Goal: Task Accomplishment & Management: Manage account settings

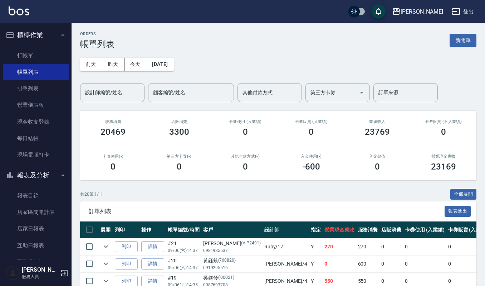
scroll to position [48, 0]
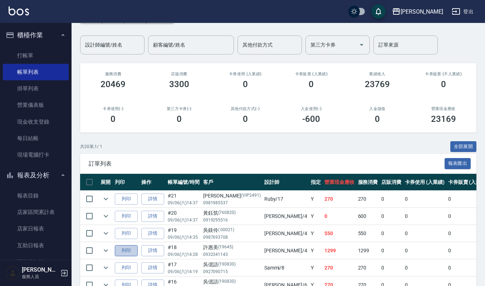
click at [117, 255] on button "列印" at bounding box center [126, 250] width 23 height 11
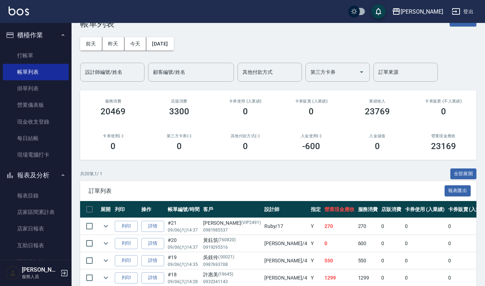
scroll to position [0, 0]
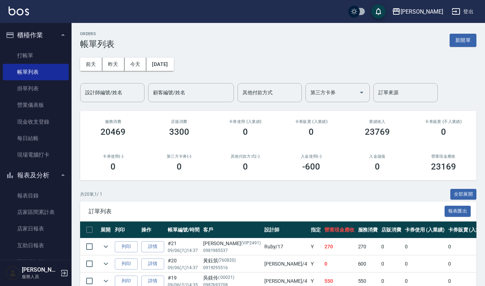
click at [473, 49] on div "前天 昨天 今天 2025/09/06 設計師編號/姓名 設計師編號/姓名 顧客編號/姓名 顧客編號/姓名 其他付款方式 其他付款方式 第三方卡券 第三方卡券…" at bounding box center [278, 75] width 397 height 53
click at [473, 43] on button "新開單" at bounding box center [463, 40] width 27 height 13
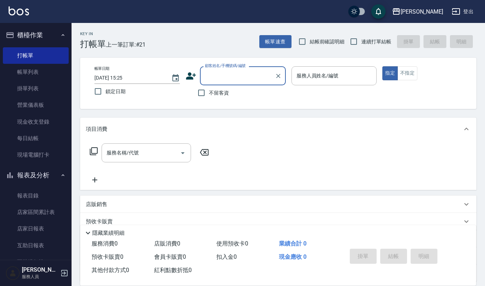
click at [220, 79] on input "顧客姓名/手機號碼/編號" at bounding box center [237, 75] width 69 height 13
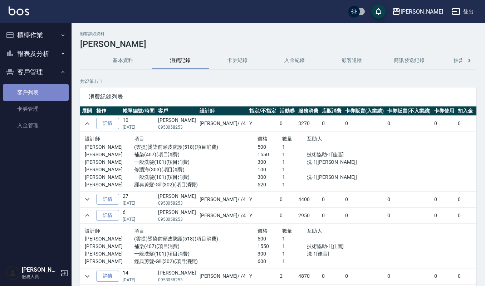
click at [42, 89] on link "客戶列表" at bounding box center [36, 92] width 66 height 16
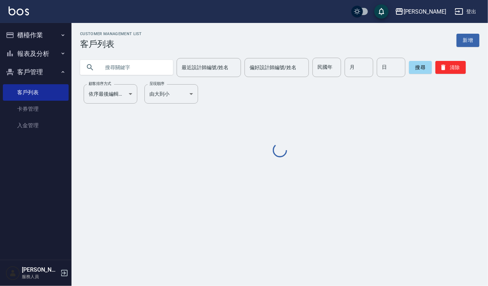
click at [111, 63] on input "text" at bounding box center [133, 67] width 67 height 19
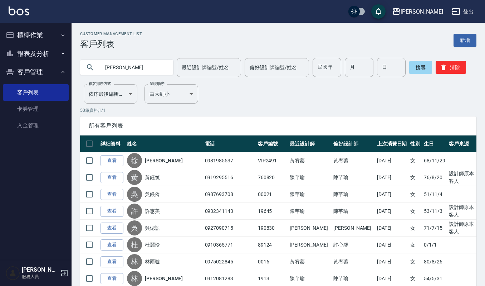
type input "[PERSON_NAME]"
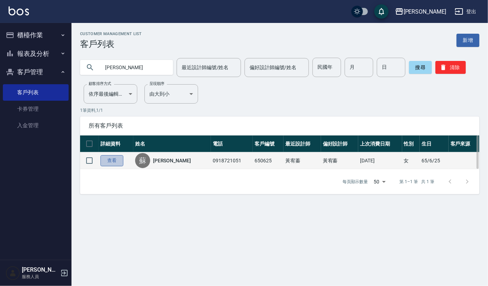
click at [122, 162] on link "查看" at bounding box center [112, 160] width 23 height 11
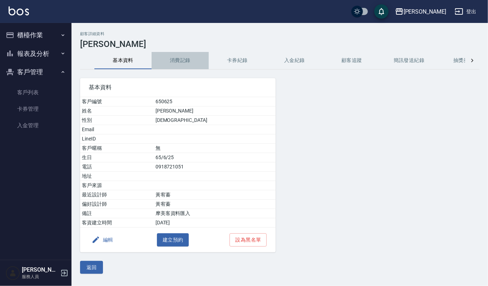
click at [184, 56] on button "消費記錄" at bounding box center [180, 60] width 57 height 17
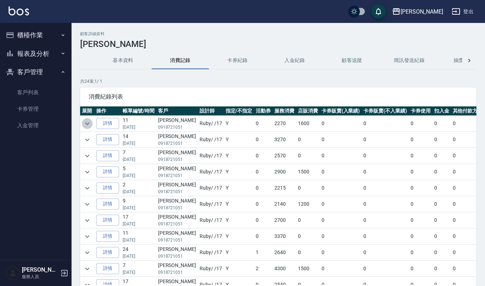
click at [85, 123] on icon "expand row" at bounding box center [87, 123] width 9 height 9
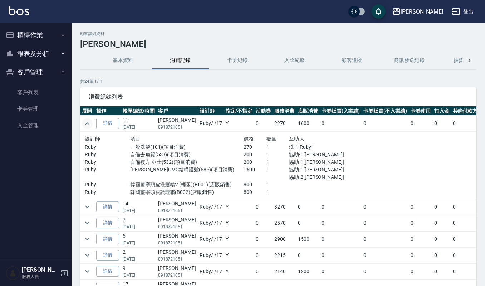
scroll to position [48, 0]
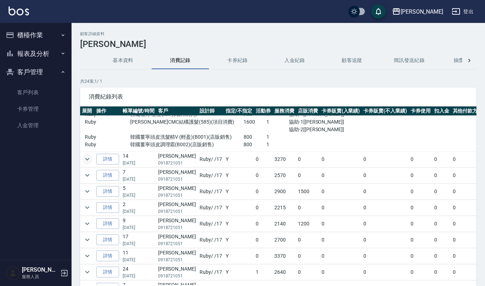
click at [85, 158] on icon "expand row" at bounding box center [87, 159] width 9 height 9
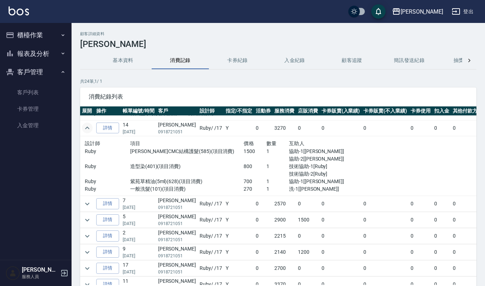
scroll to position [95, 0]
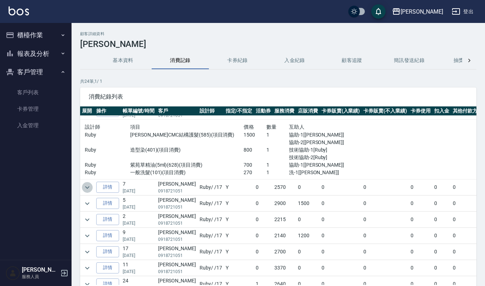
click at [89, 185] on icon "expand row" at bounding box center [87, 187] width 9 height 9
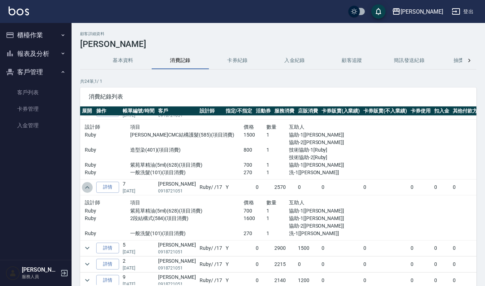
click at [89, 185] on icon "expand row" at bounding box center [87, 187] width 9 height 9
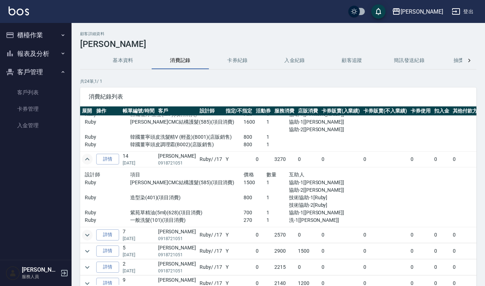
scroll to position [0, 0]
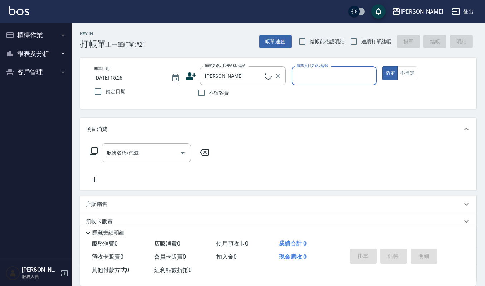
click at [231, 66] on label "顧客姓名/手機號碼/編號" at bounding box center [225, 65] width 41 height 5
click at [231, 69] on input "蘇敏" at bounding box center [234, 75] width 62 height 13
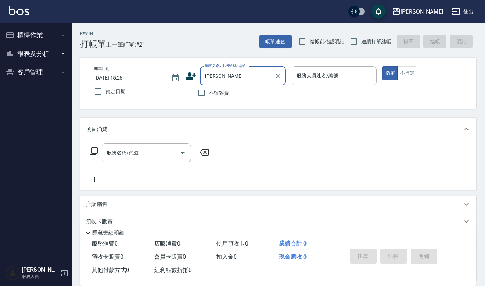
click at [223, 71] on input "蘇敏" at bounding box center [237, 75] width 69 height 13
click at [220, 94] on li "蘇敏櫻/0918721051/650625" at bounding box center [243, 94] width 86 height 12
type input "蘇敏櫻/0918721051/650625"
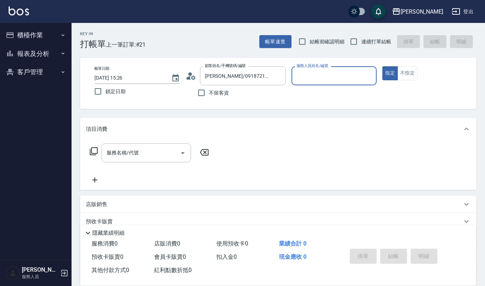
type input "Ruby-17"
drag, startPoint x: 119, startPoint y: 148, endPoint x: 107, endPoint y: 127, distance: 23.8
click at [118, 148] on div "服務名稱/代號 服務名稱/代號" at bounding box center [146, 152] width 89 height 19
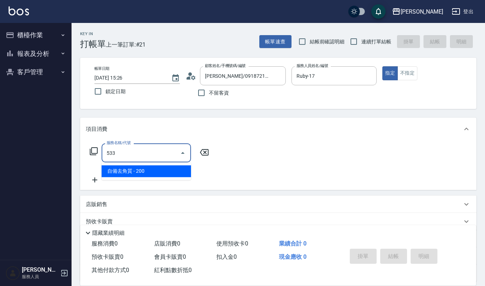
type input "自備去角質(533)"
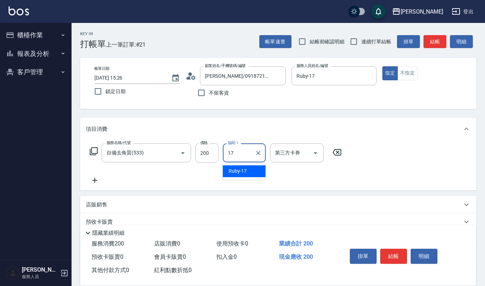
type input "Ruby-17"
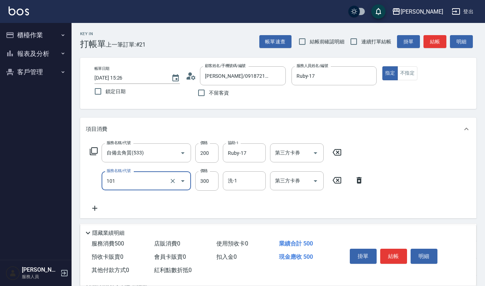
type input "一般洗髮(101)"
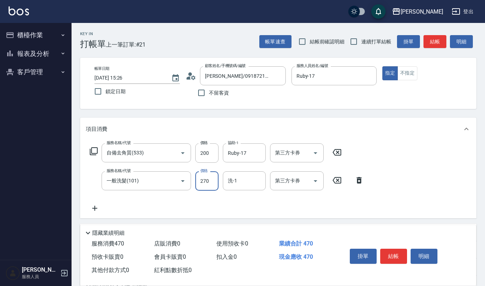
type input "270"
type input "宜芳-22"
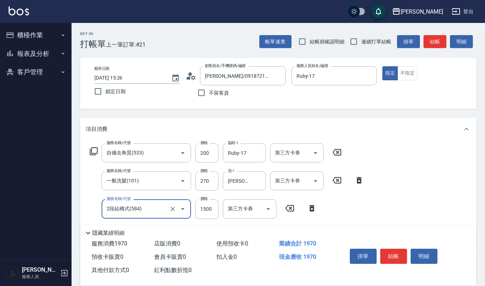
type input "2段結構式(584)"
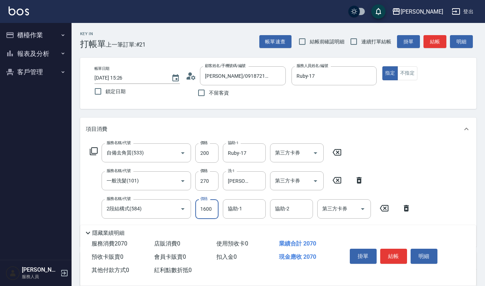
type input "1600"
type input "宜芳-22"
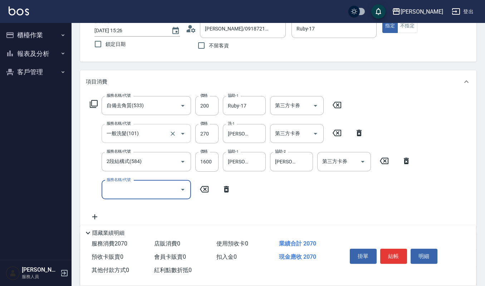
scroll to position [48, 0]
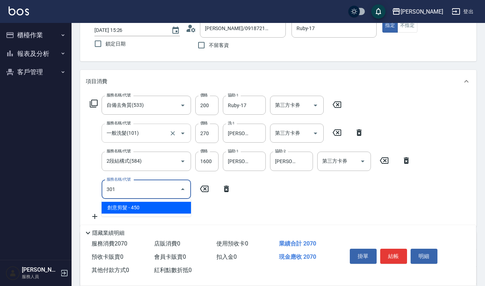
type input "創意剪髮(301)"
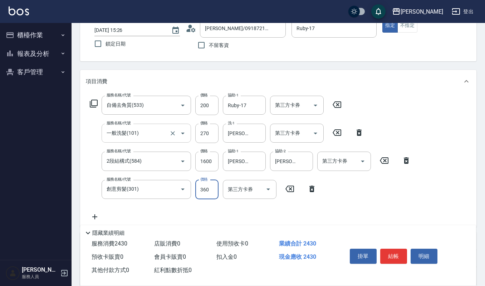
type input "360"
type input "一般洗髮(101)"
type input "270"
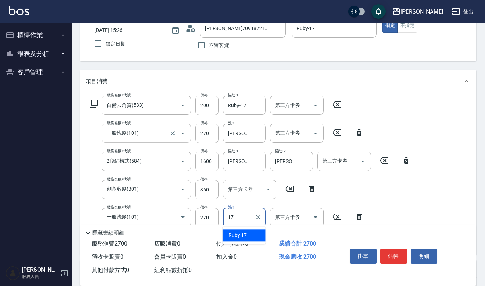
type input "Ruby-17"
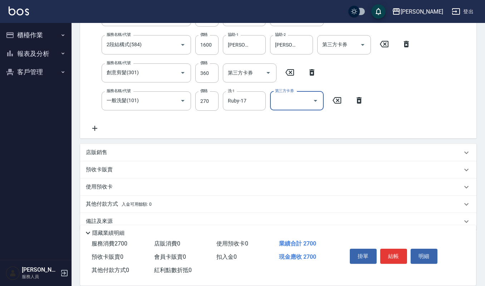
scroll to position [175, 0]
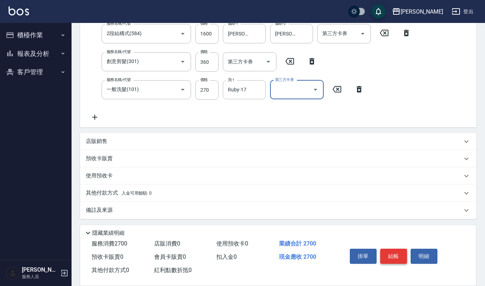
click at [394, 253] on button "結帳" at bounding box center [393, 255] width 27 height 15
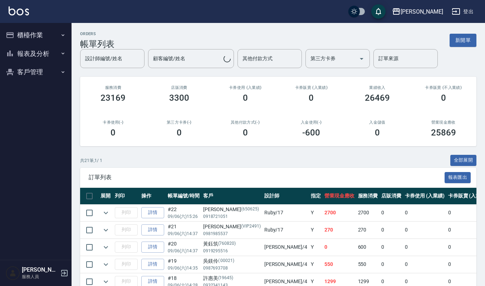
scroll to position [48, 0]
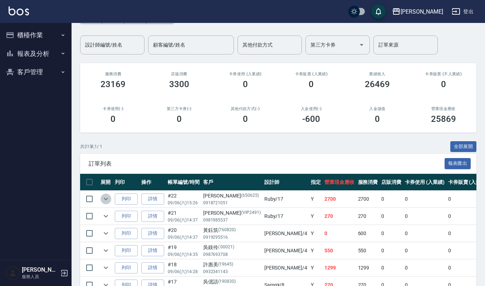
click at [109, 199] on icon "expand row" at bounding box center [106, 198] width 9 height 9
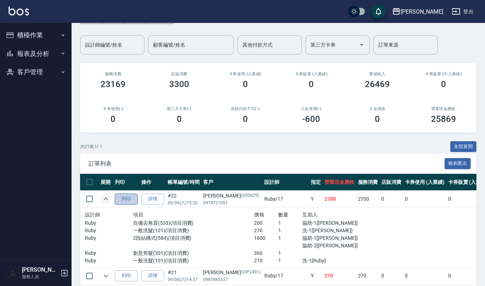
click at [131, 200] on button "列印" at bounding box center [126, 198] width 23 height 11
click at [104, 199] on icon "expand row" at bounding box center [106, 198] width 9 height 9
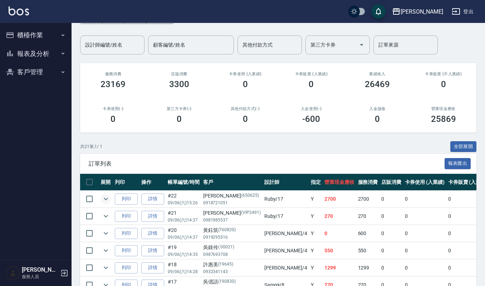
scroll to position [0, 0]
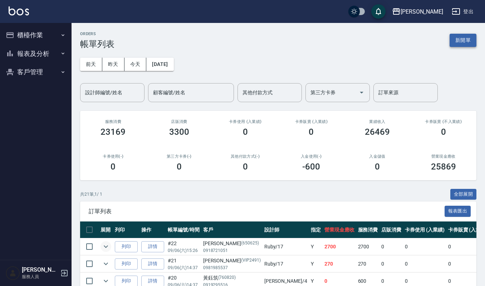
click at [470, 43] on button "新開單" at bounding box center [463, 40] width 27 height 13
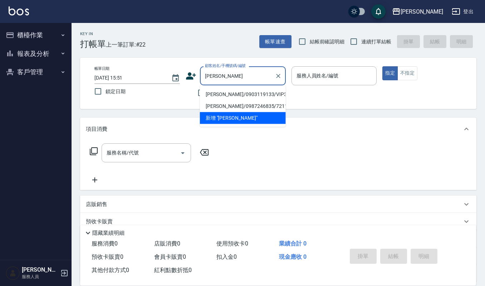
click at [239, 92] on li "[PERSON_NAME]/0903119133/VIP3499" at bounding box center [243, 94] width 86 height 12
type input "[PERSON_NAME]/0903119133/VIP3499"
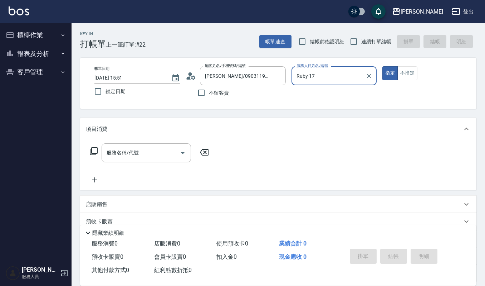
click at [301, 72] on input "Ruby-17" at bounding box center [329, 75] width 68 height 13
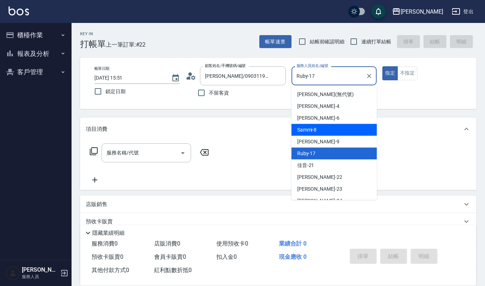
click at [310, 131] on span "Sammi -8" at bounding box center [307, 130] width 20 height 8
type input "Sammi-8"
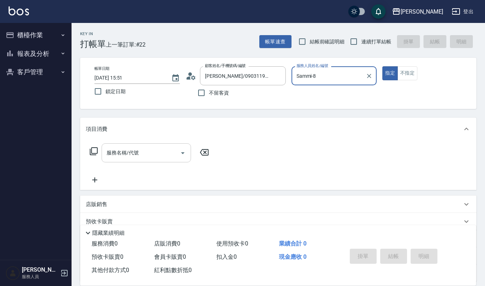
click at [124, 156] on input "服務名稱/代號" at bounding box center [141, 152] width 72 height 13
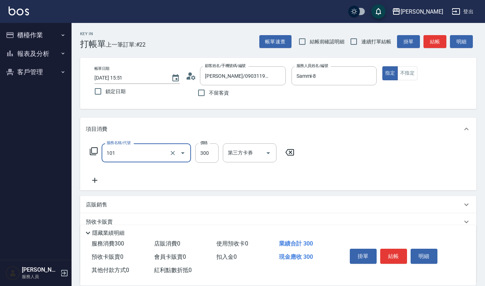
type input "一般洗髮(101)"
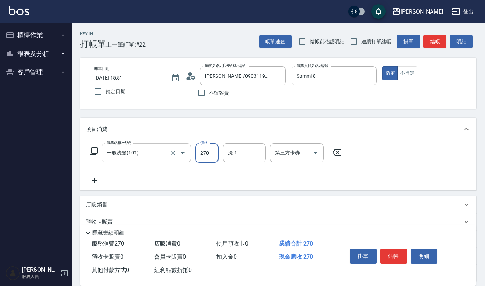
type input "270"
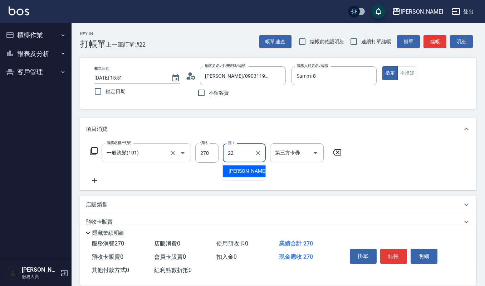
type input "宜芳-22"
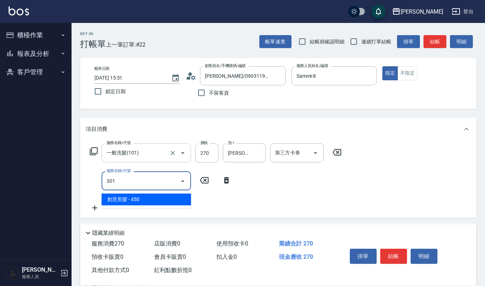
type input "創意剪髮(301)"
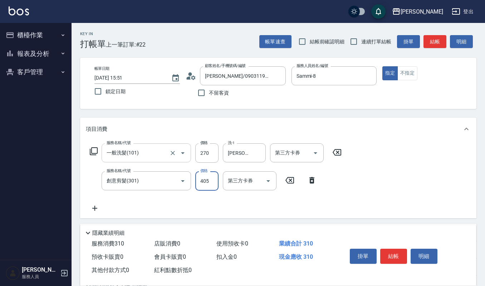
type input "405"
click at [392, 248] on button "結帳" at bounding box center [393, 255] width 27 height 15
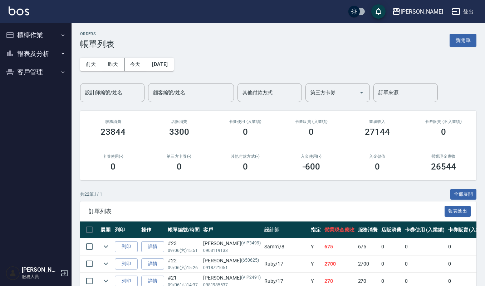
click at [261, 192] on div "共 22 筆, 1 / 1 全部展開" at bounding box center [278, 194] width 397 height 11
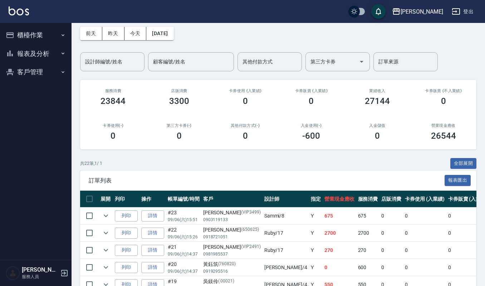
scroll to position [48, 0]
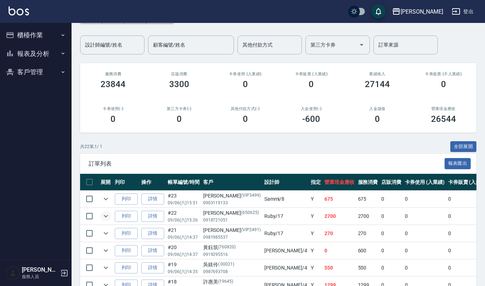
click at [102, 215] on icon "expand row" at bounding box center [106, 216] width 9 height 9
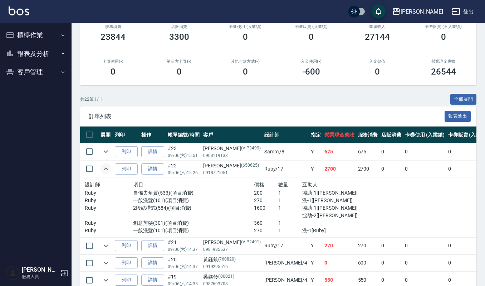
scroll to position [95, 0]
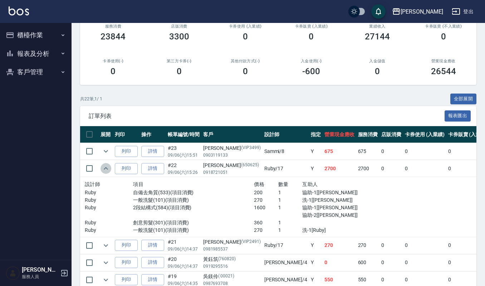
click at [106, 168] on icon "expand row" at bounding box center [106, 168] width 4 height 3
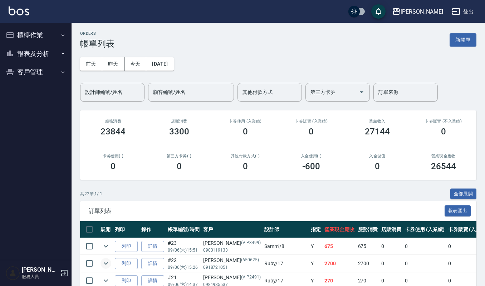
scroll to position [0, 0]
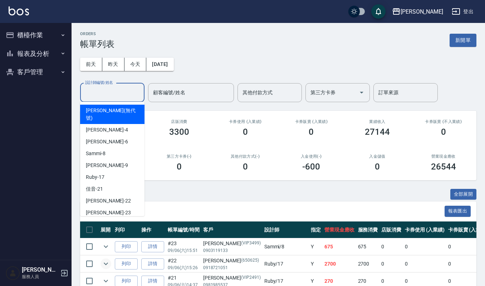
click at [87, 86] on div "設計師編號/姓名 設計師編號/姓名" at bounding box center [112, 92] width 64 height 19
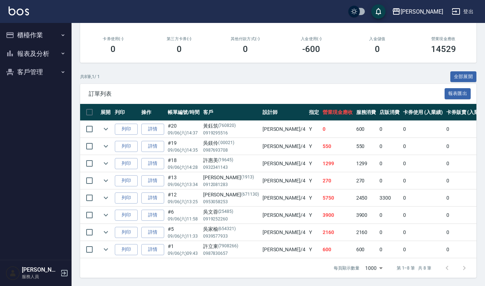
scroll to position [127, 0]
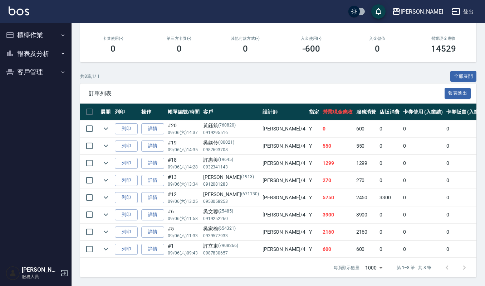
type input "吉兒-4"
click at [100, 223] on td at bounding box center [106, 231] width 14 height 17
click at [105, 230] on icon "expand row" at bounding box center [106, 231] width 4 height 3
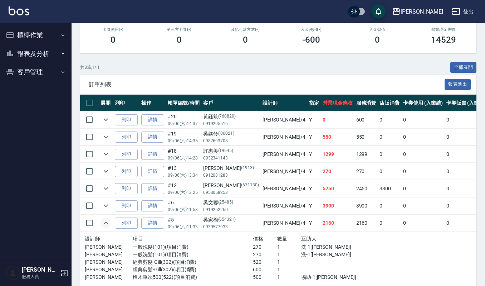
scroll to position [175, 0]
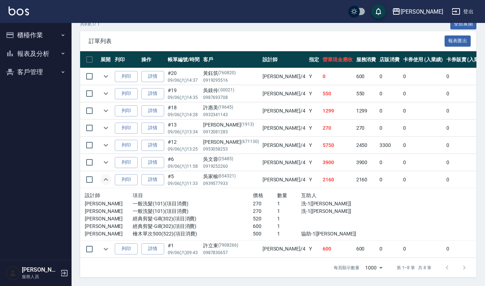
click at [103, 179] on icon "expand row" at bounding box center [106, 179] width 9 height 9
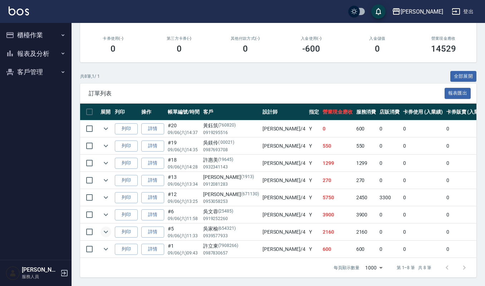
scroll to position [127, 0]
click at [102, 193] on icon "expand row" at bounding box center [106, 197] width 9 height 9
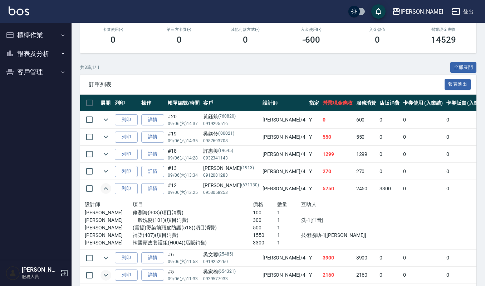
click at [103, 189] on icon "expand row" at bounding box center [106, 188] width 9 height 9
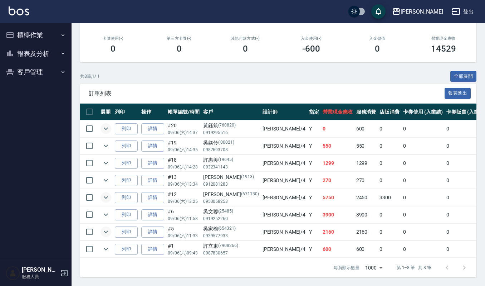
click at [108, 124] on icon "expand row" at bounding box center [106, 128] width 9 height 9
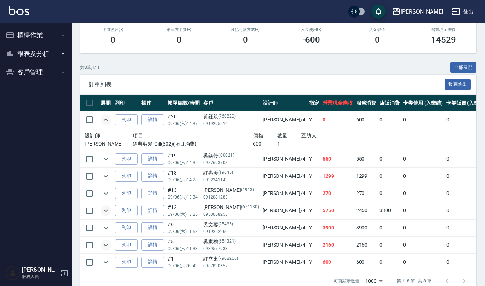
click at [106, 121] on icon "expand row" at bounding box center [106, 119] width 9 height 9
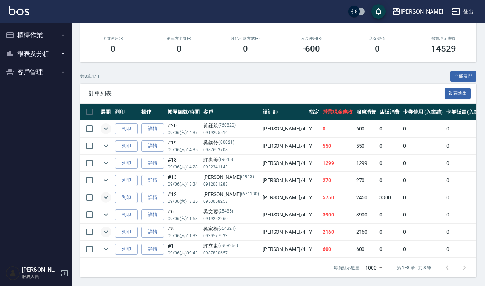
click at [108, 124] on icon "expand row" at bounding box center [106, 128] width 9 height 9
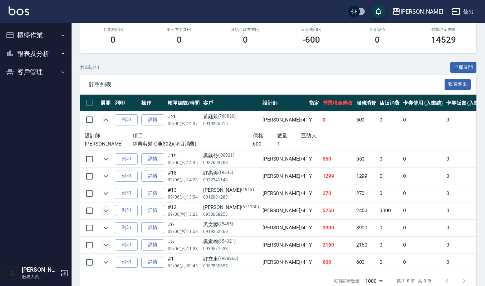
click at [108, 118] on icon "expand row" at bounding box center [106, 119] width 9 height 9
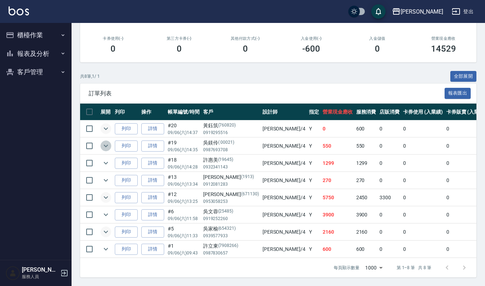
click at [105, 141] on icon "expand row" at bounding box center [106, 145] width 9 height 9
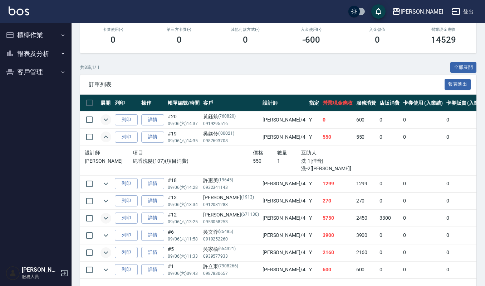
click at [105, 135] on icon "expand row" at bounding box center [106, 136] width 9 height 9
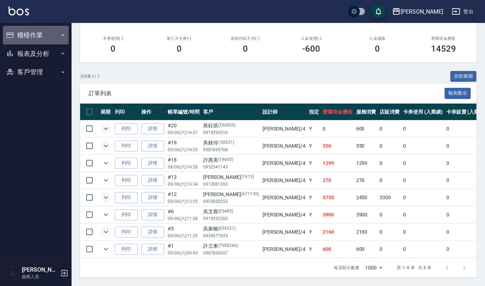
click at [26, 36] on button "櫃檯作業" at bounding box center [36, 35] width 66 height 19
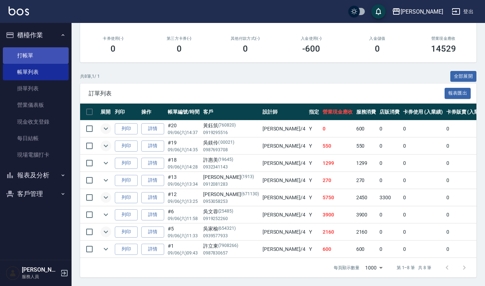
click at [28, 54] on link "打帳單" at bounding box center [36, 55] width 66 height 16
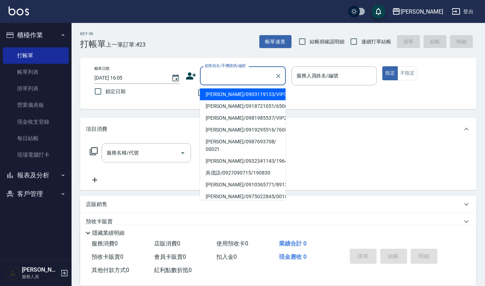
click at [227, 78] on input "顧客姓名/手機號碼/編號" at bounding box center [237, 75] width 69 height 13
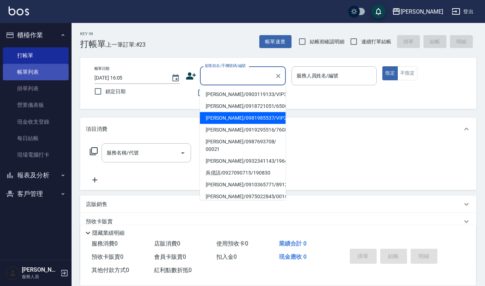
click at [24, 69] on link "帳單列表" at bounding box center [36, 72] width 66 height 16
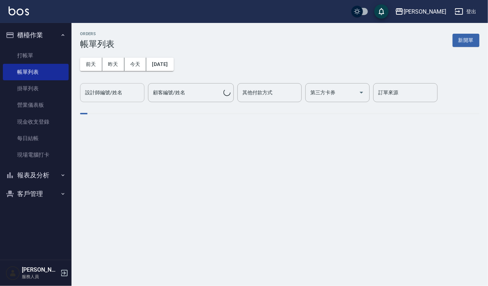
click at [115, 87] on div "設計師編號/姓名 設計師編號/姓名" at bounding box center [112, 92] width 64 height 19
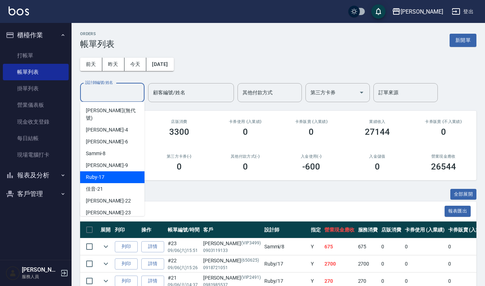
click at [110, 171] on div "Ruby -17" at bounding box center [112, 177] width 64 height 12
type input "Ruby-17"
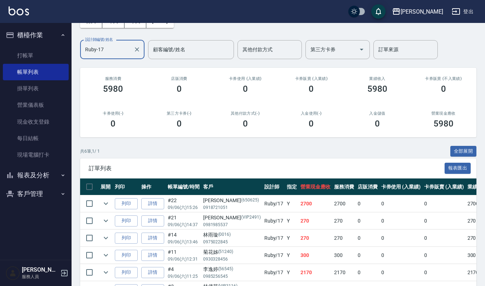
scroll to position [92, 0]
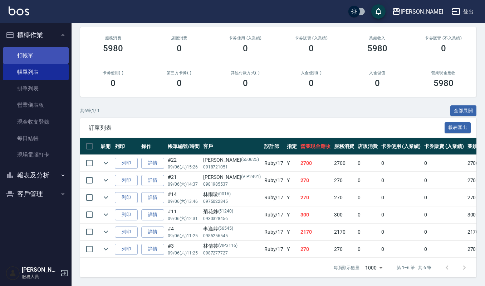
click at [28, 53] on link "打帳單" at bounding box center [36, 55] width 66 height 16
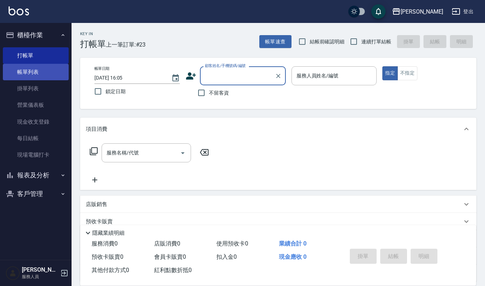
click at [40, 73] on link "帳單列表" at bounding box center [36, 72] width 66 height 16
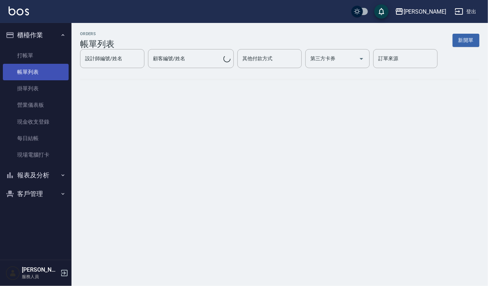
click at [25, 71] on link "帳單列表" at bounding box center [36, 72] width 66 height 16
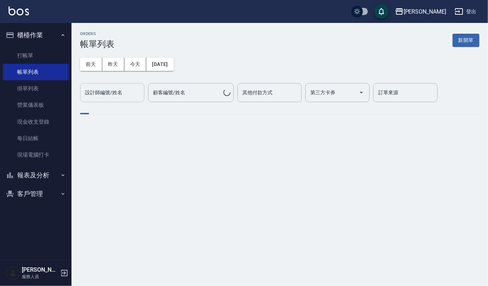
click at [106, 91] on div "設計師編號/姓名 設計師編號/姓名" at bounding box center [112, 92] width 64 height 19
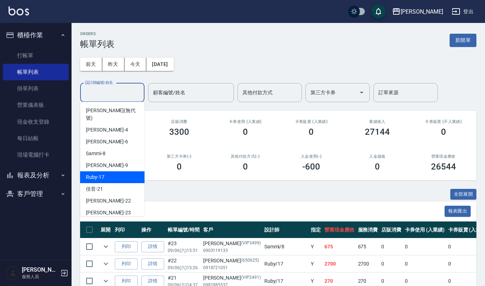
click at [116, 171] on div "Ruby -17" at bounding box center [112, 177] width 64 height 12
type input "Ruby-17"
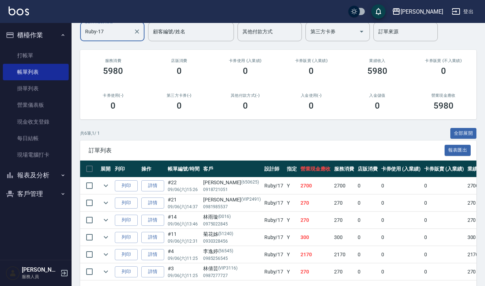
scroll to position [44, 0]
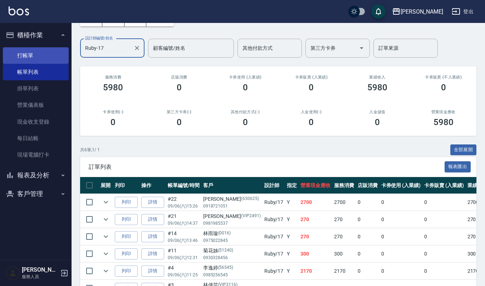
click at [29, 57] on link "打帳單" at bounding box center [36, 55] width 66 height 16
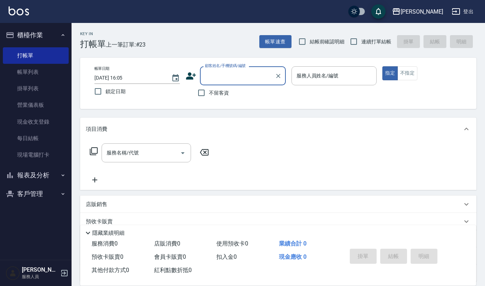
click at [259, 74] on input "顧客姓名/手機號碼/編號" at bounding box center [237, 75] width 69 height 13
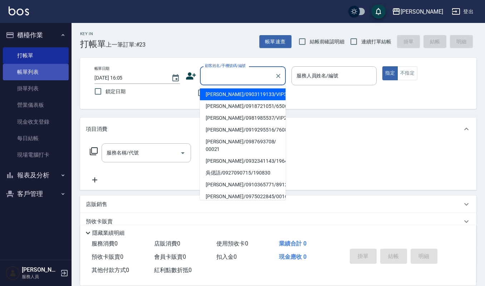
click at [18, 70] on link "帳單列表" at bounding box center [36, 72] width 66 height 16
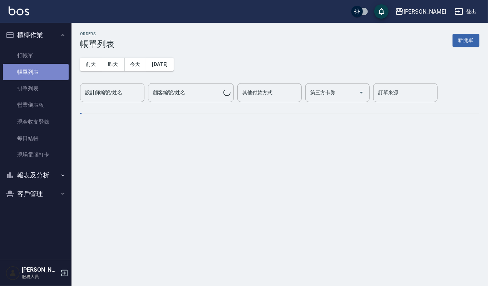
click at [49, 74] on link "帳單列表" at bounding box center [36, 72] width 66 height 16
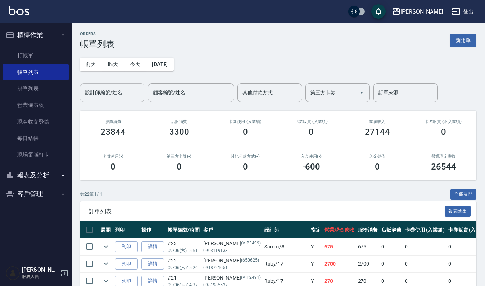
click at [113, 92] on input "設計師編號/姓名" at bounding box center [112, 92] width 58 height 13
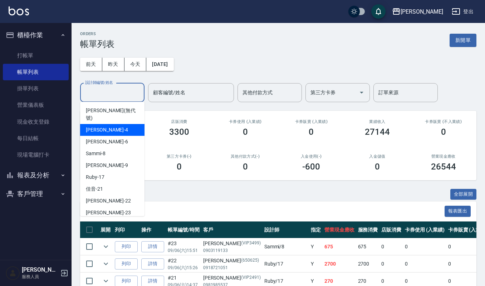
click at [113, 124] on div "吉兒 -4" at bounding box center [112, 130] width 64 height 12
type input "吉兒-4"
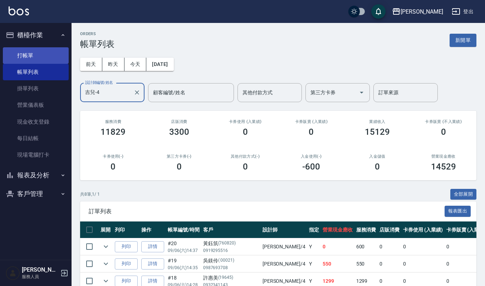
click at [33, 51] on link "打帳單" at bounding box center [36, 55] width 66 height 16
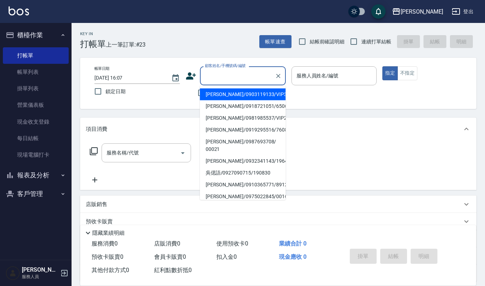
click at [235, 73] on input "顧客姓名/手機號碼/編號" at bounding box center [237, 75] width 69 height 13
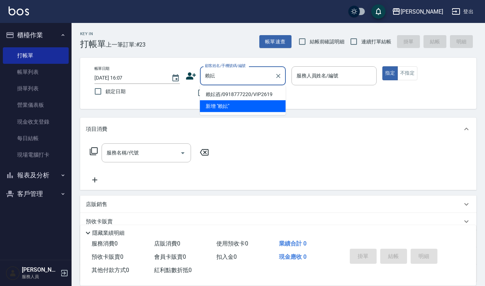
click at [217, 95] on li "賴妘咨/0918777220/VIP2619" at bounding box center [243, 94] width 86 height 12
type input "賴妘咨/0918777220/VIP2619"
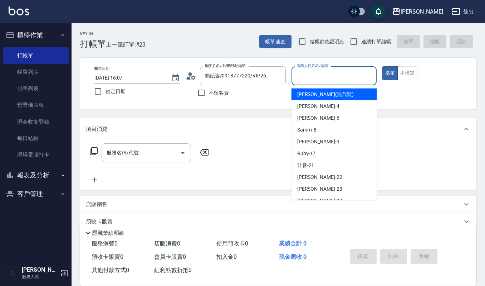
click at [315, 75] on input "服務人員姓名/編號" at bounding box center [334, 75] width 79 height 13
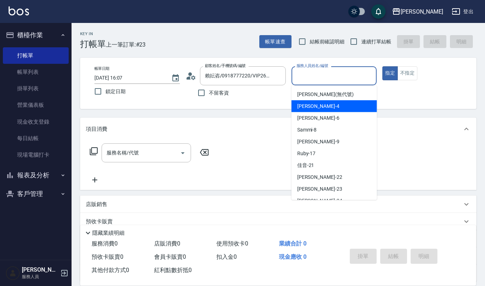
click at [311, 106] on span "吉兒 -4" at bounding box center [318, 106] width 42 height 8
type input "吉兒-4"
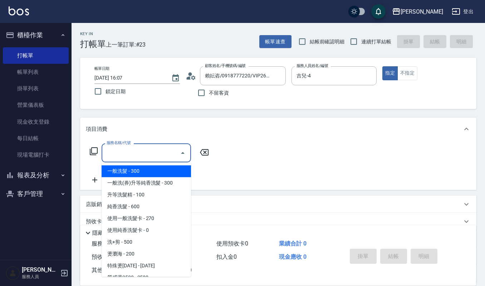
click at [135, 157] on input "服務名稱/代號" at bounding box center [141, 152] width 72 height 13
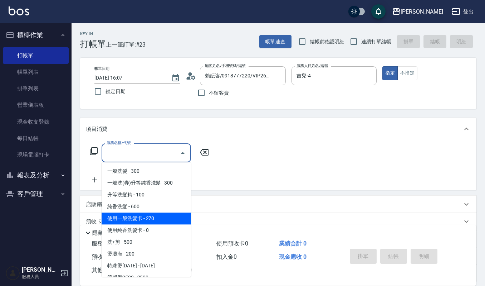
click at [142, 218] on span "使用一般洗髮卡 - 270" at bounding box center [146, 218] width 89 height 12
type input "使用一般洗髮卡(119)"
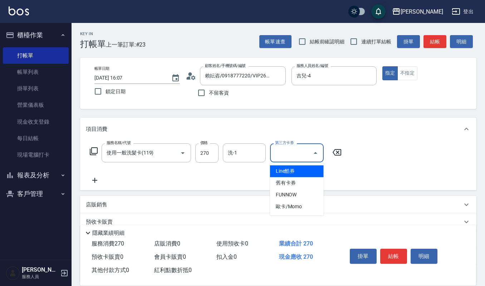
click at [289, 149] on input "第三方卡券" at bounding box center [291, 152] width 37 height 13
click at [290, 181] on span "舊有卡券" at bounding box center [297, 183] width 54 height 12
type input "舊有卡券"
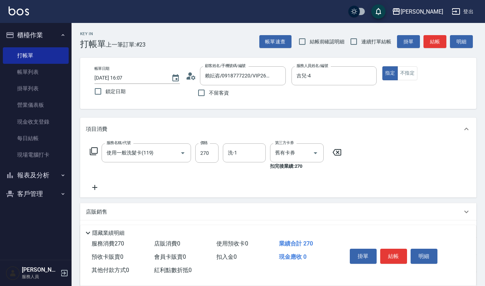
click at [92, 187] on icon at bounding box center [95, 187] width 18 height 9
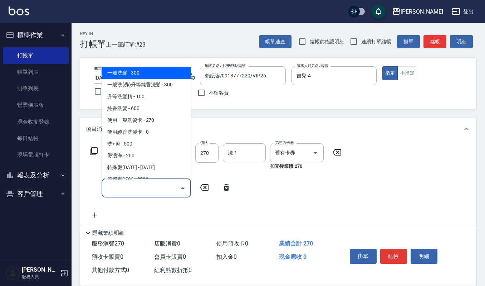
click at [113, 188] on input "服務名稱/代號" at bounding box center [141, 187] width 72 height 13
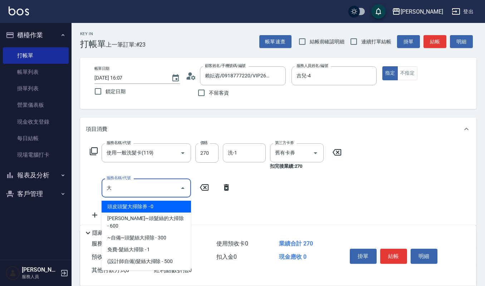
click at [135, 205] on span "頭皮頭髮大掃除券 - 0" at bounding box center [146, 206] width 89 height 12
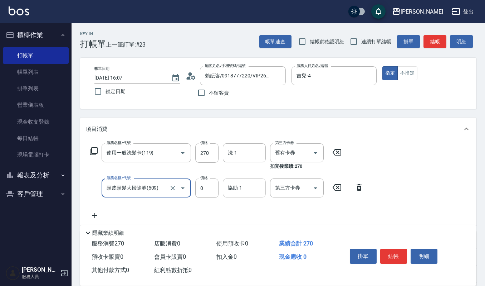
type input "頭皮頭髮大掃除券(509)"
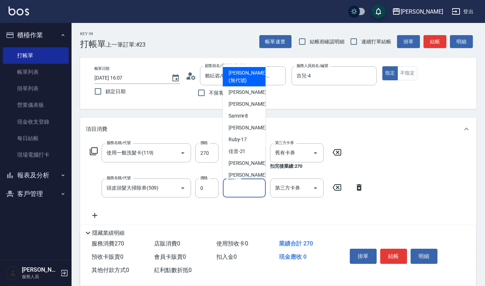
click at [258, 185] on input "協助-1" at bounding box center [244, 187] width 37 height 13
click at [294, 191] on input "第三方卡券" at bounding box center [291, 187] width 37 height 13
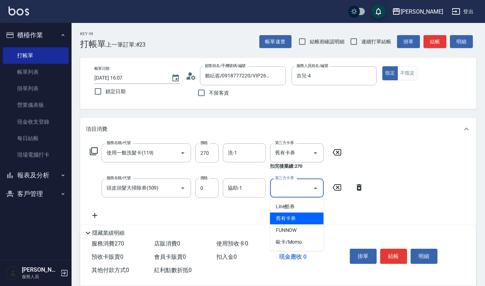
click at [297, 218] on span "舊有卡券" at bounding box center [297, 218] width 54 height 12
type input "舊有卡券"
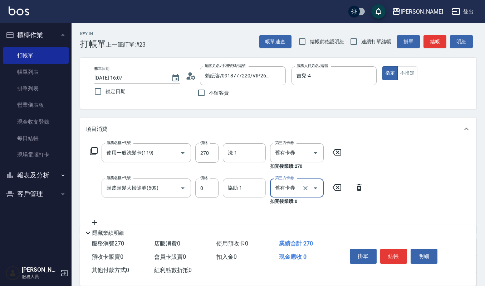
scroll to position [48, 0]
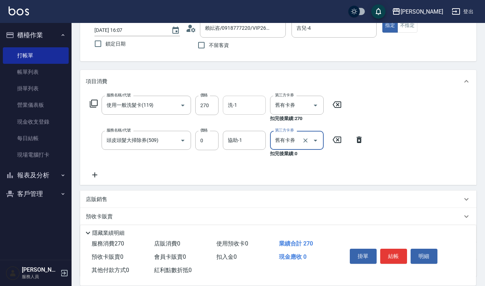
click at [252, 102] on input "洗-1" at bounding box center [244, 105] width 37 height 13
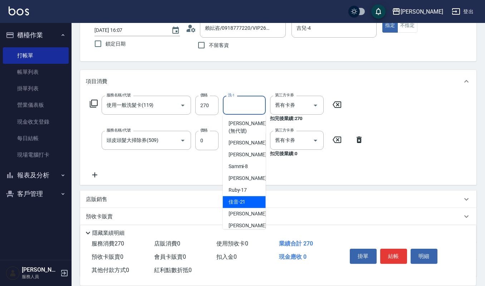
drag, startPoint x: 239, startPoint y: 199, endPoint x: 235, endPoint y: 198, distance: 4.2
click at [238, 199] on div "佳音 -21" at bounding box center [244, 202] width 43 height 12
type input "佳音-21"
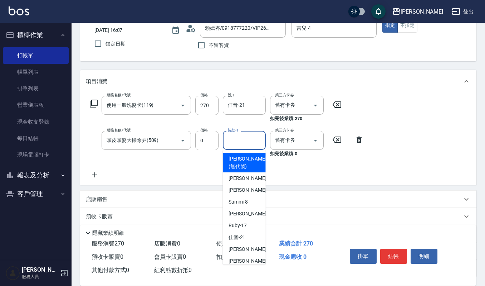
click at [250, 139] on input "協助-1" at bounding box center [244, 140] width 37 height 13
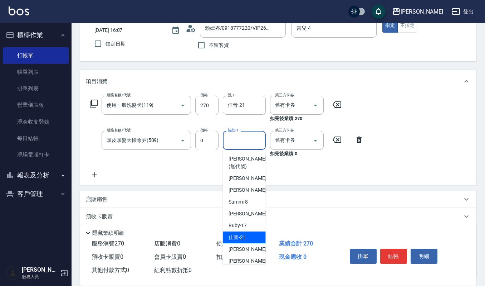
click at [239, 240] on span "佳音 -21" at bounding box center [237, 237] width 17 height 8
type input "佳音-21"
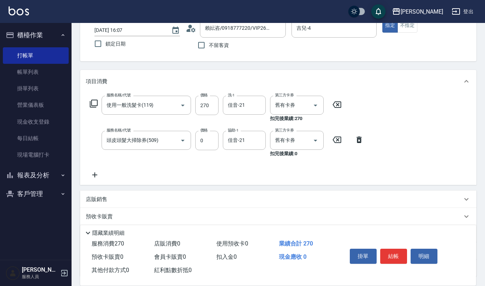
click at [97, 175] on icon at bounding box center [95, 174] width 18 height 9
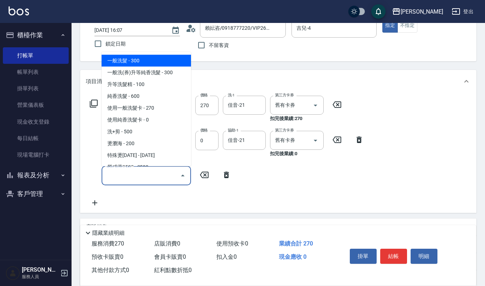
click at [132, 174] on input "服務名稱/代號" at bounding box center [141, 175] width 72 height 13
type input "3"
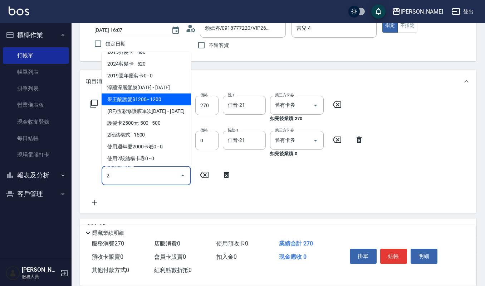
scroll to position [57, 0]
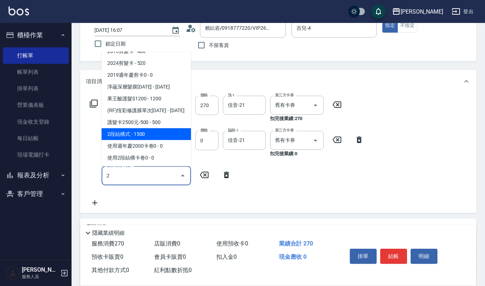
click at [147, 135] on span "2段結構式 - 1500" at bounding box center [146, 134] width 89 height 12
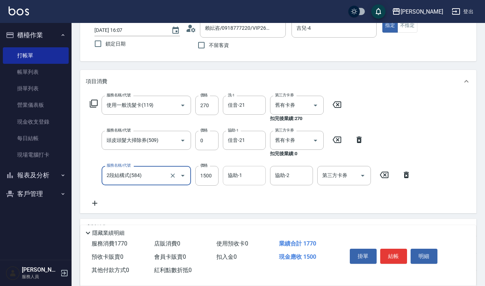
type input "2段結構式(584)"
click at [244, 172] on input "協助-1" at bounding box center [244, 175] width 37 height 13
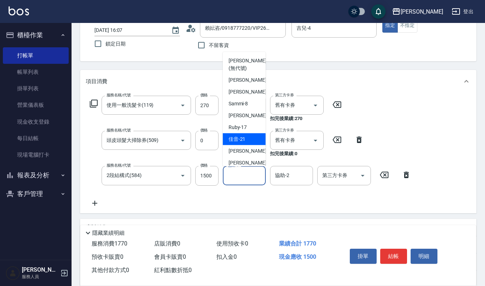
click at [249, 138] on div "佳音 -21" at bounding box center [244, 139] width 43 height 12
type input "佳音-21"
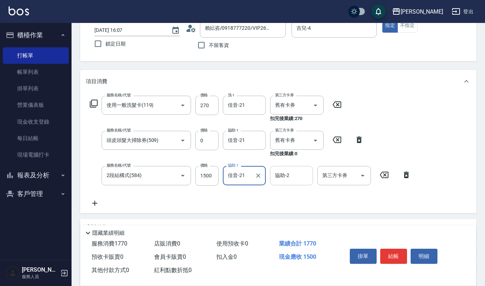
click at [294, 178] on input "協助-2" at bounding box center [291, 175] width 37 height 13
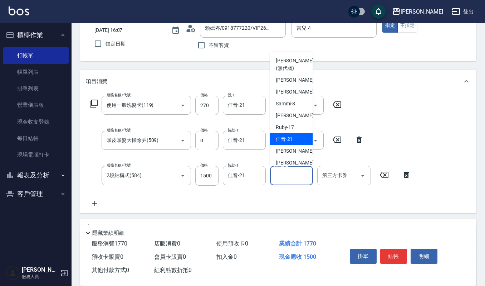
click at [291, 139] on span "佳音 -21" at bounding box center [284, 139] width 17 height 8
type input "佳音-21"
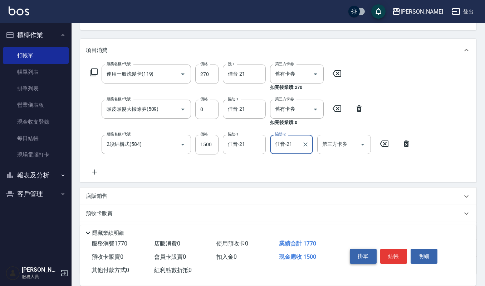
scroll to position [95, 0]
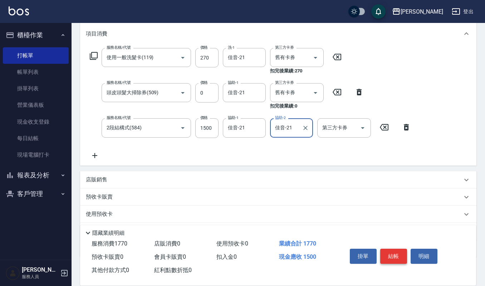
click at [394, 254] on button "結帳" at bounding box center [393, 255] width 27 height 15
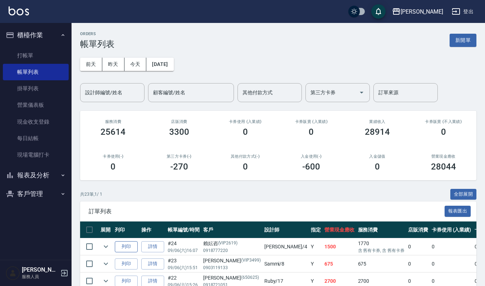
click at [133, 247] on button "列印" at bounding box center [126, 246] width 23 height 11
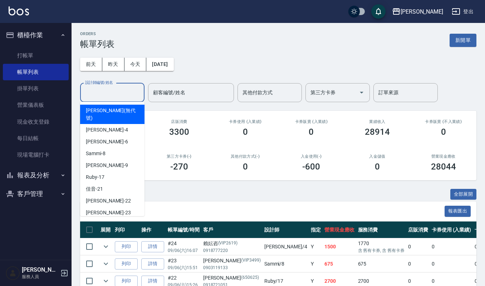
click at [107, 95] on input "設計師編號/姓名" at bounding box center [112, 92] width 58 height 13
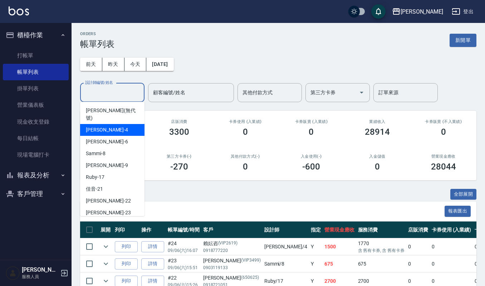
click at [106, 124] on div "吉兒 -4" at bounding box center [112, 130] width 64 height 12
type input "吉兒-4"
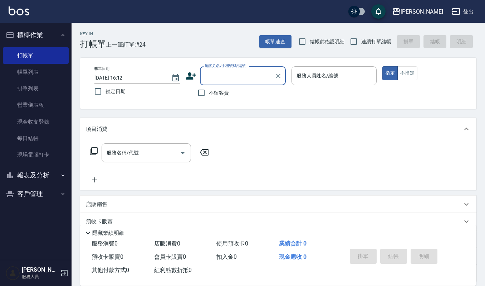
drag, startPoint x: 28, startPoint y: 71, endPoint x: 69, endPoint y: 71, distance: 41.2
click at [28, 71] on link "帳單列表" at bounding box center [36, 72] width 66 height 16
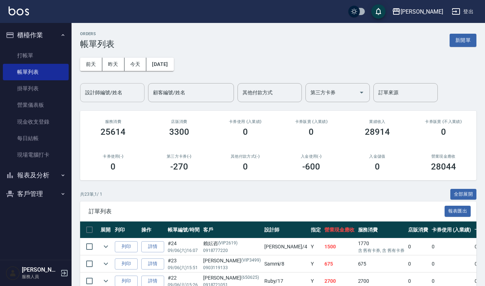
click at [106, 92] on input "設計師編號/姓名" at bounding box center [112, 92] width 58 height 13
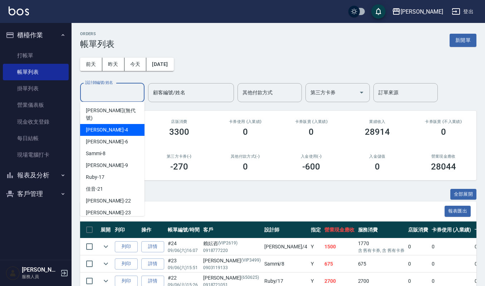
click at [113, 124] on div "吉兒 -4" at bounding box center [112, 130] width 64 height 12
type input "吉兒-4"
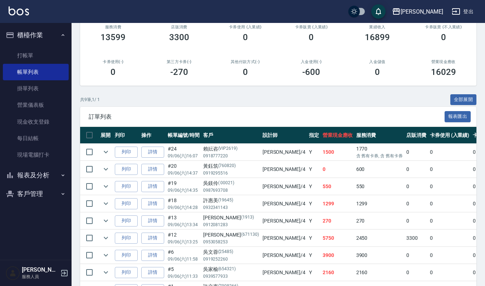
scroll to position [143, 0]
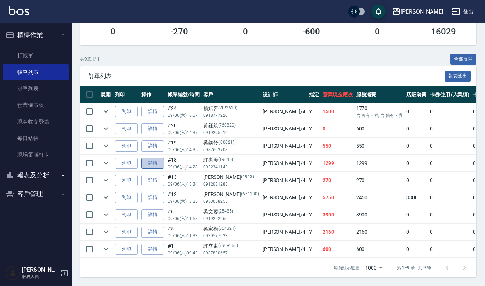
click at [152, 158] on link "詳情" at bounding box center [152, 162] width 23 height 11
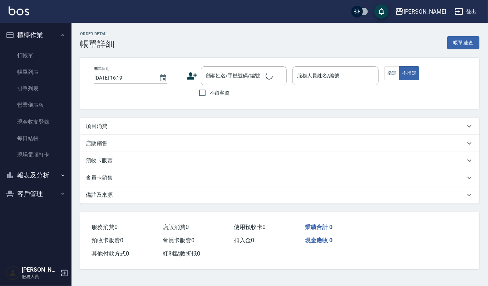
type input "2025/09/06 14:28"
type input "吉兒-4"
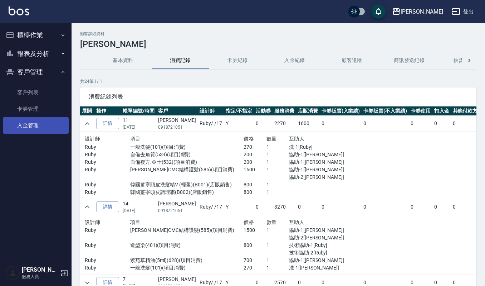
click at [42, 123] on link "入金管理" at bounding box center [36, 125] width 66 height 16
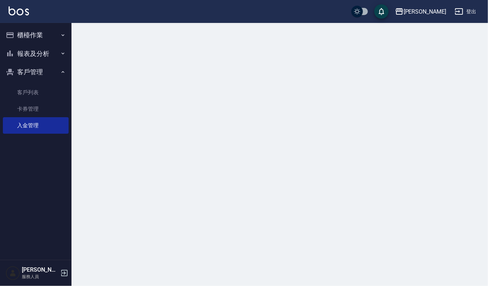
click at [40, 79] on button "客戶管理" at bounding box center [36, 72] width 66 height 19
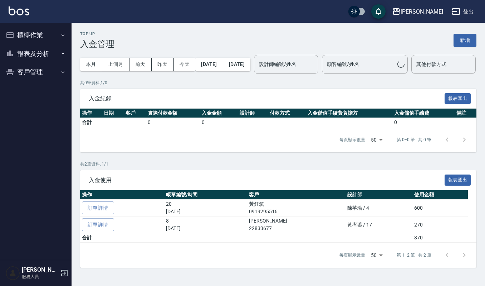
click at [42, 93] on nav "櫃檯作業 打帳單 帳單列表 掛單列表 營業儀表板 現金收支登錄 每日結帳 現場電腦打卡 報表及分析 報表目錄 店家區間累計表 店家日報表 互助日報表 互助排行…" at bounding box center [36, 141] width 72 height 237
click at [44, 69] on button "客戶管理" at bounding box center [36, 72] width 66 height 19
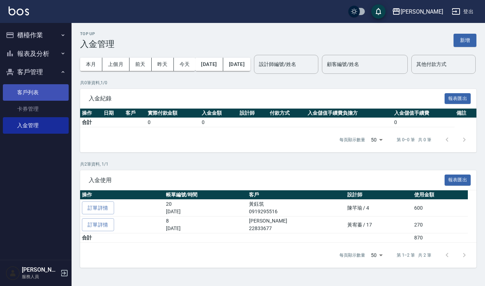
click at [40, 85] on link "客戶列表" at bounding box center [36, 92] width 66 height 16
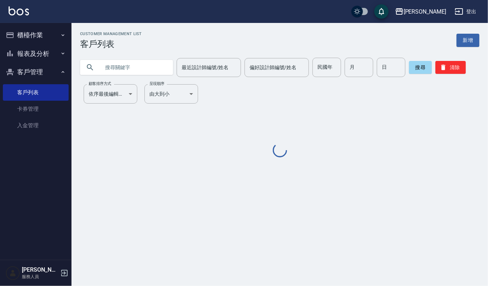
click at [136, 73] on input "text" at bounding box center [133, 67] width 67 height 19
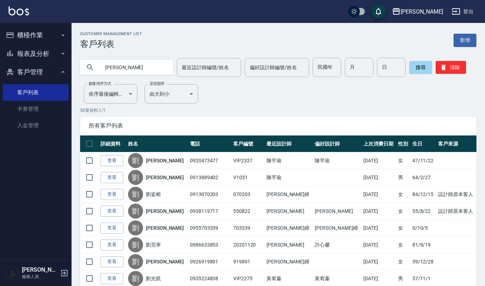
type input "劉櫻"
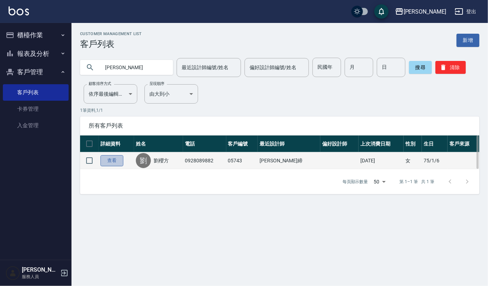
click at [121, 159] on link "查看" at bounding box center [112, 160] width 23 height 11
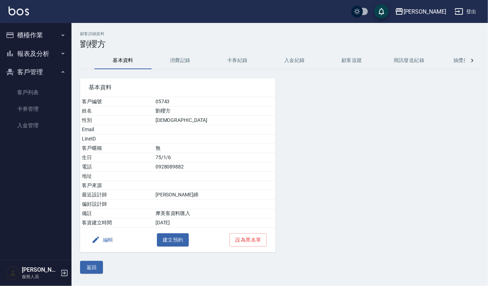
click at [191, 60] on button "消費記錄" at bounding box center [180, 60] width 57 height 17
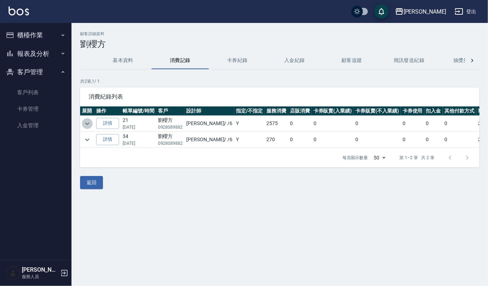
click at [87, 122] on icon "expand row" at bounding box center [87, 123] width 9 height 9
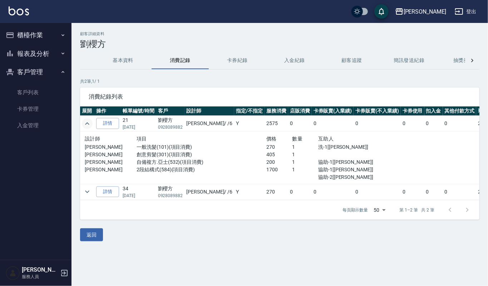
drag, startPoint x: 87, startPoint y: 122, endPoint x: 76, endPoint y: 79, distance: 44.4
click at [87, 120] on icon "expand row" at bounding box center [87, 123] width 9 height 9
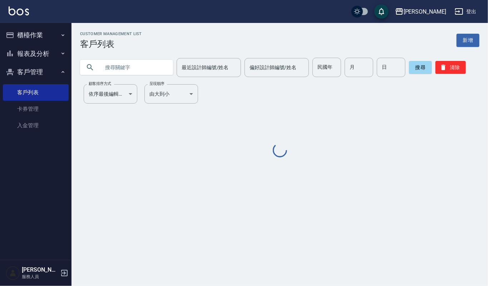
click at [132, 68] on input "text" at bounding box center [133, 67] width 67 height 19
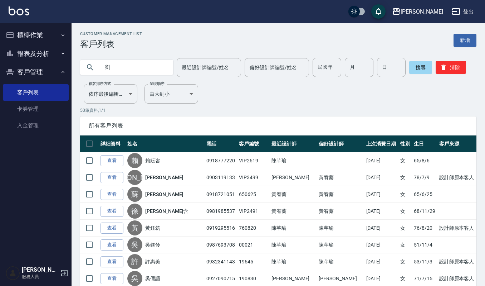
type input "劉"
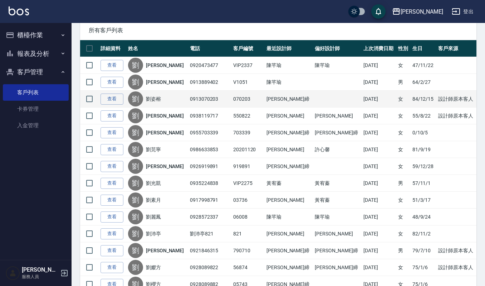
scroll to position [143, 0]
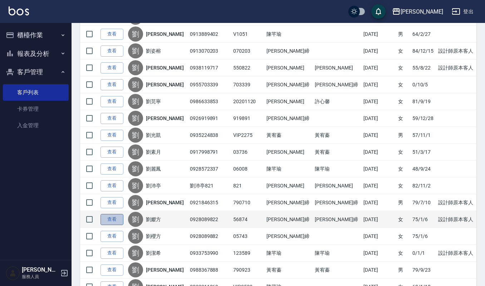
click at [115, 223] on link "查看" at bounding box center [112, 219] width 23 height 11
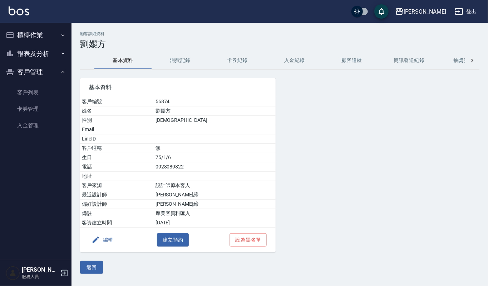
click at [175, 60] on button "消費記錄" at bounding box center [180, 60] width 57 height 17
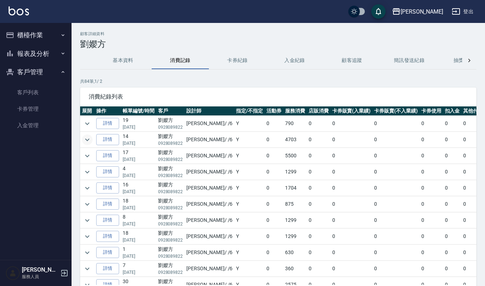
click at [88, 140] on icon "expand row" at bounding box center [87, 139] width 9 height 9
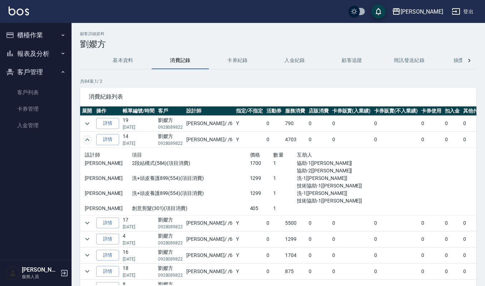
click at [29, 34] on button "櫃檯作業" at bounding box center [36, 35] width 66 height 19
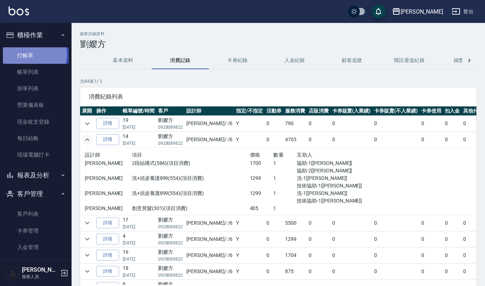
click at [29, 54] on link "打帳單" at bounding box center [36, 55] width 66 height 16
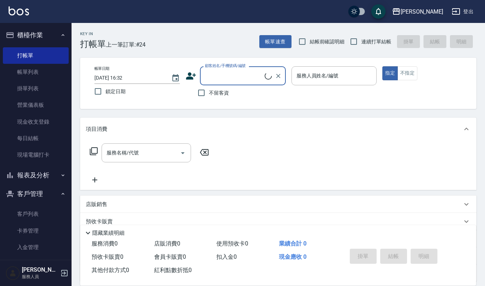
click at [230, 76] on input "顧客姓名/手機號碼/編號" at bounding box center [234, 75] width 62 height 13
click at [225, 76] on input "顧客姓名/手機號碼/編號" at bounding box center [237, 75] width 69 height 13
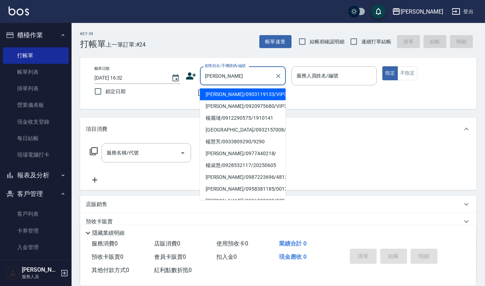
click at [214, 92] on li "[PERSON_NAME]/0903119133/VIP3499" at bounding box center [243, 94] width 86 height 12
type input "[PERSON_NAME]/0903119133/VIP3499"
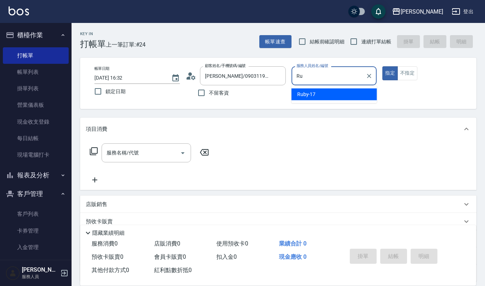
type input "R"
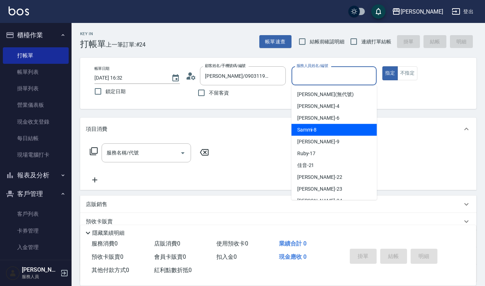
click at [300, 128] on span "Sammi -8" at bounding box center [307, 130] width 20 height 8
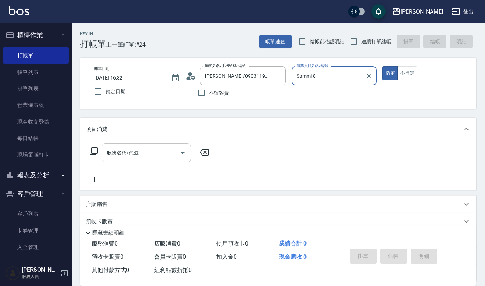
click at [182, 151] on icon "Open" at bounding box center [183, 153] width 9 height 9
type input "Sammi-8"
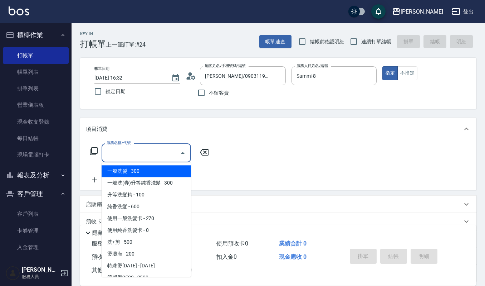
click at [131, 172] on span "一般洗髮 - 300" at bounding box center [146, 171] width 89 height 12
type input "一般洗髮(101)"
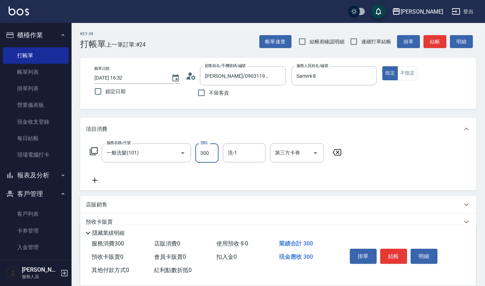
click at [208, 152] on input "300" at bounding box center [206, 152] width 23 height 19
type input "270"
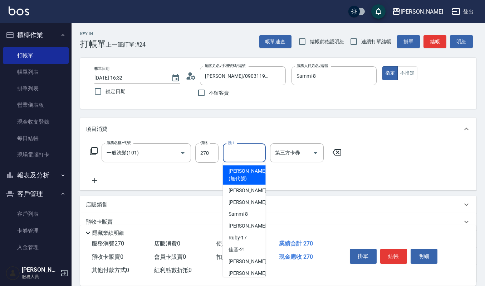
click at [235, 155] on input "洗-1" at bounding box center [244, 152] width 37 height 13
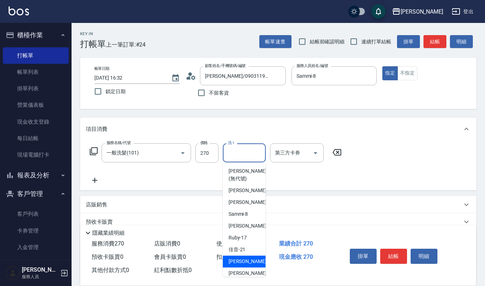
click at [243, 261] on span "宜芳 -22" at bounding box center [251, 261] width 45 height 8
type input "宜芳-22"
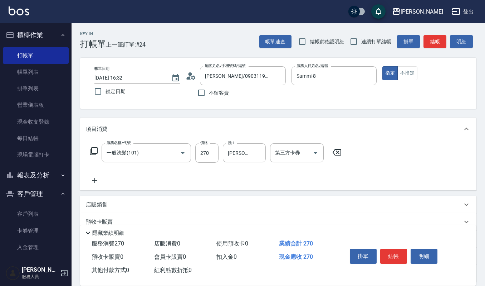
click at [94, 181] on icon at bounding box center [94, 180] width 5 height 5
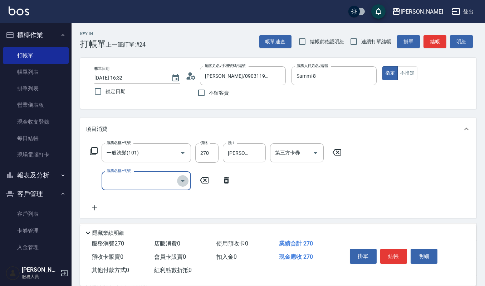
click at [182, 183] on icon "Open" at bounding box center [183, 180] width 9 height 9
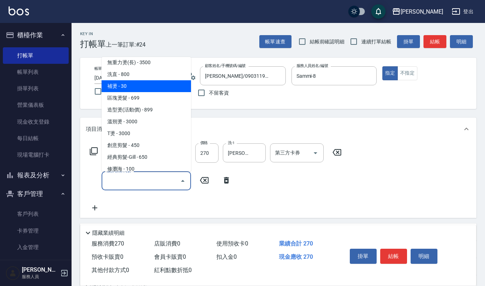
scroll to position [191, 0]
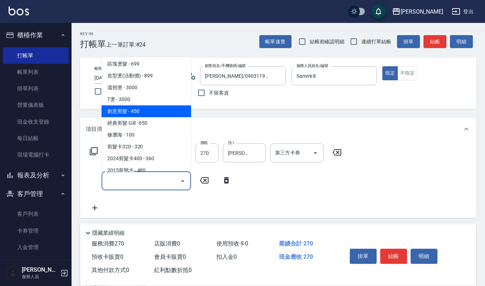
click at [146, 111] on span "創意剪髮 - 450" at bounding box center [146, 111] width 89 height 12
type input "創意剪髮(301)"
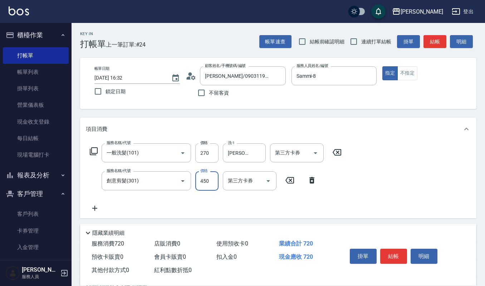
click at [208, 181] on input "450" at bounding box center [206, 180] width 23 height 19
type input "405"
click at [387, 250] on button "結帳" at bounding box center [393, 255] width 27 height 15
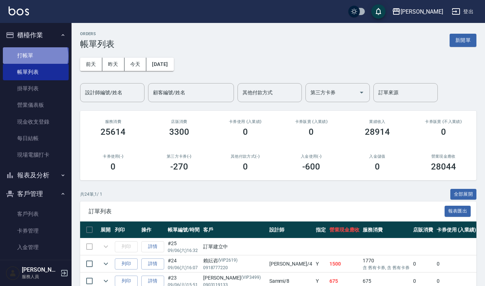
click at [35, 56] on link "打帳單" at bounding box center [36, 55] width 66 height 16
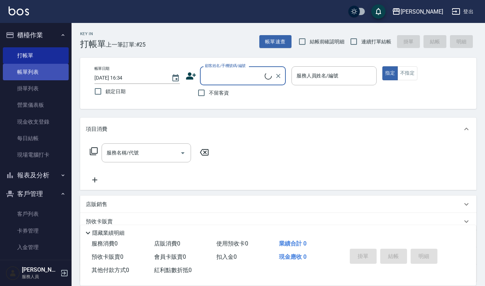
click at [34, 69] on link "帳單列表" at bounding box center [36, 72] width 66 height 16
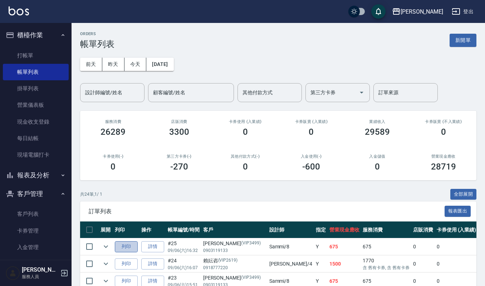
click at [130, 245] on button "列印" at bounding box center [126, 246] width 23 height 11
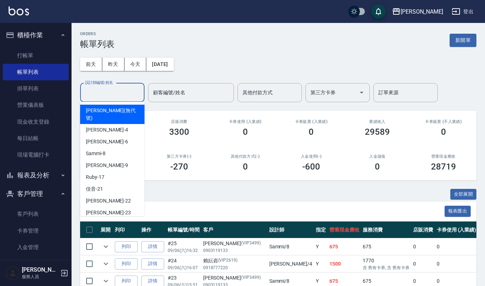
click at [105, 97] on input "設計師編號/姓名" at bounding box center [112, 92] width 58 height 13
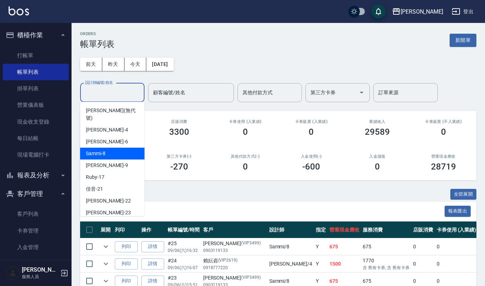
click at [103, 150] on span "Sammi -8" at bounding box center [96, 154] width 20 height 8
type input "Sammi-8"
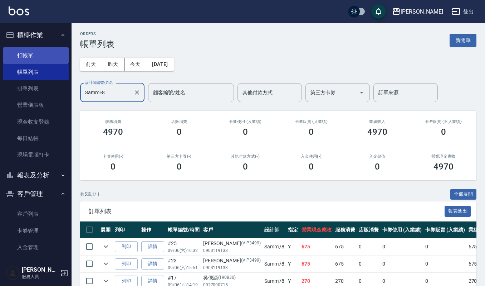
click at [35, 54] on link "打帳單" at bounding box center [36, 55] width 66 height 16
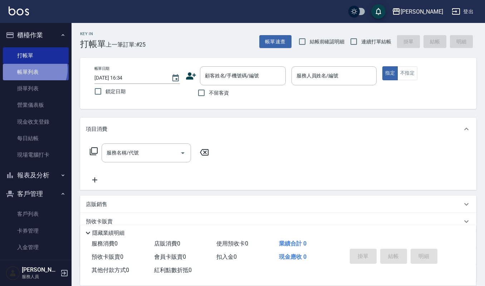
click at [34, 69] on link "帳單列表" at bounding box center [36, 72] width 66 height 16
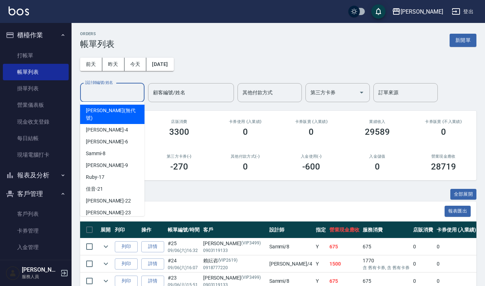
click at [92, 90] on input "設計師編號/姓名" at bounding box center [112, 92] width 58 height 13
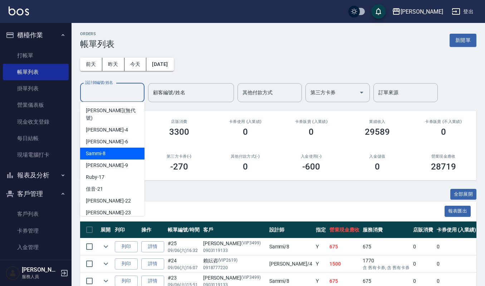
click at [101, 150] on span "Sammi -8" at bounding box center [96, 154] width 20 height 8
type input "Sammi-8"
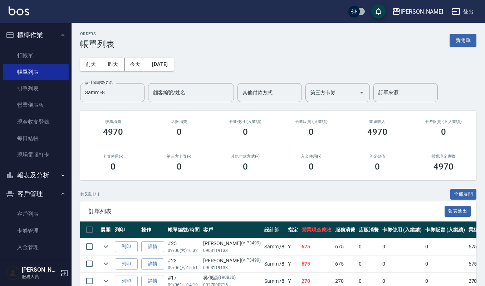
click at [408, 65] on div "前天 昨天 今天 2025/09/06 設計師編號/姓名 Sammi-8 設計師編號/姓名 顧客編號/姓名 顧客編號/姓名 其他付款方式 其他付款方式 第三方…" at bounding box center [278, 75] width 397 height 53
click at [155, 248] on link "詳情" at bounding box center [152, 246] width 23 height 11
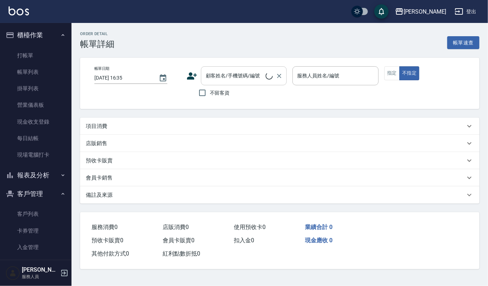
type input "2025/09/06 16:32"
type input "Sammi-8"
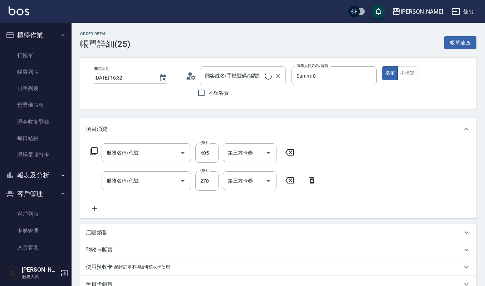
type input "[PERSON_NAME]/0903119133/VIP3499"
type input "創意剪髮(301)"
type input "一般洗髮(101)"
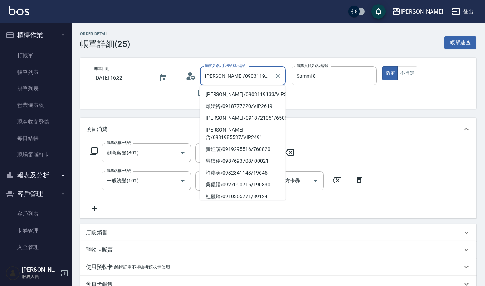
click at [268, 74] on input "[PERSON_NAME]/0903119133/VIP3499" at bounding box center [237, 75] width 69 height 13
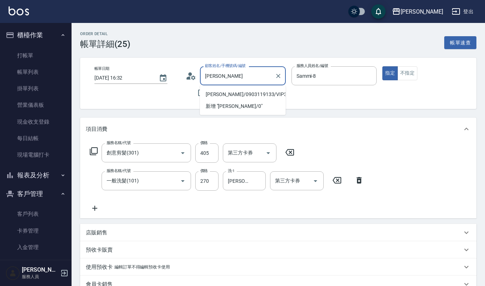
type input "楊"
type input "陪"
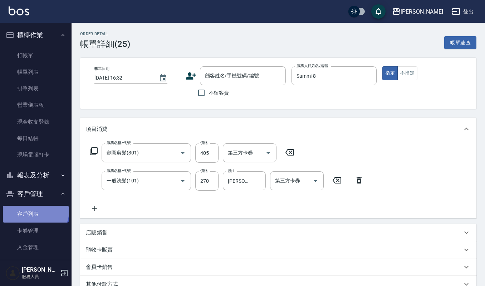
click at [35, 211] on link "客戶列表" at bounding box center [36, 213] width 66 height 16
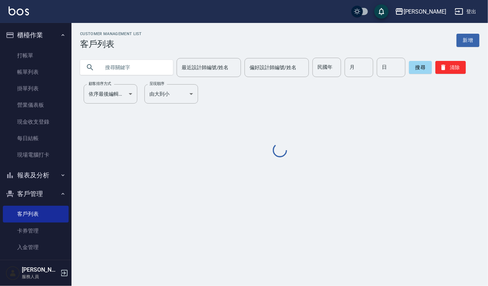
click at [125, 68] on input "text" at bounding box center [133, 67] width 67 height 19
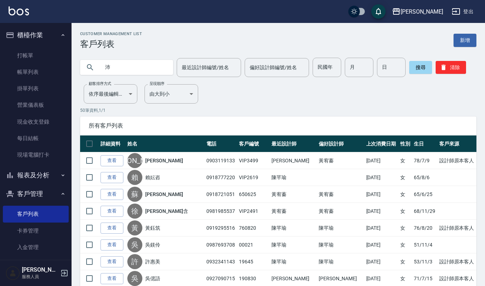
type input "沛"
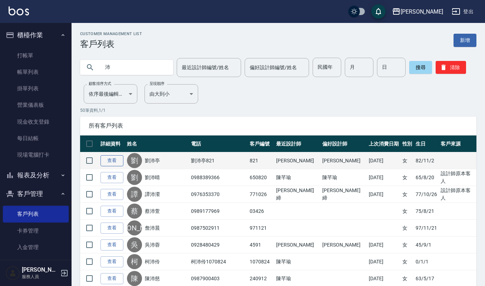
click at [116, 162] on link "查看" at bounding box center [112, 160] width 23 height 11
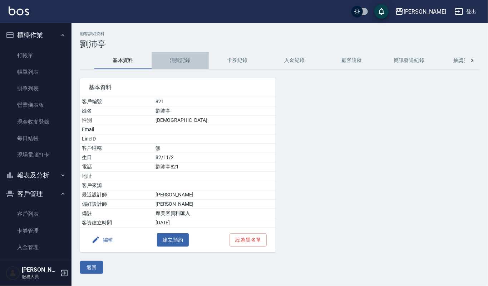
click at [185, 59] on button "消費記錄" at bounding box center [180, 60] width 57 height 17
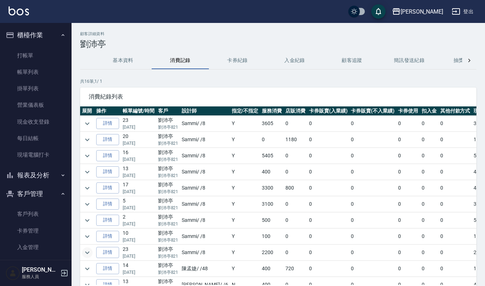
click at [89, 253] on icon "expand row" at bounding box center [87, 252] width 9 height 9
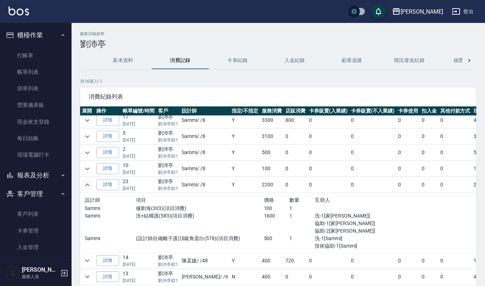
scroll to position [64, 0]
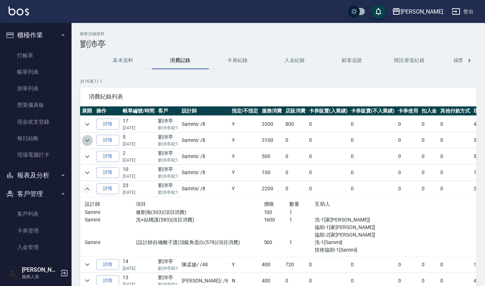
click at [85, 145] on icon "expand row" at bounding box center [87, 140] width 9 height 9
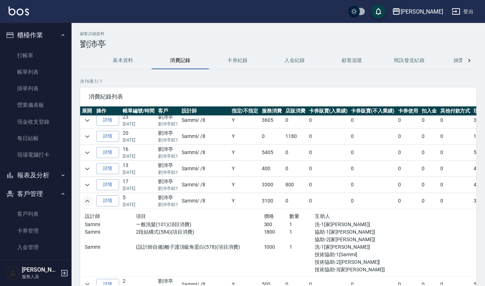
scroll to position [0, 0]
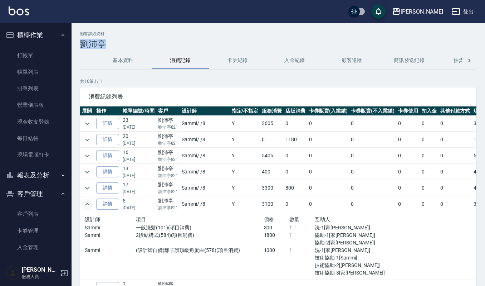
drag, startPoint x: 80, startPoint y: 41, endPoint x: 119, endPoint y: 42, distance: 39.0
click at [119, 42] on h3 "劉沛亭" at bounding box center [278, 44] width 397 height 10
copy h3 "劉沛亭"
click at [87, 120] on icon "expand row" at bounding box center [87, 123] width 9 height 9
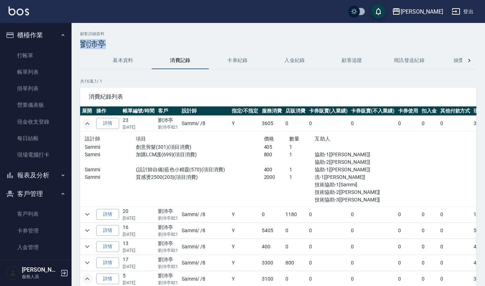
scroll to position [48, 0]
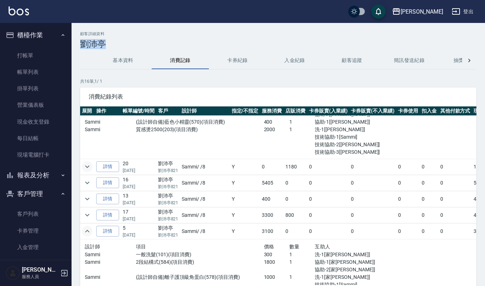
click at [84, 166] on icon "expand row" at bounding box center [87, 166] width 9 height 9
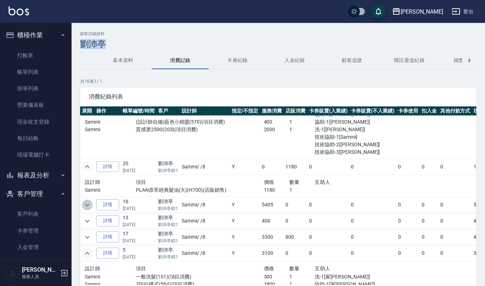
click at [88, 202] on icon "expand row" at bounding box center [87, 204] width 9 height 9
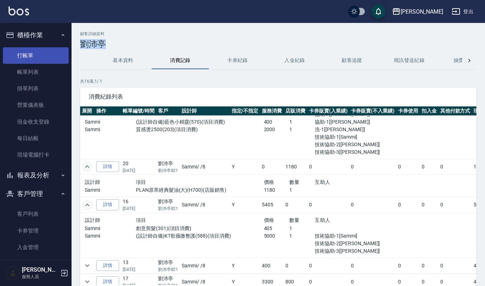
click at [23, 51] on link "打帳單" at bounding box center [36, 55] width 66 height 16
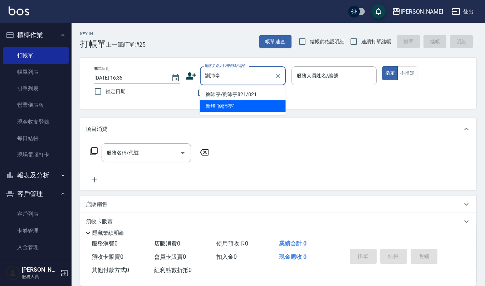
click at [214, 94] on li "劉沛亭/劉沛亭821/821" at bounding box center [243, 94] width 86 height 12
type input "劉沛亭/劉沛亭821/821"
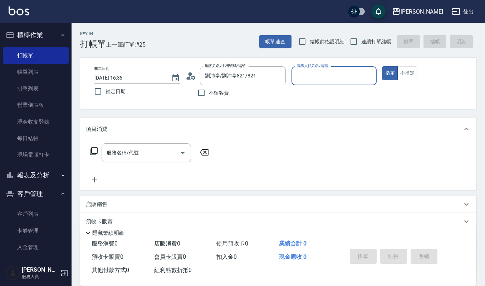
type input "Sammi-8"
click at [34, 72] on link "帳單列表" at bounding box center [36, 72] width 66 height 16
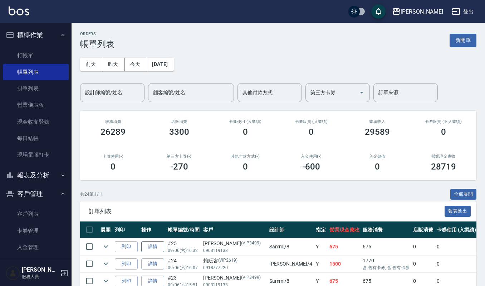
click at [154, 244] on link "詳情" at bounding box center [152, 246] width 23 height 11
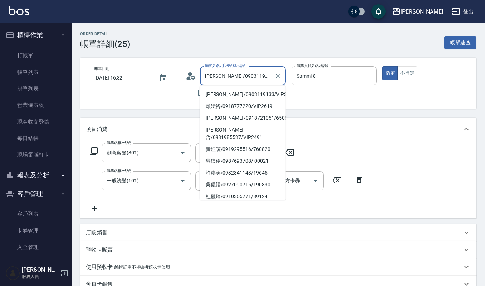
click at [267, 73] on input "[PERSON_NAME]/0903119133/VIP3499" at bounding box center [237, 75] width 69 height 13
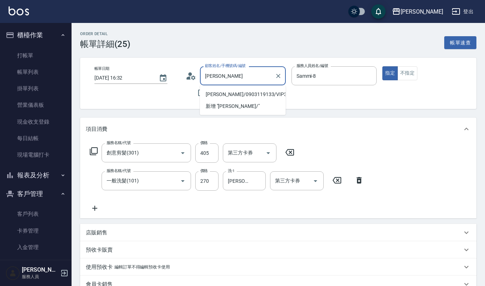
type input "楊"
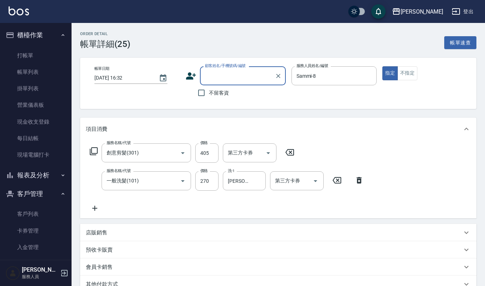
paste input "劉沛亭"
type input "劉沛亭"
click at [290, 150] on icon at bounding box center [290, 152] width 18 height 9
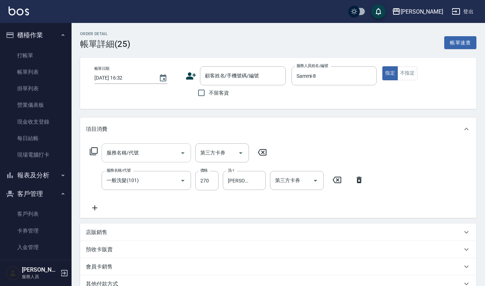
click at [182, 152] on icon "Open" at bounding box center [183, 153] width 4 height 2
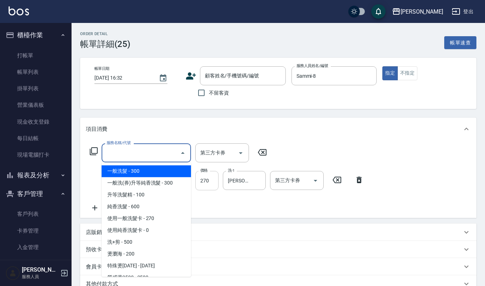
click at [212, 179] on input "270" at bounding box center [206, 180] width 23 height 19
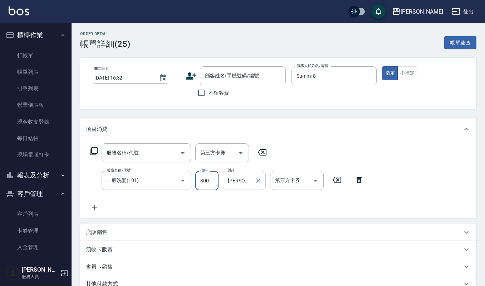
type input "300"
click at [244, 181] on input "宜芳-22" at bounding box center [239, 180] width 26 height 13
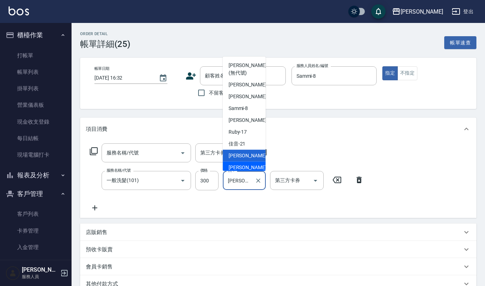
click at [248, 169] on div "郁涵 -23" at bounding box center [244, 167] width 43 height 12
type input "[PERSON_NAME]-23"
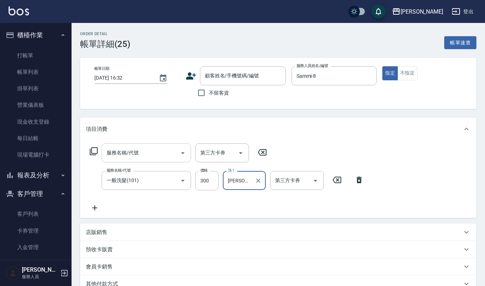
click at [184, 151] on icon "Open" at bounding box center [183, 153] width 9 height 9
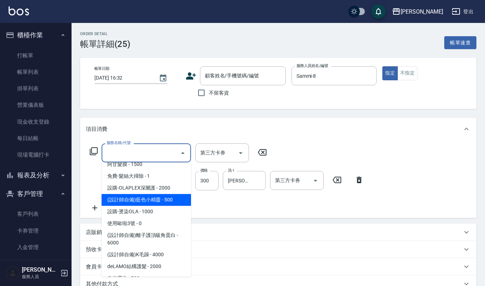
scroll to position [906, 0]
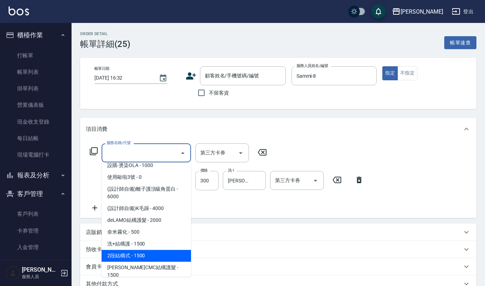
click at [155, 249] on span "2段結構式 - 1500" at bounding box center [146, 255] width 89 height 12
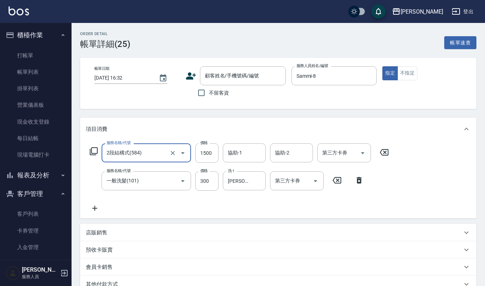
click at [182, 155] on icon "Open" at bounding box center [183, 153] width 9 height 9
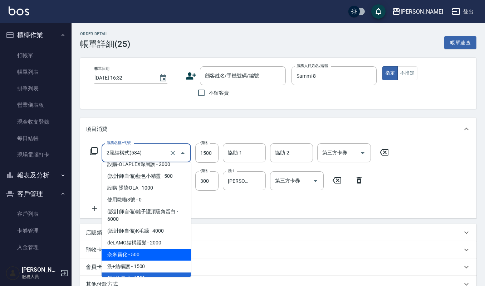
scroll to position [932, 0]
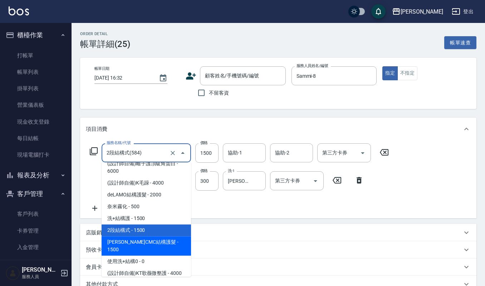
click at [148, 236] on span "[PERSON_NAME]CMC結構護髮 - 1500" at bounding box center [146, 245] width 89 height 19
type input "荷昀CMC結構護髮(585)"
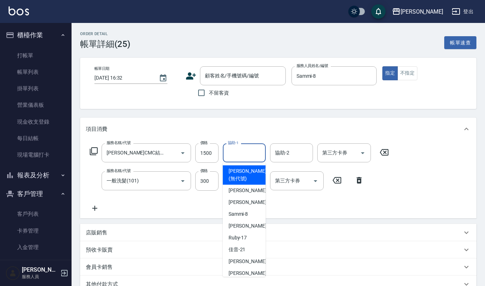
click at [247, 154] on input "協助-1" at bounding box center [244, 152] width 37 height 13
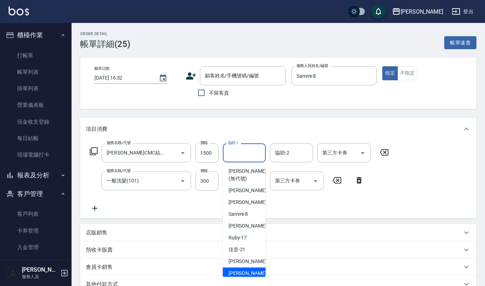
click at [240, 269] on span "郁涵 -23" at bounding box center [251, 273] width 45 height 8
type input "[PERSON_NAME]-23"
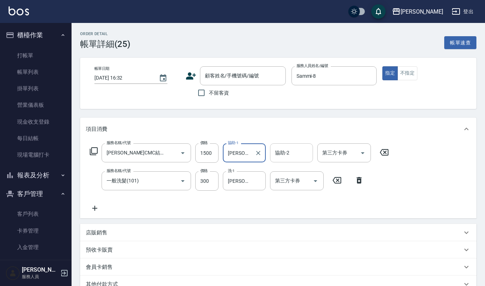
click at [289, 152] on input "協助-2" at bounding box center [291, 152] width 37 height 13
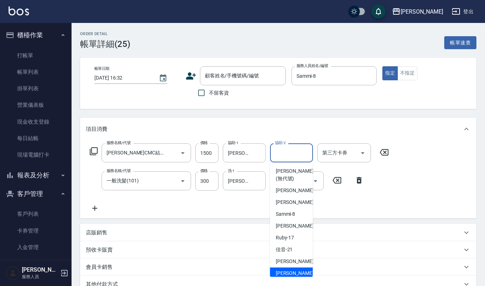
click at [287, 270] on span "郁涵 -23" at bounding box center [298, 273] width 45 height 8
type input "[PERSON_NAME]-23"
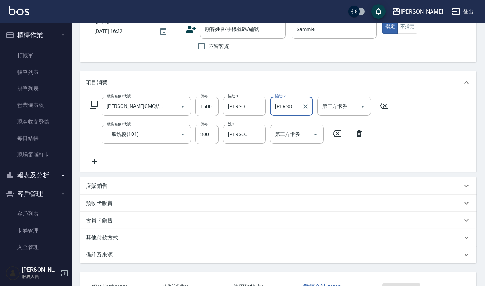
scroll to position [0, 0]
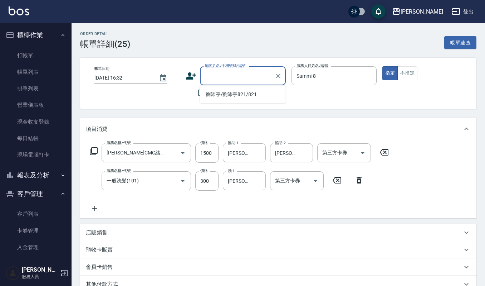
click at [235, 74] on input "顧客姓名/手機號碼/編號" at bounding box center [237, 75] width 69 height 13
drag, startPoint x: 235, startPoint y: 74, endPoint x: 231, endPoint y: 75, distance: 4.5
click at [231, 75] on input "顧客姓名/手機號碼/編號" at bounding box center [237, 75] width 69 height 13
click at [223, 93] on li "劉沛亭/劉沛亭821/821" at bounding box center [243, 94] width 86 height 12
type input "劉沛亭/劉沛亭821/821"
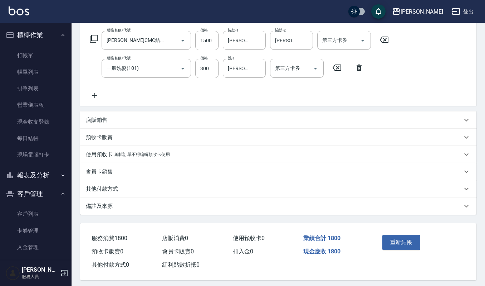
scroll to position [117, 0]
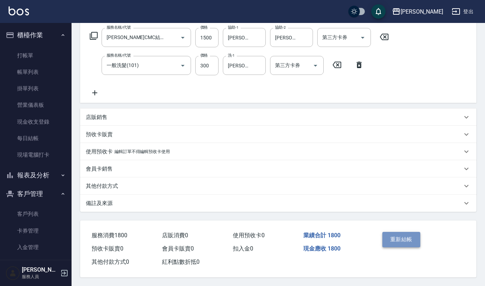
click at [402, 233] on button "重新結帳" at bounding box center [402, 239] width 38 height 15
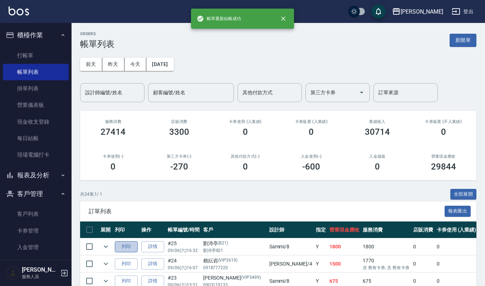
click at [125, 248] on button "列印" at bounding box center [126, 246] width 23 height 11
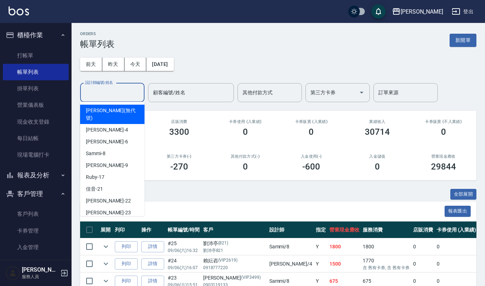
click at [122, 89] on input "設計師編號/姓名" at bounding box center [112, 92] width 58 height 13
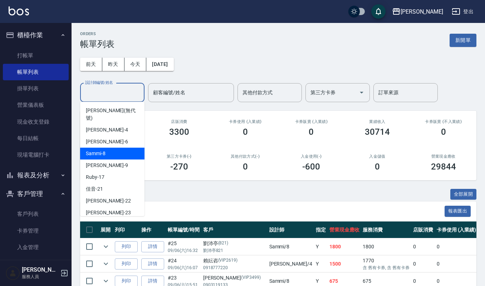
click at [102, 150] on span "Sammi -8" at bounding box center [96, 154] width 20 height 8
type input "Sammi-8"
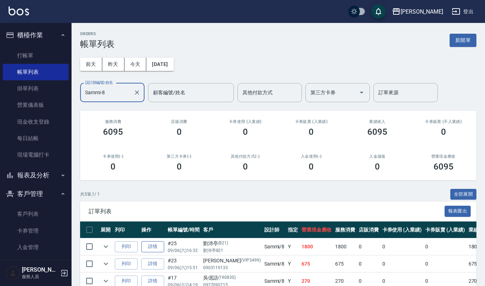
click at [150, 249] on link "詳情" at bounding box center [152, 246] width 23 height 11
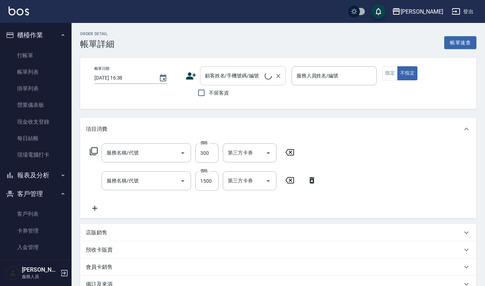
type input "2025/09/06 16:32"
type input "Sammi-8"
type input "一般洗髮(101)"
type input "荷昀CMC結構護髮(585)"
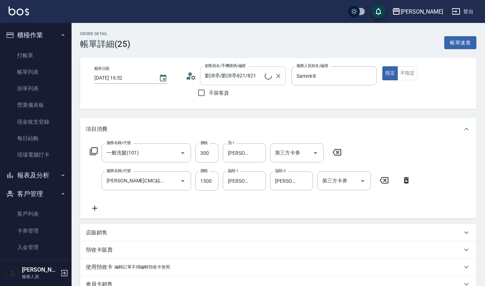
type input "劉沛亭/劉沛亭821/821"
click at [35, 193] on button "客戶管理" at bounding box center [36, 193] width 66 height 19
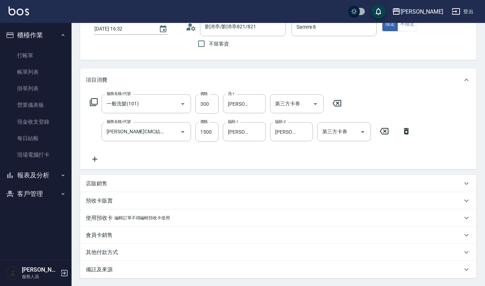
scroll to position [117, 0]
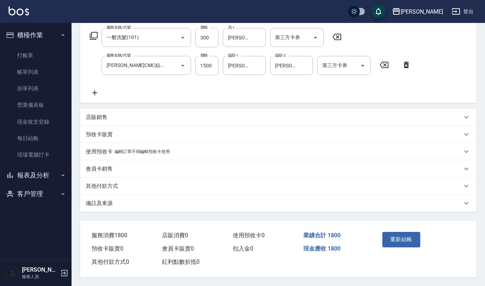
click at [40, 175] on button "報表及分析" at bounding box center [36, 175] width 66 height 19
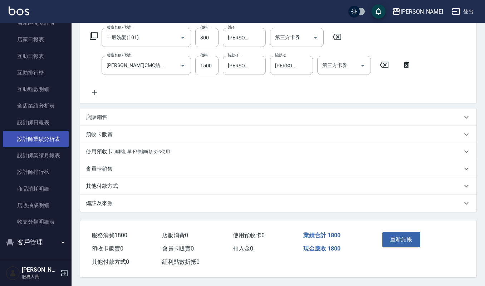
click at [37, 137] on link "設計師業績分析表" at bounding box center [36, 139] width 66 height 16
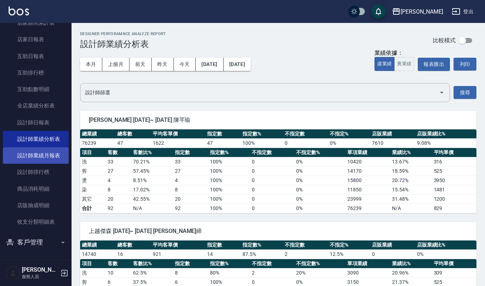
click at [40, 152] on link "設計師業績月報表" at bounding box center [36, 155] width 66 height 16
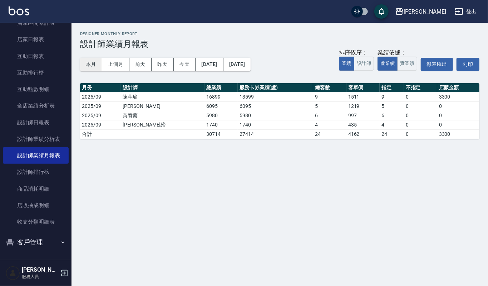
click at [97, 63] on button "本月" at bounding box center [91, 64] width 22 height 13
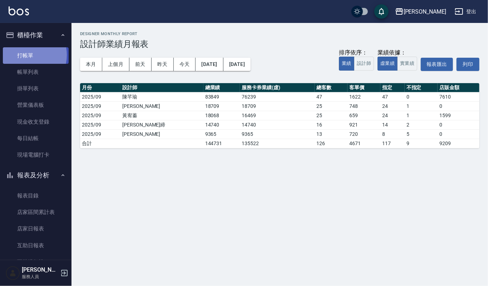
click at [26, 55] on link "打帳單" at bounding box center [36, 55] width 66 height 16
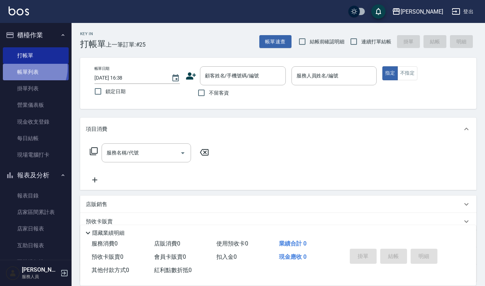
click at [26, 68] on link "帳單列表" at bounding box center [36, 72] width 66 height 16
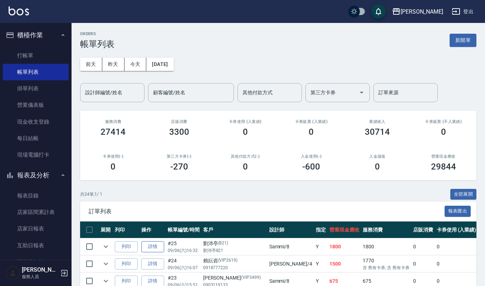
click at [156, 248] on link "詳情" at bounding box center [152, 246] width 23 height 11
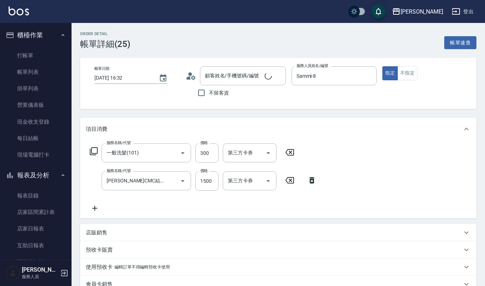
type input "劉沛亭/劉沛亭821/821"
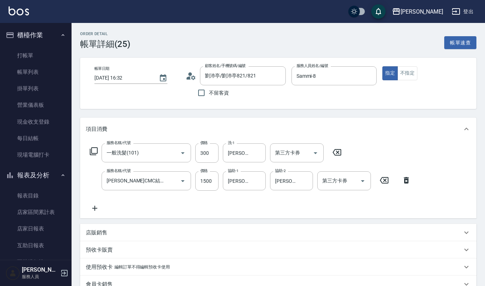
click at [93, 208] on icon at bounding box center [95, 208] width 18 height 9
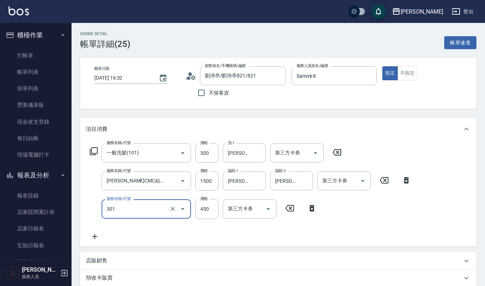
type input "創意剪髮(301)"
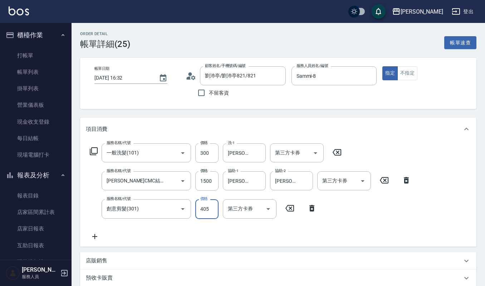
type input "405"
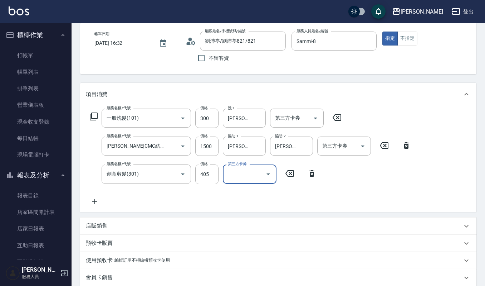
scroll to position [143, 0]
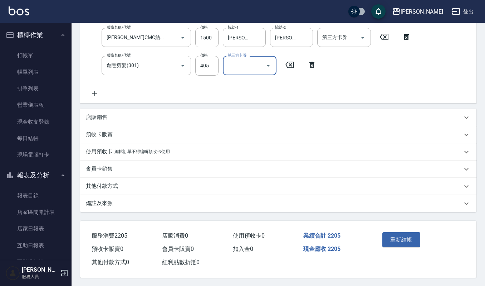
click at [404, 239] on button "重新結帳" at bounding box center [402, 239] width 38 height 15
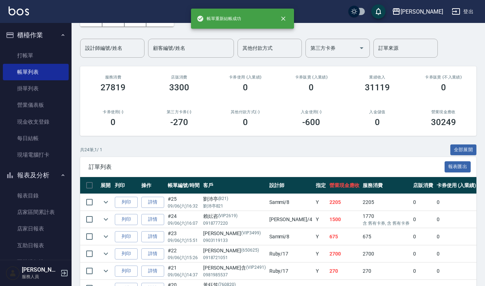
scroll to position [129, 0]
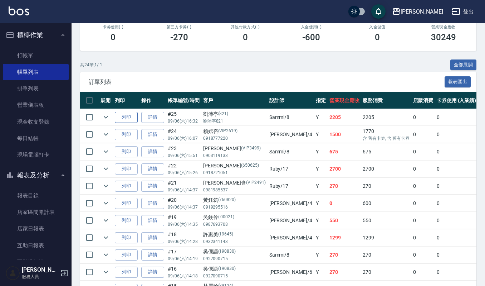
click at [124, 114] on button "列印" at bounding box center [126, 117] width 23 height 11
click at [22, 55] on link "打帳單" at bounding box center [36, 55] width 66 height 16
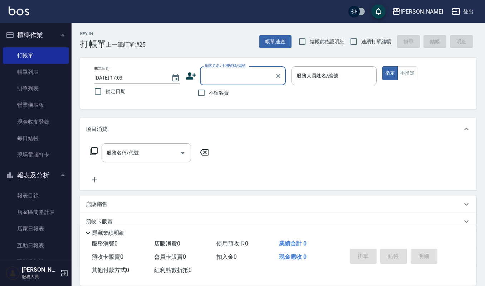
drag, startPoint x: 47, startPoint y: 77, endPoint x: 268, endPoint y: 104, distance: 223.5
click at [47, 78] on link "帳單列表" at bounding box center [36, 72] width 66 height 16
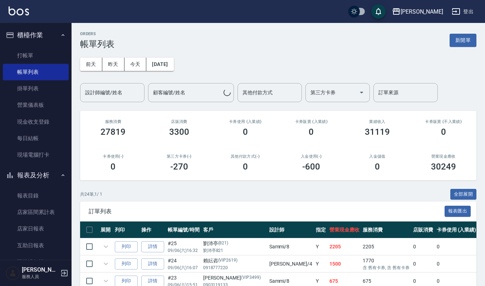
scroll to position [48, 0]
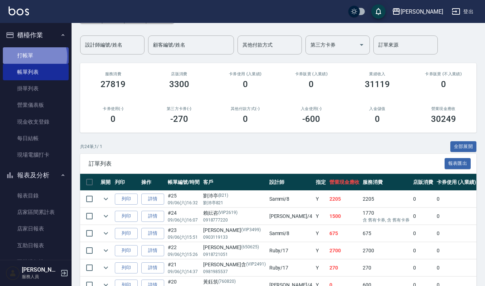
click at [34, 56] on link "打帳單" at bounding box center [36, 55] width 66 height 16
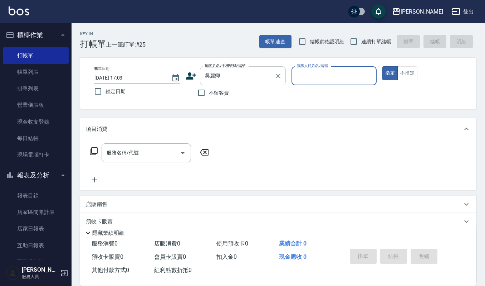
click at [235, 73] on input "吳麗卿" at bounding box center [237, 75] width 69 height 13
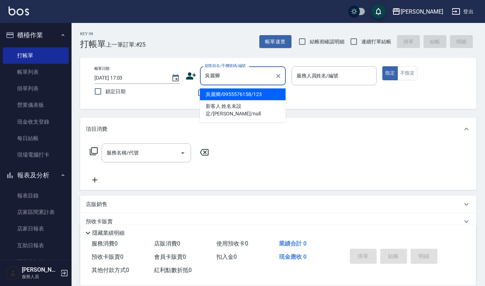
click at [250, 92] on li "吳麗卿/0955576158/123" at bounding box center [243, 94] width 86 height 12
type input "吳麗卿/0955576158/123"
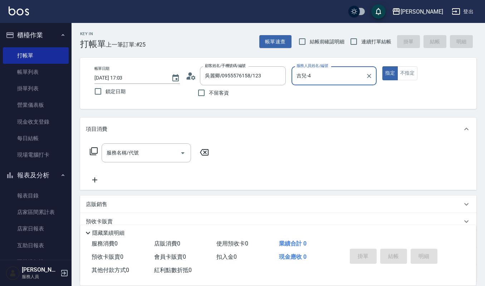
click at [337, 75] on input "吉兒-4" at bounding box center [329, 75] width 68 height 13
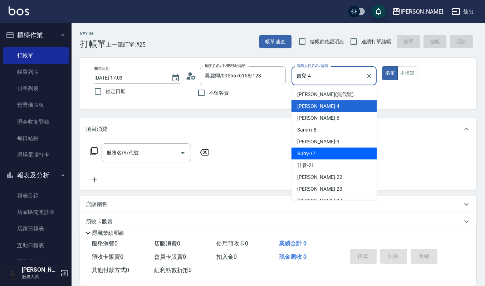
click at [333, 151] on div "Ruby -17" at bounding box center [335, 153] width 86 height 12
type input "Ruby-17"
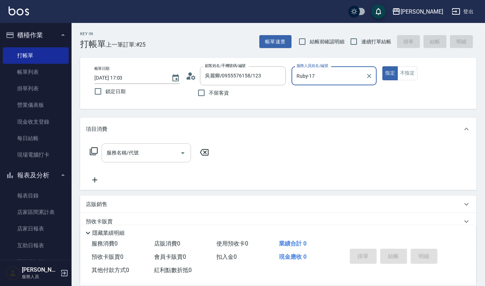
click at [160, 149] on input "服務名稱/代號" at bounding box center [141, 152] width 72 height 13
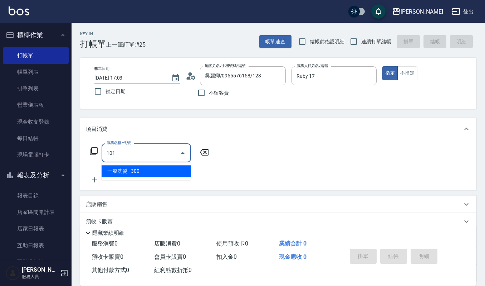
type input "一般洗髮(101)"
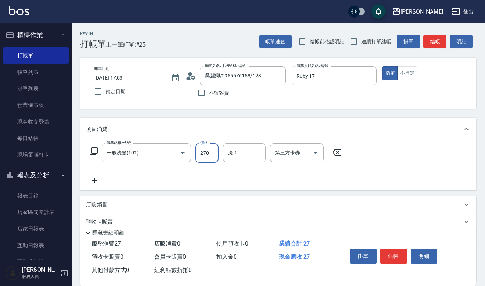
type input "270"
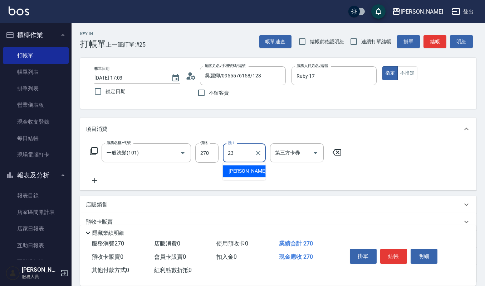
type input "[PERSON_NAME]-23"
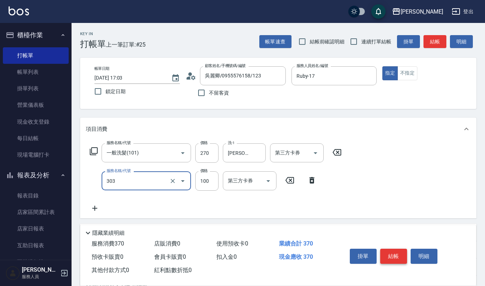
type input "修瀏海(303)"
click at [389, 253] on button "結帳" at bounding box center [393, 255] width 27 height 15
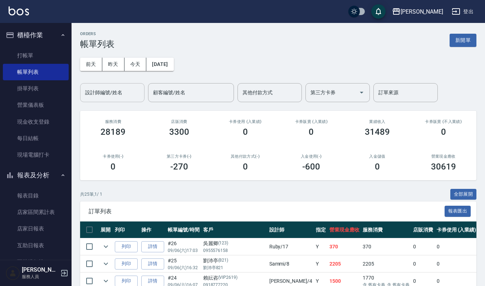
click at [104, 89] on input "設計師編號/姓名" at bounding box center [112, 92] width 58 height 13
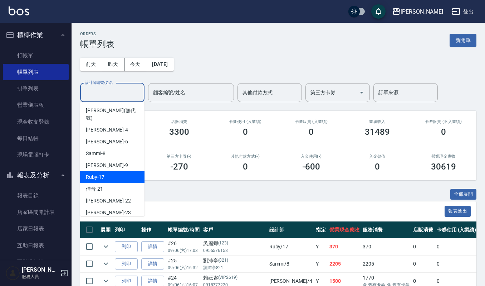
click at [119, 171] on div "Ruby -17" at bounding box center [112, 177] width 64 height 12
type input "Ruby-17"
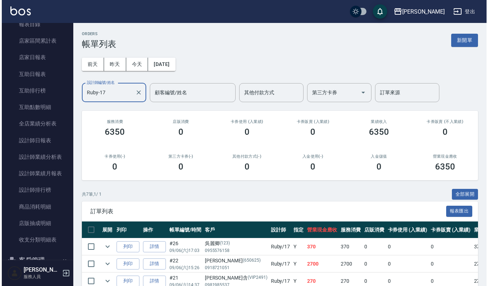
scroll to position [189, 0]
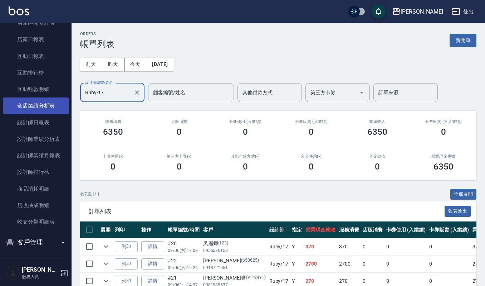
click at [48, 107] on link "全店業績分析表" at bounding box center [36, 105] width 66 height 16
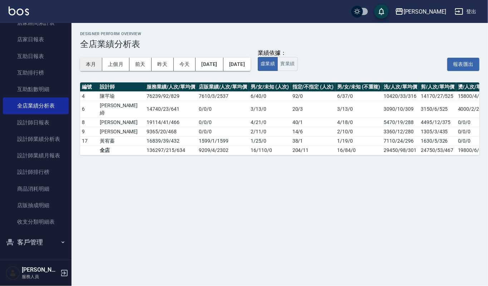
click at [91, 62] on button "本月" at bounding box center [91, 64] width 22 height 13
click at [72, 36] on div "Designer Perform Overview 全店業績分析表 本月 上個月 前天 昨天 今天 2025/09/01 2025/09/30 業績依據： 虛…" at bounding box center [280, 93] width 417 height 141
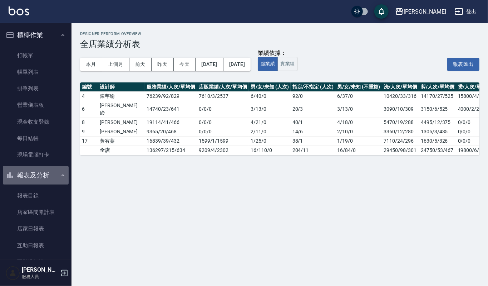
click at [52, 175] on button "報表及分析" at bounding box center [36, 175] width 66 height 19
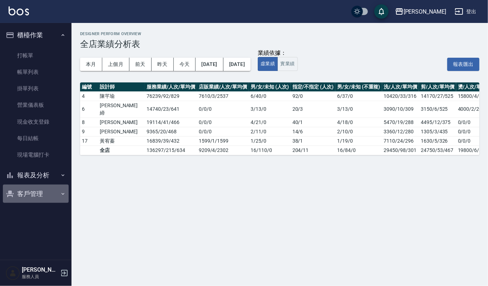
click at [48, 195] on button "客戶管理" at bounding box center [36, 193] width 66 height 19
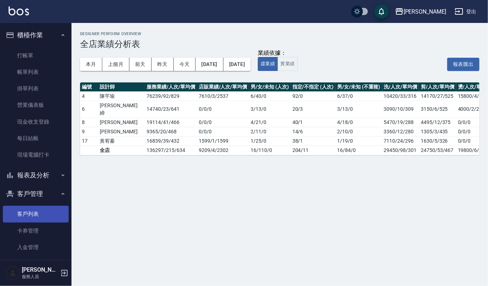
click at [41, 208] on link "客戶列表" at bounding box center [36, 213] width 66 height 16
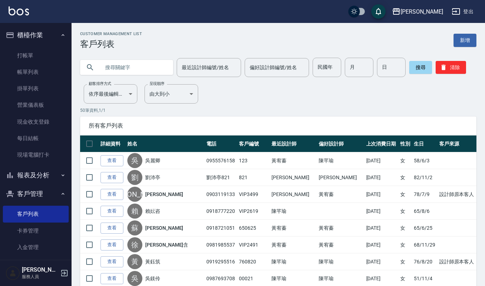
click at [116, 65] on input "text" at bounding box center [133, 67] width 67 height 19
type input "黃欣"
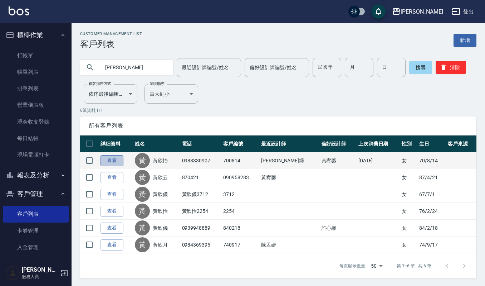
click at [110, 160] on link "查看" at bounding box center [112, 160] width 23 height 11
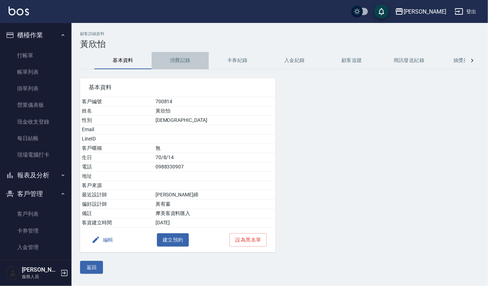
click at [182, 59] on button "消費記錄" at bounding box center [180, 60] width 57 height 17
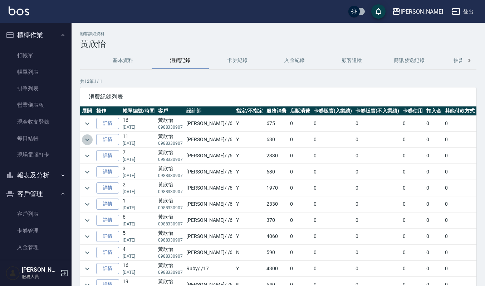
click at [88, 136] on icon "expand row" at bounding box center [87, 139] width 9 height 9
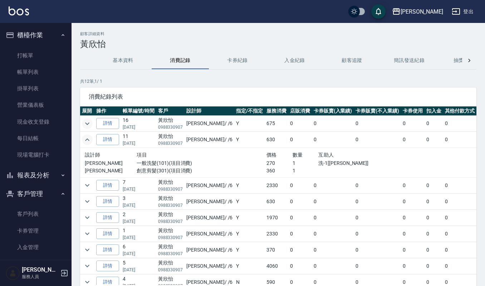
click at [84, 124] on icon "expand row" at bounding box center [87, 123] width 9 height 9
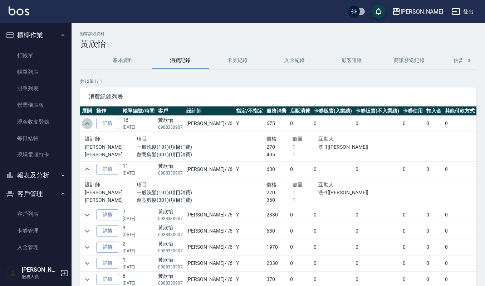
click at [88, 121] on icon "expand row" at bounding box center [87, 123] width 9 height 9
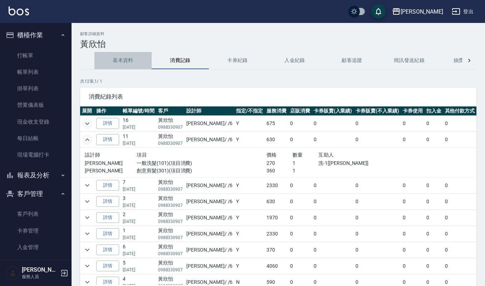
click at [127, 63] on button "基本資料" at bounding box center [122, 60] width 57 height 17
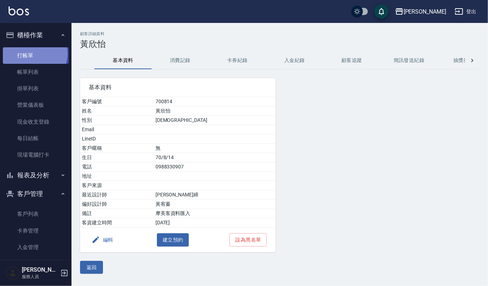
click at [34, 53] on link "打帳單" at bounding box center [36, 55] width 66 height 16
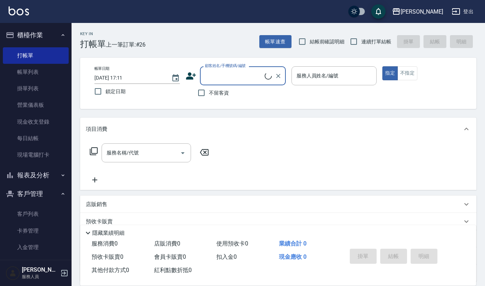
click at [228, 77] on input "顧客姓名/手機號碼/編號" at bounding box center [234, 75] width 62 height 13
type input "700814"
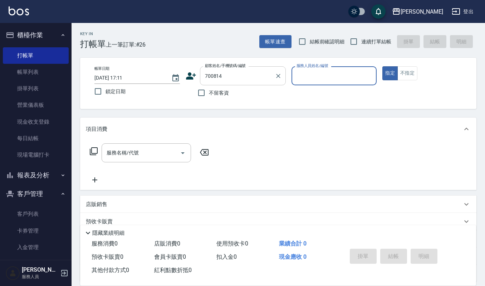
click at [383, 66] on button "指定" at bounding box center [390, 73] width 15 height 14
type button "true"
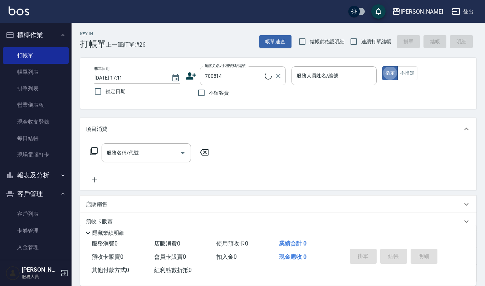
type input "黃欣怡/0988330907/700814"
type input "Ruby-17"
click at [369, 74] on icon "Clear" at bounding box center [369, 75] width 7 height 7
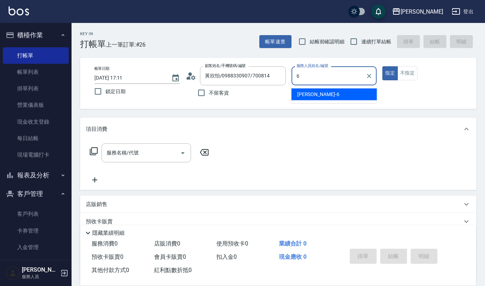
type input "Joalin-6"
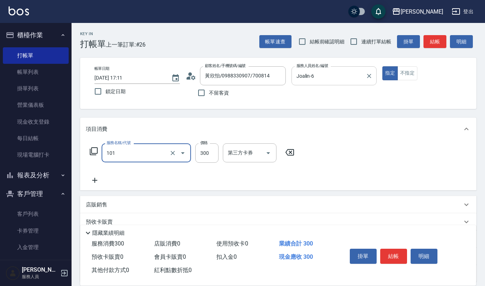
type input "一般洗髮(101)"
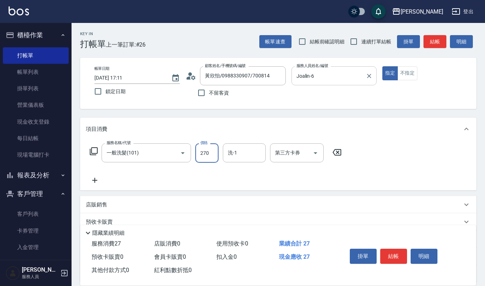
type input "270"
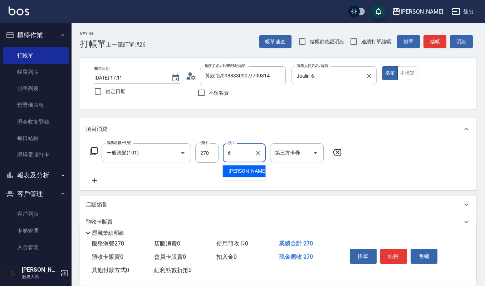
type input "Joalin-6"
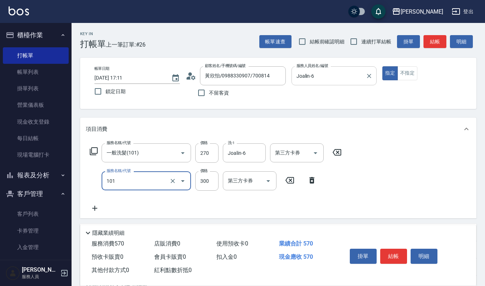
type input "一般洗髮(101)"
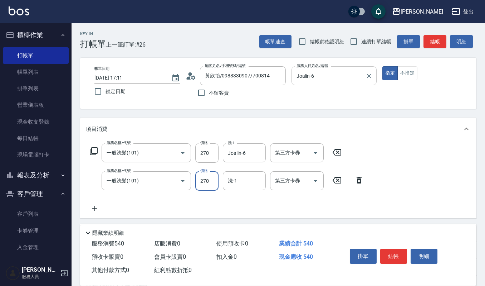
type input "270"
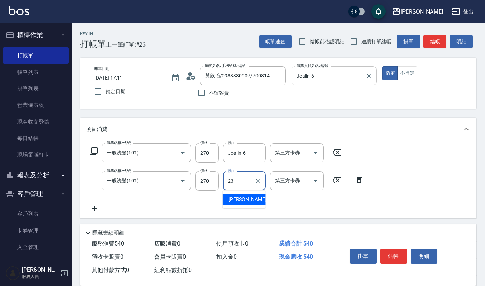
type input "[PERSON_NAME]-23"
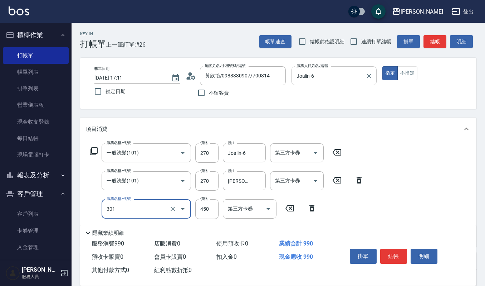
type input "創意剪髮(301)"
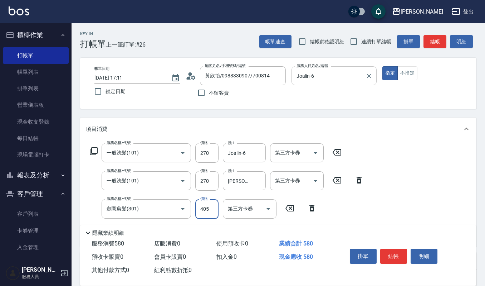
type input "405"
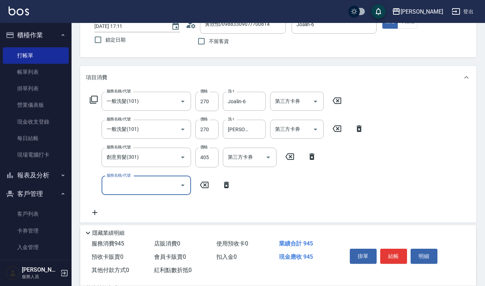
scroll to position [63, 0]
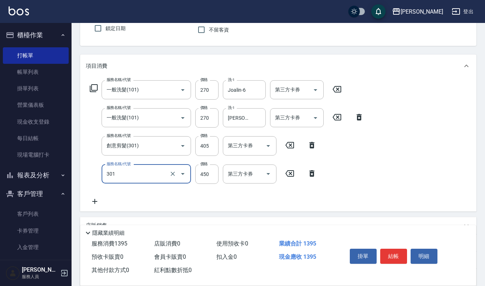
type input "創意剪髮(301)"
type input "360"
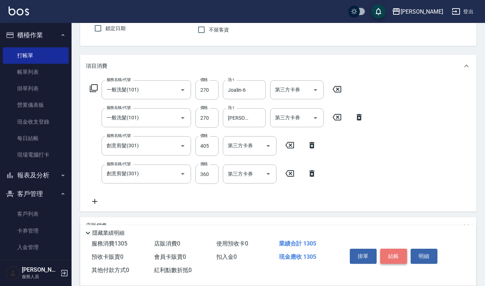
click at [394, 258] on button "結帳" at bounding box center [393, 255] width 27 height 15
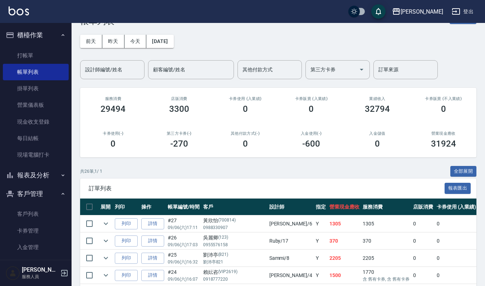
scroll to position [36, 0]
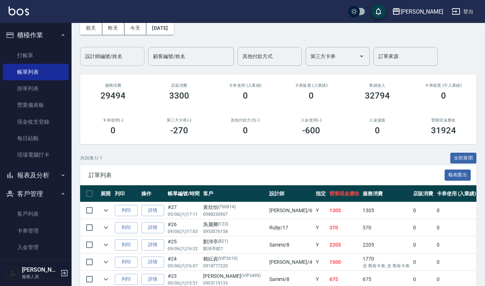
click at [128, 57] on input "設計師編號/姓名" at bounding box center [112, 56] width 58 height 13
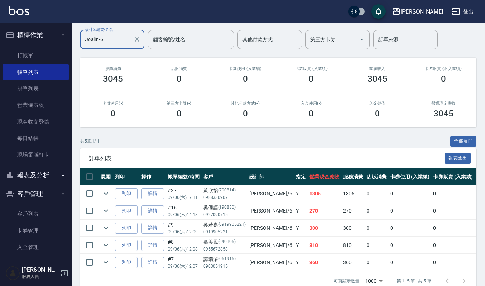
scroll to position [71, 0]
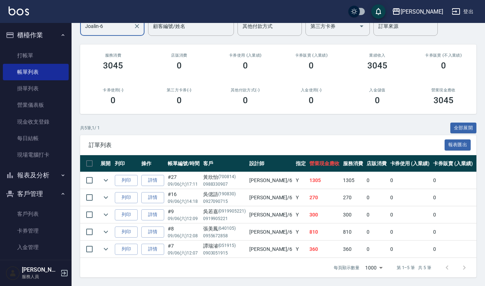
type input "Joalin-6"
click at [233, 211] on p "(0919905221)" at bounding box center [232, 212] width 28 height 8
click at [47, 56] on link "打帳單" at bounding box center [36, 55] width 66 height 16
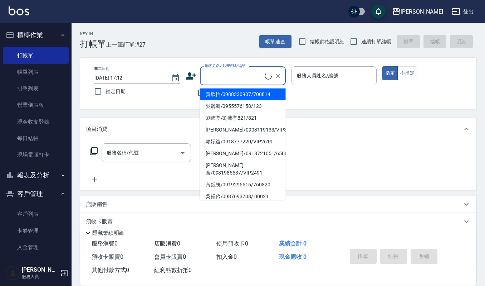
click at [244, 75] on input "顧客姓名/手機號碼/編號" at bounding box center [234, 75] width 62 height 13
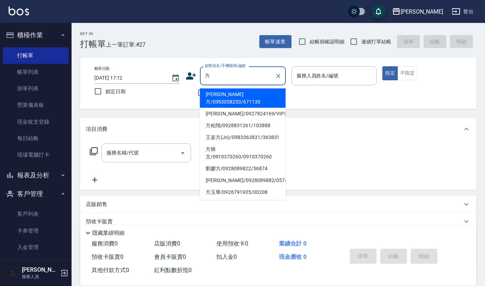
click at [236, 166] on li "劉孆方/0928089822/56874" at bounding box center [243, 168] width 86 height 12
type input "劉孆方/0928089822/56874"
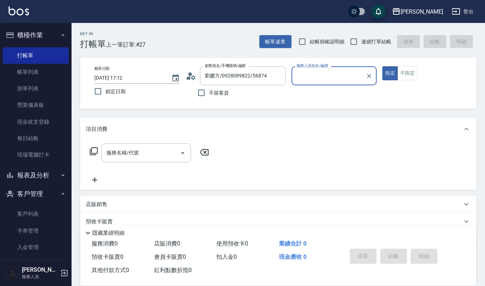
type input "Joalin-6"
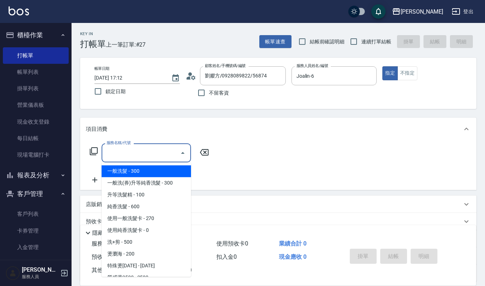
click at [173, 150] on input "服務名稱/代號" at bounding box center [141, 152] width 72 height 13
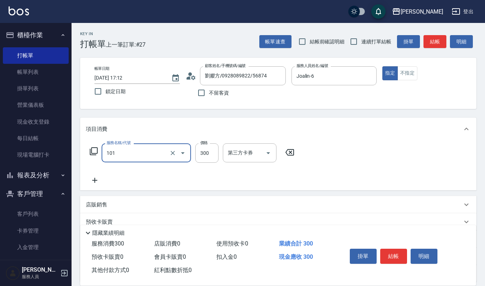
type input "一般洗髮(101)"
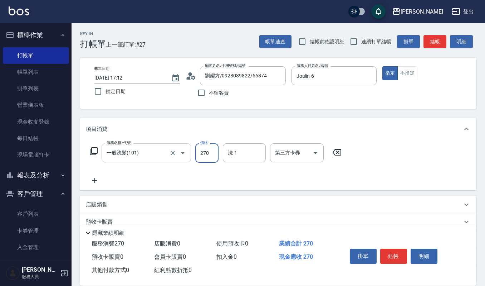
type input "270"
type input "6"
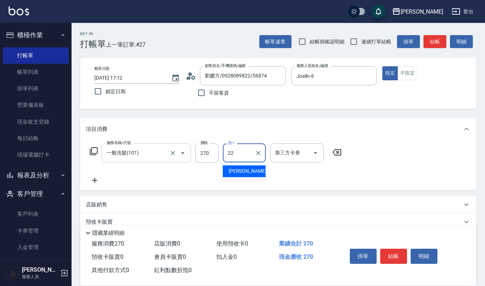
type input "宜芳-22"
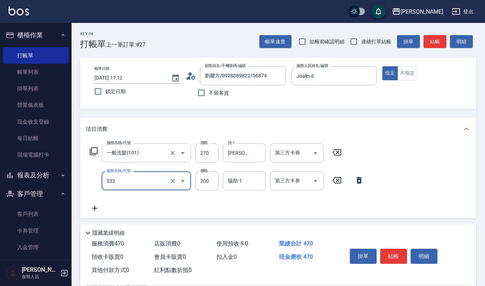
type input "自備複方.亞士(532)"
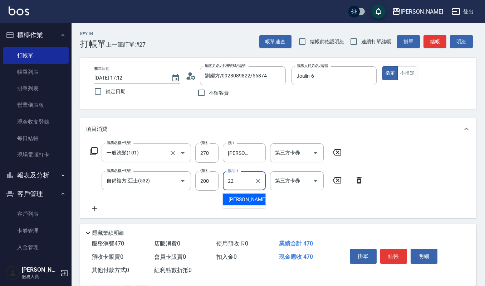
type input "宜芳-22"
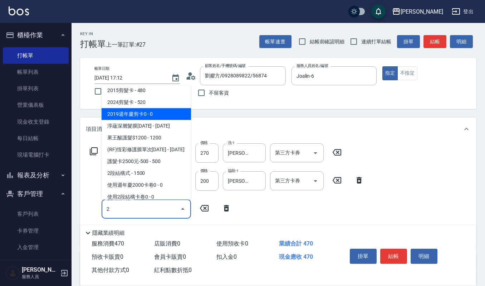
scroll to position [57, 0]
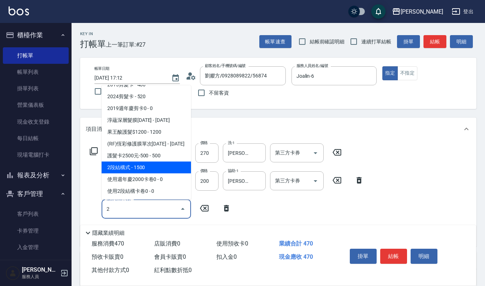
click at [168, 169] on span "2段結構式 - 1500" at bounding box center [146, 167] width 89 height 12
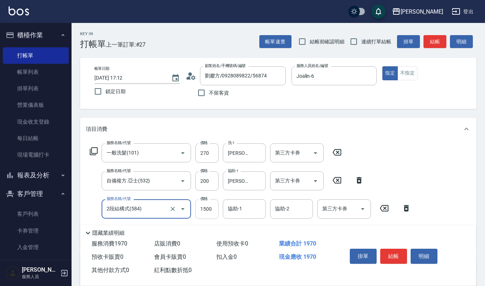
type input "2段結構式(584)"
click at [212, 209] on input "1500" at bounding box center [206, 208] width 23 height 19
type input "1700"
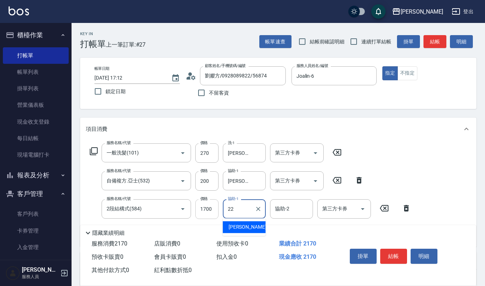
type input "宜芳-22"
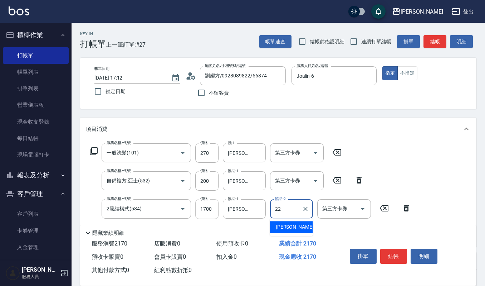
type input "宜芳-22"
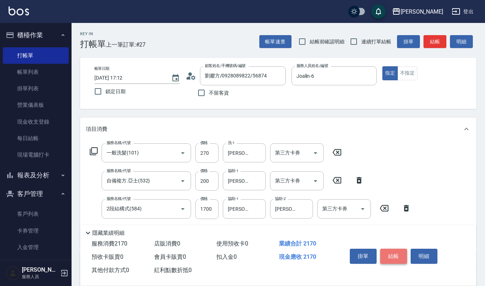
click at [401, 257] on button "結帳" at bounding box center [393, 255] width 27 height 15
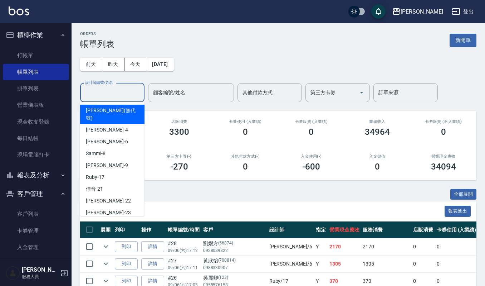
click at [102, 90] on input "設計師編號/姓名" at bounding box center [112, 92] width 58 height 13
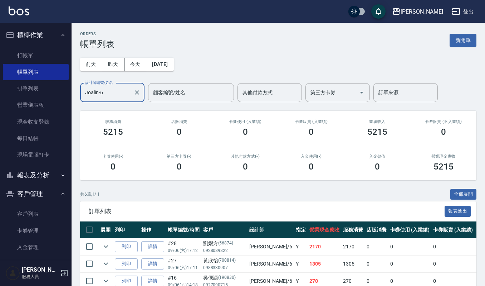
type input "Joalin-6"
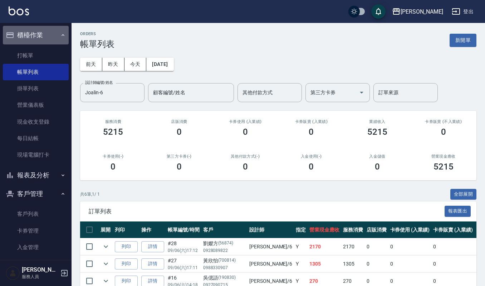
click at [52, 33] on button "櫃檯作業" at bounding box center [36, 35] width 66 height 19
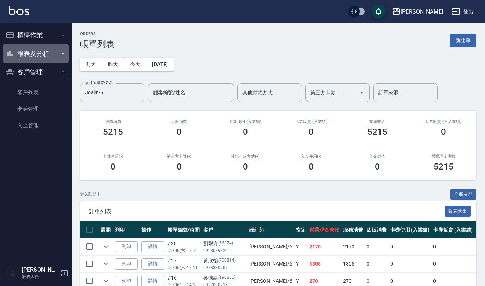
click at [51, 47] on button "報表及分析" at bounding box center [36, 53] width 66 height 19
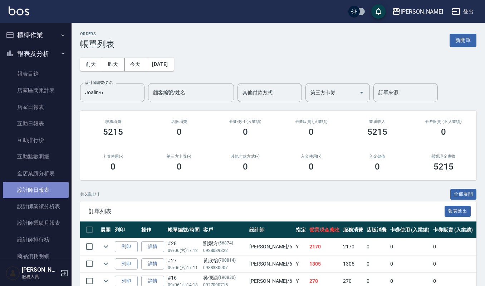
click at [53, 183] on link "設計師日報表" at bounding box center [36, 189] width 66 height 16
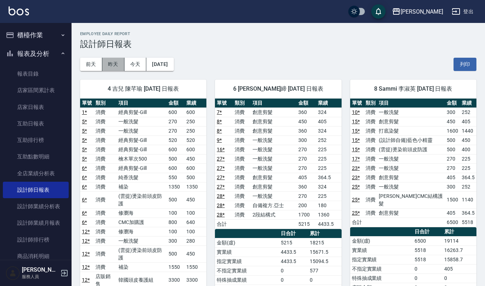
click at [114, 68] on button "昨天" at bounding box center [113, 64] width 22 height 13
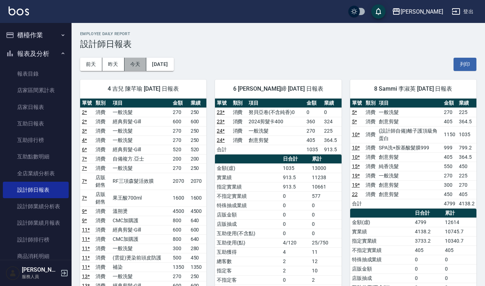
click at [136, 63] on button "今天" at bounding box center [136, 64] width 22 height 13
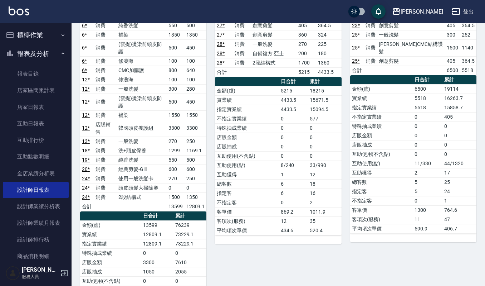
scroll to position [152, 0]
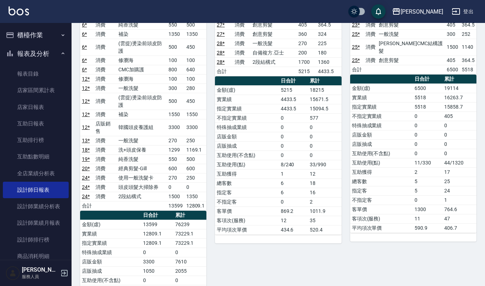
click at [34, 36] on button "櫃檯作業" at bounding box center [36, 35] width 66 height 19
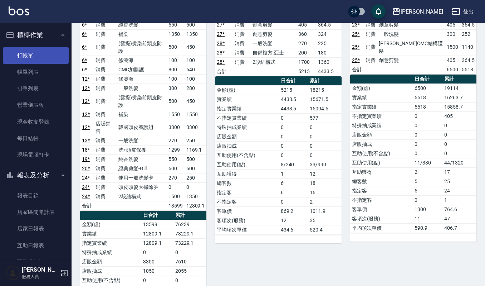
click at [40, 53] on link "打帳單" at bounding box center [36, 55] width 66 height 16
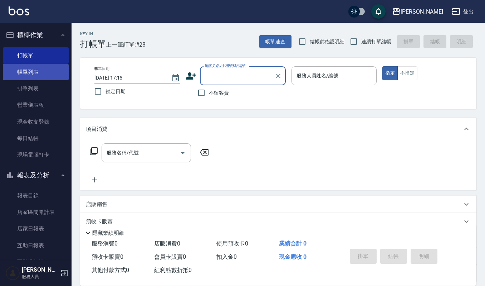
click at [52, 77] on link "帳單列表" at bounding box center [36, 72] width 66 height 16
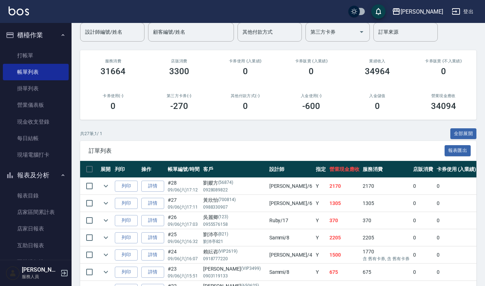
scroll to position [42, 0]
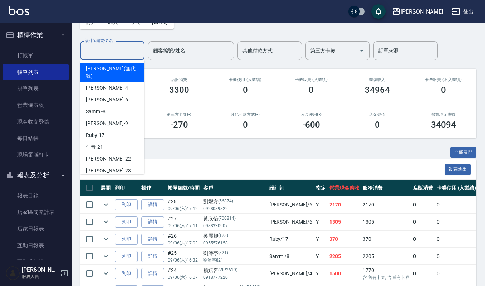
click at [125, 50] on input "設計師編號/姓名" at bounding box center [112, 50] width 58 height 13
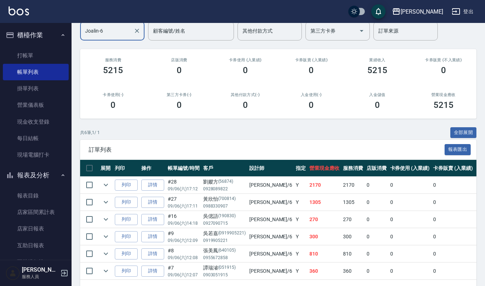
scroll to position [66, 0]
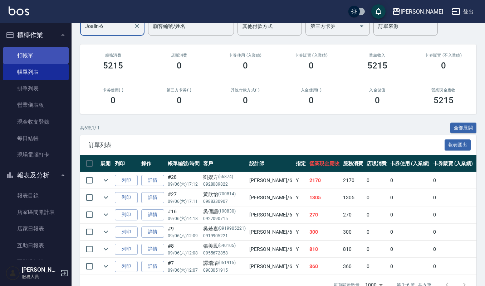
type input "Joalin-6"
click at [45, 57] on link "打帳單" at bounding box center [36, 55] width 66 height 16
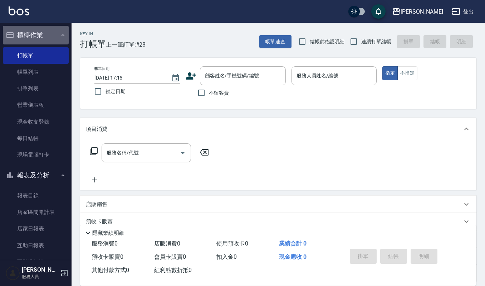
click at [44, 38] on button "櫃檯作業" at bounding box center [36, 35] width 66 height 19
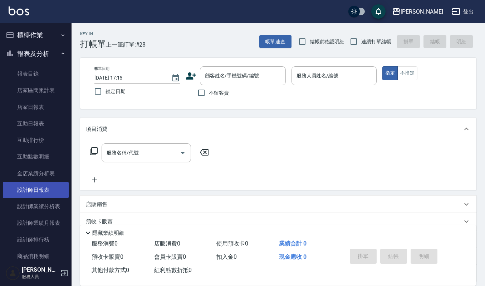
click at [52, 193] on link "設計師日報表" at bounding box center [36, 189] width 66 height 16
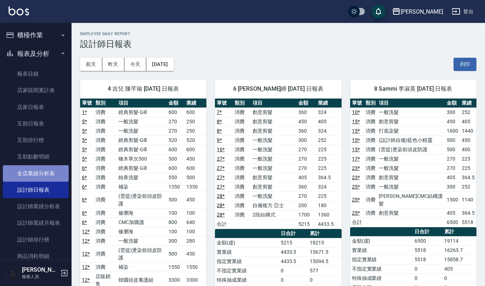
click at [56, 175] on link "全店業績分析表" at bounding box center [36, 173] width 66 height 16
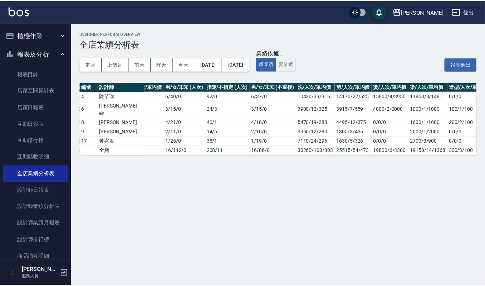
scroll to position [0, 116]
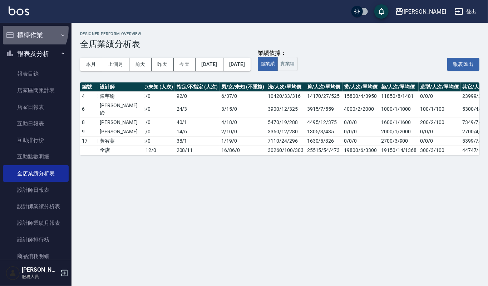
click at [23, 29] on button "櫃檯作業" at bounding box center [36, 35] width 66 height 19
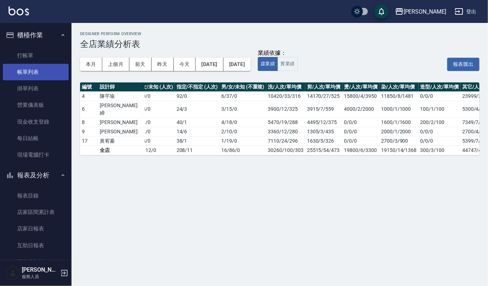
click at [46, 76] on link "帳單列表" at bounding box center [36, 72] width 66 height 16
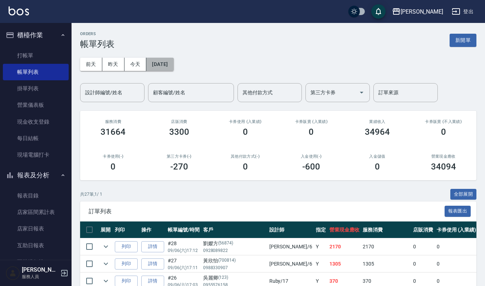
click at [174, 67] on button "[DATE]" at bounding box center [159, 64] width 27 height 13
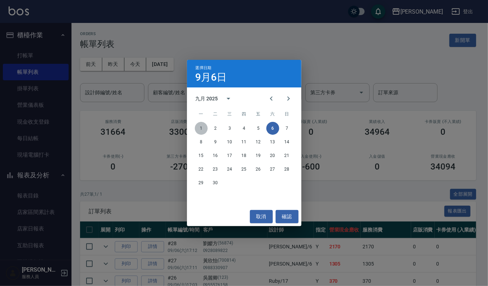
click at [199, 129] on button "1" at bounding box center [201, 128] width 13 height 13
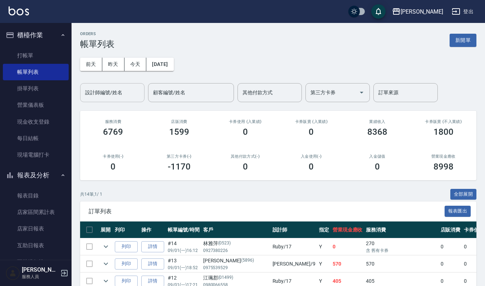
click at [123, 93] on input "設計師編號/姓名" at bounding box center [112, 92] width 58 height 13
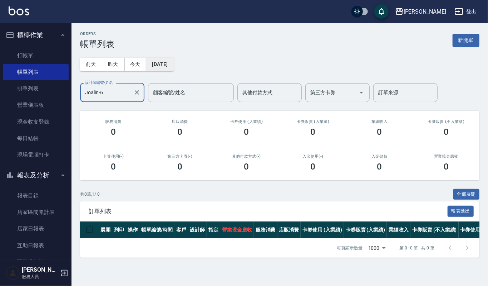
type input "Joalin-6"
click at [162, 63] on button "2025/09/01" at bounding box center [159, 64] width 27 height 13
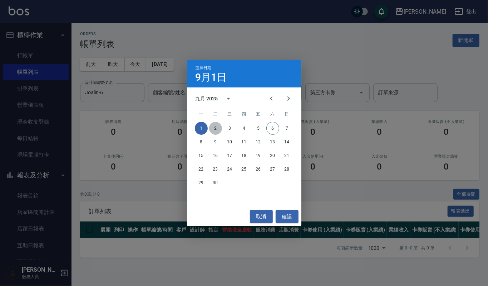
click at [218, 130] on button "2" at bounding box center [215, 128] width 13 height 13
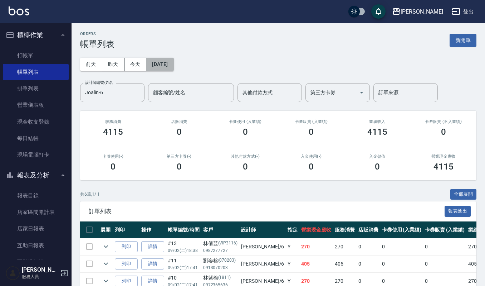
click at [168, 65] on button "2025/09/02" at bounding box center [159, 64] width 27 height 13
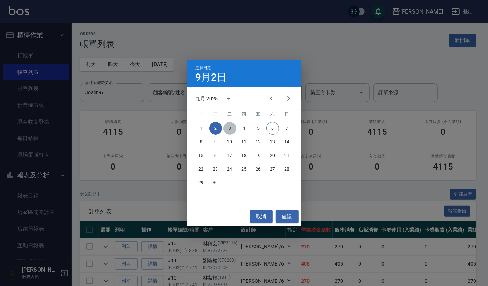
click at [230, 130] on button "3" at bounding box center [230, 128] width 13 height 13
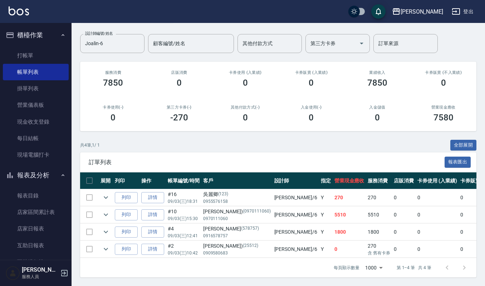
scroll to position [57, 0]
click at [106, 210] on icon "expand row" at bounding box center [106, 214] width 9 height 9
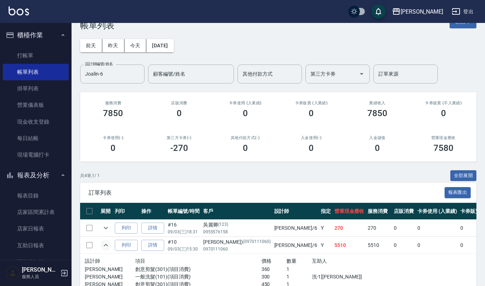
scroll to position [0, 0]
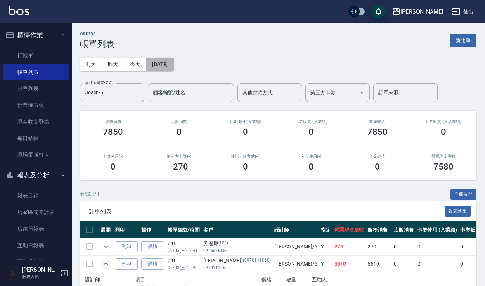
click at [174, 63] on button "2025/09/03" at bounding box center [159, 64] width 27 height 13
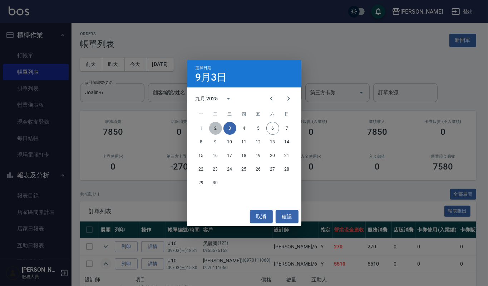
click at [217, 131] on button "2" at bounding box center [215, 128] width 13 height 13
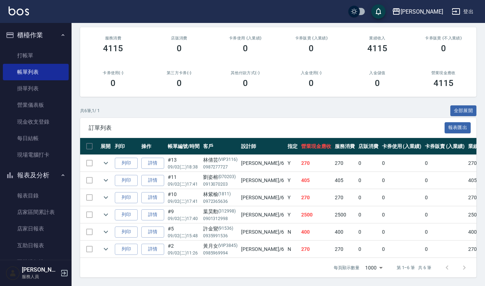
scroll to position [92, 0]
click at [104, 210] on icon "expand row" at bounding box center [106, 214] width 9 height 9
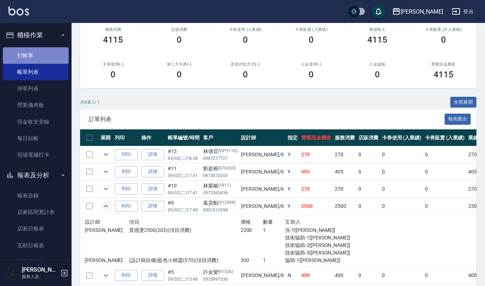
click at [47, 54] on link "打帳單" at bounding box center [36, 55] width 66 height 16
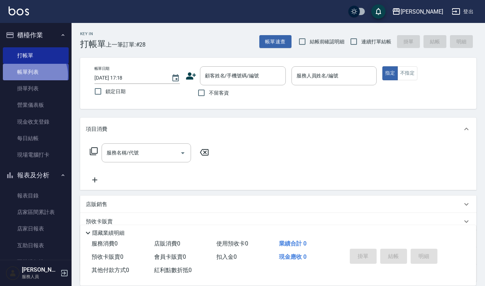
click at [32, 75] on link "帳單列表" at bounding box center [36, 72] width 66 height 16
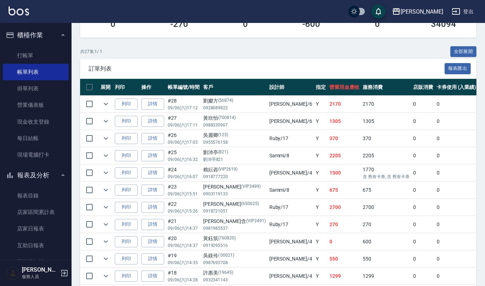
scroll to position [183, 0]
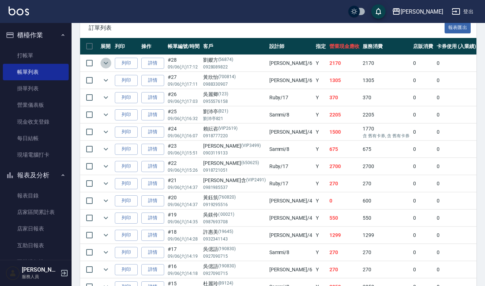
click at [104, 66] on icon "expand row" at bounding box center [106, 63] width 9 height 9
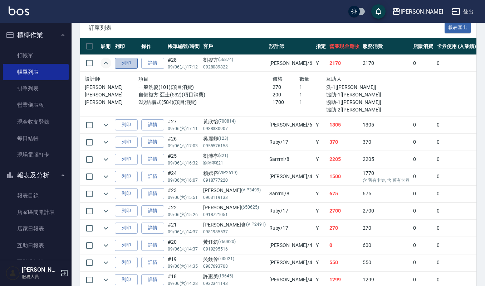
click at [131, 63] on button "列印" at bounding box center [126, 63] width 23 height 11
click at [46, 36] on button "櫃檯作業" at bounding box center [36, 35] width 66 height 19
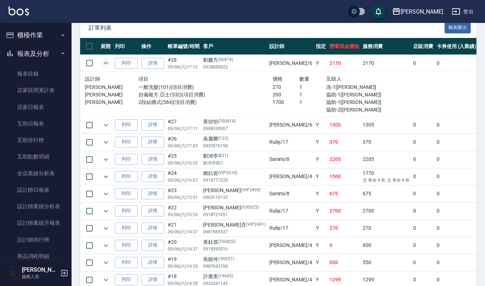
click at [45, 49] on button "報表及分析" at bounding box center [36, 53] width 66 height 19
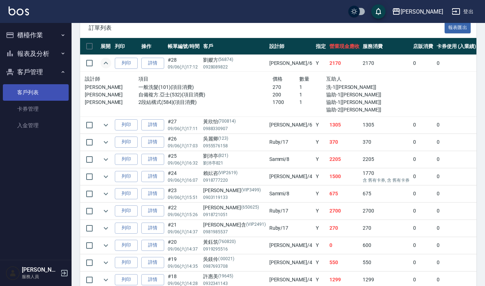
click at [42, 91] on link "客戶列表" at bounding box center [36, 92] width 66 height 16
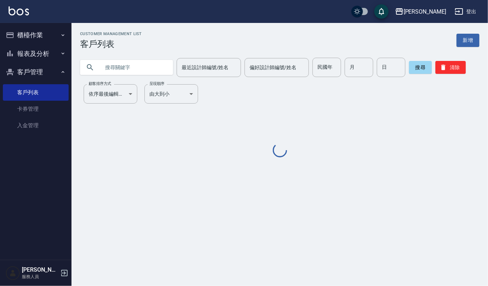
click at [137, 68] on input "text" at bounding box center [133, 67] width 67 height 19
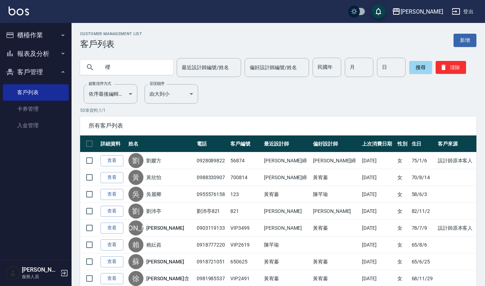
type input "櫻"
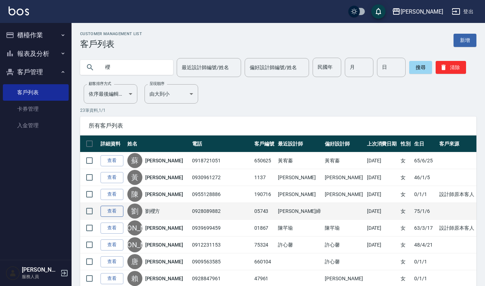
click at [118, 212] on link "查看" at bounding box center [112, 210] width 23 height 11
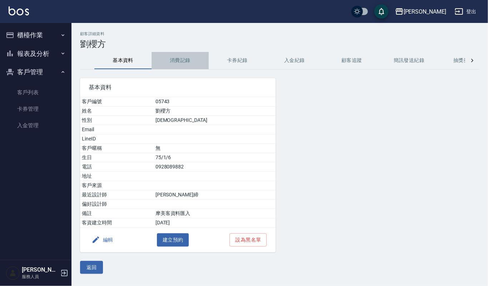
click at [178, 59] on button "消費記錄" at bounding box center [180, 60] width 57 height 17
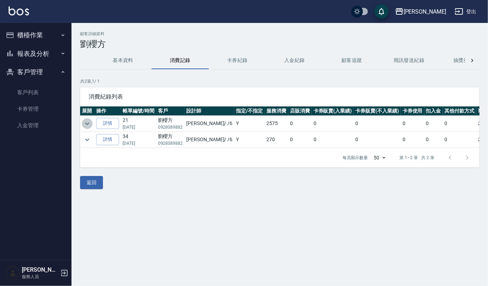
click at [84, 126] on icon "expand row" at bounding box center [87, 123] width 9 height 9
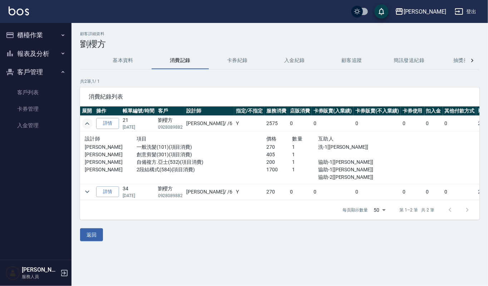
click at [138, 58] on button "基本資料" at bounding box center [122, 60] width 57 height 17
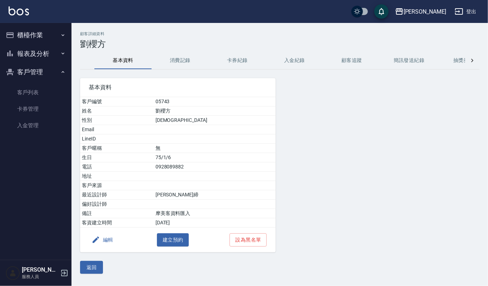
click at [197, 274] on div "返回" at bounding box center [280, 267] width 400 height 13
click at [85, 265] on button "返回" at bounding box center [91, 267] width 23 height 13
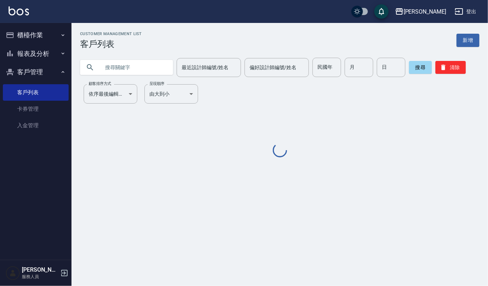
click at [103, 62] on input "text" at bounding box center [133, 67] width 67 height 19
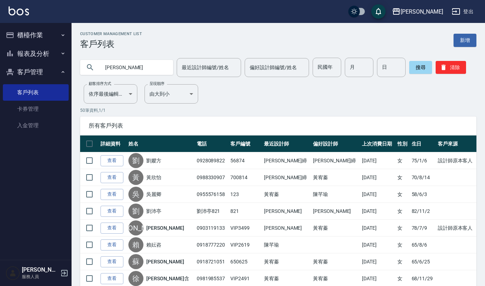
type input "劉櫻"
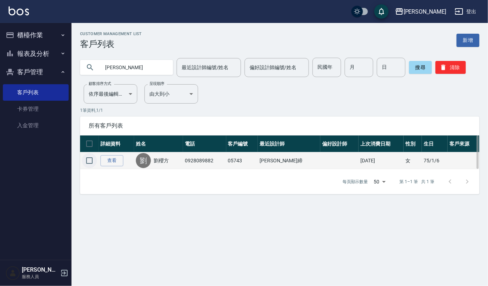
click at [88, 161] on input "checkbox" at bounding box center [89, 160] width 15 height 15
checkbox input "true"
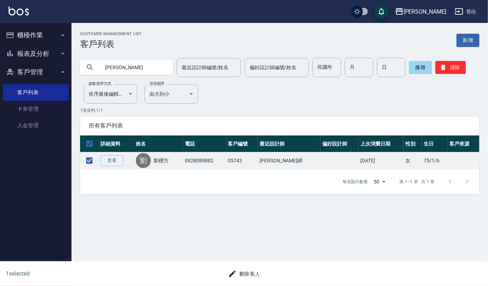
click at [254, 277] on button "刪除客人" at bounding box center [244, 273] width 38 height 13
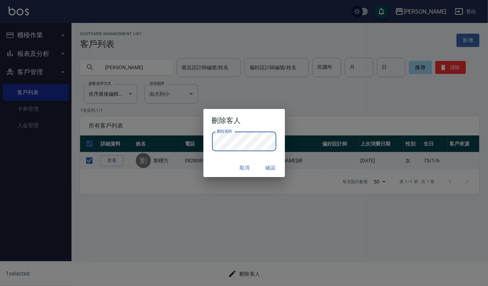
click at [349, 137] on div "刪除客人 刪除密碼 刪除密碼 取消 確認" at bounding box center [244, 143] width 488 height 286
click at [261, 161] on button "確認" at bounding box center [270, 167] width 23 height 13
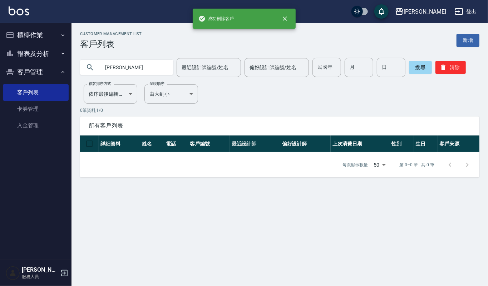
drag, startPoint x: 124, startPoint y: 67, endPoint x: 41, endPoint y: 67, distance: 83.0
click at [41, 67] on div "成功刪除客戶 上越傑森 登出 櫃檯作業 打帳單 帳單列表 掛單列表 營業儀表板 現金收支登錄 每日結帳 現場電腦打卡 報表及分析 報表目錄 店家區間累計表 …" at bounding box center [244, 143] width 488 height 286
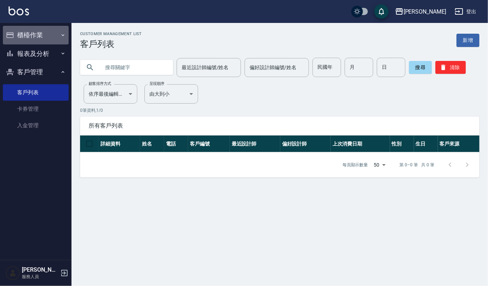
click at [39, 34] on button "櫃檯作業" at bounding box center [36, 35] width 66 height 19
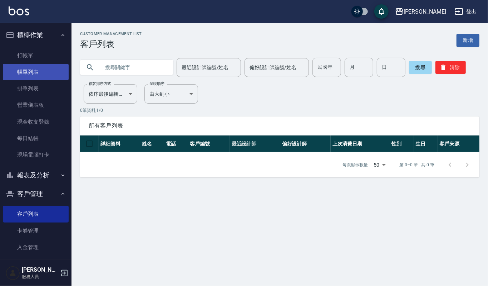
click at [37, 68] on link "帳單列表" at bounding box center [36, 72] width 66 height 16
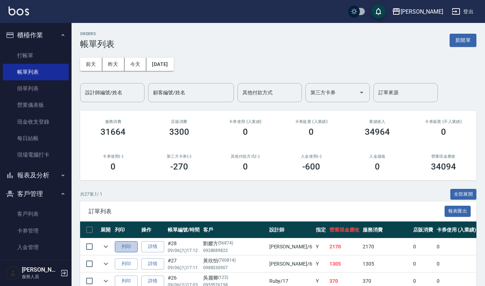
click at [125, 248] on button "列印" at bounding box center [126, 246] width 23 height 11
drag, startPoint x: 81, startPoint y: 77, endPoint x: 94, endPoint y: 89, distance: 17.7
click at [82, 81] on div "前天 昨天 今天 2025/09/06 設計師編號/姓名 設計師編號/姓名 顧客編號/姓名 顧客編號/姓名 其他付款方式 其他付款方式 第三方卡券 第三方卡券…" at bounding box center [278, 75] width 397 height 53
click at [94, 89] on input "設計師編號/姓名" at bounding box center [112, 92] width 58 height 13
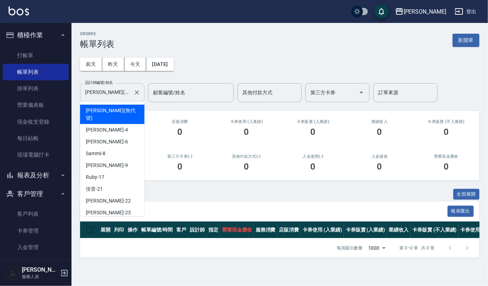
click at [102, 91] on input "傑森上越(無代號)" at bounding box center [106, 92] width 47 height 13
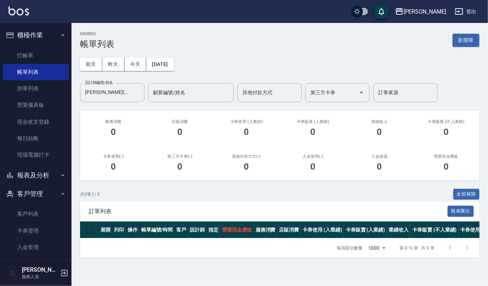
click at [121, 107] on div "ORDERS 帳單列表 新開單 前天 昨天 今天 2025/09/06 設計師編號/姓名 傑森上越(無代號) 設計師編號/姓名 顧客編號/姓名 顧客編號/姓名…" at bounding box center [280, 144] width 417 height 243
click at [131, 92] on div "傑森上越(無代號) 設計師編號/姓名" at bounding box center [112, 92] width 64 height 19
type input "代號)"
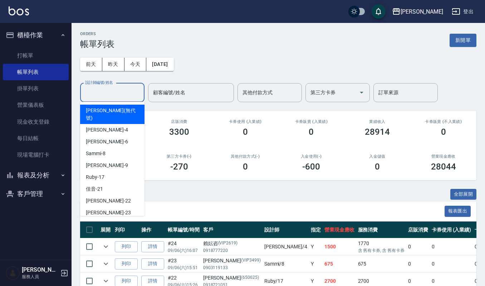
click at [102, 87] on div "設計師編號/姓名 設計師編號/姓名" at bounding box center [112, 92] width 64 height 19
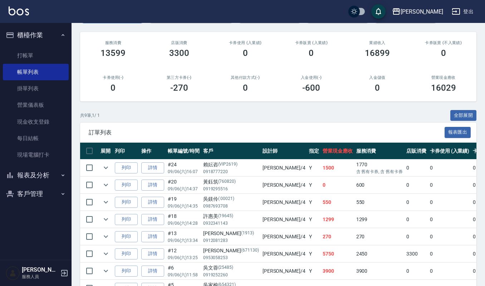
scroll to position [95, 0]
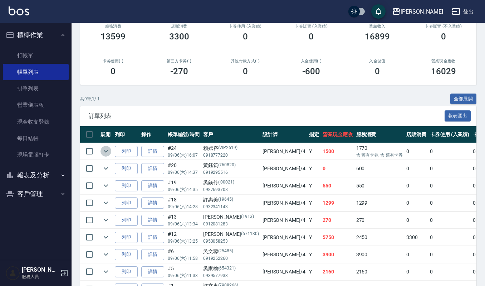
click at [105, 147] on icon "expand row" at bounding box center [106, 151] width 9 height 9
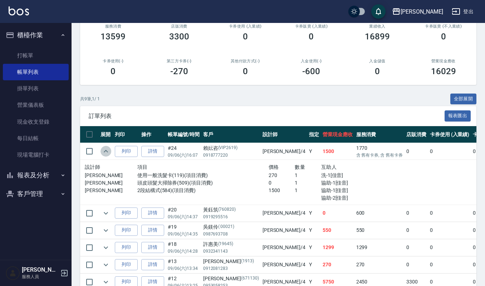
click at [105, 147] on icon "expand row" at bounding box center [106, 151] width 9 height 9
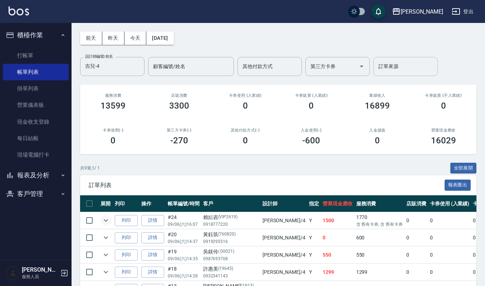
scroll to position [0, 0]
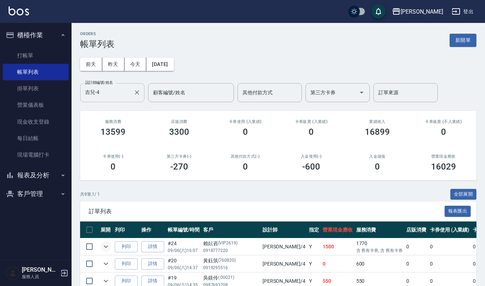
click at [122, 101] on div "[PERSON_NAME]-4 設計師編號/姓名" at bounding box center [112, 92] width 64 height 19
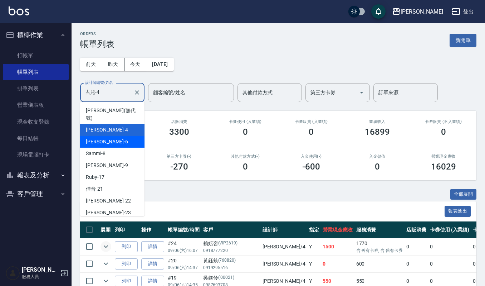
click at [127, 136] on div "Joalin -6" at bounding box center [112, 142] width 64 height 12
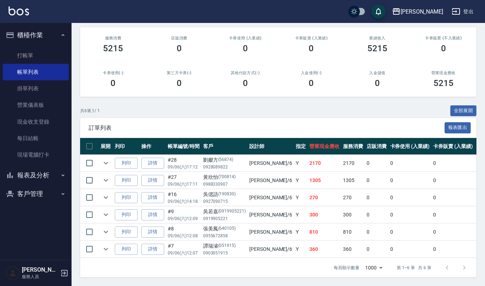
scroll to position [92, 0]
click at [107, 227] on icon "expand row" at bounding box center [106, 231] width 9 height 9
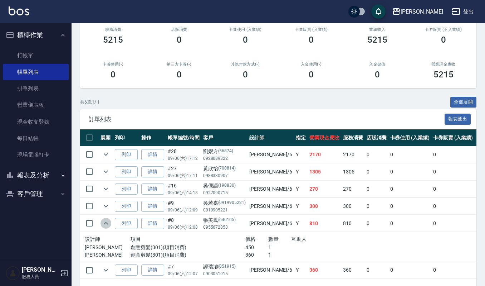
click at [107, 224] on icon "expand row" at bounding box center [106, 223] width 4 height 3
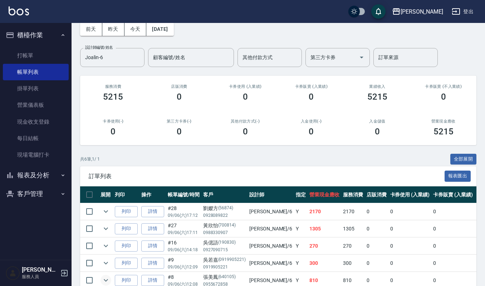
scroll to position [0, 0]
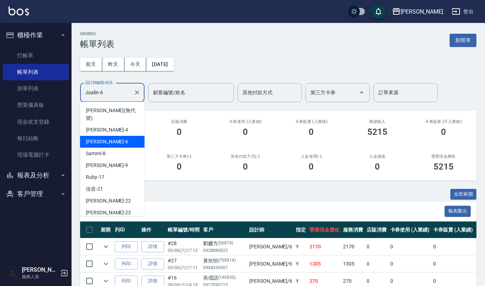
click at [128, 89] on input "Joalin-6" at bounding box center [106, 92] width 47 height 13
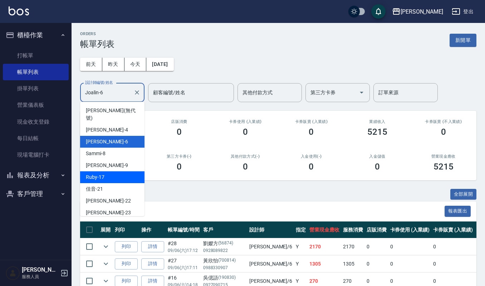
click at [109, 171] on div "Ruby -17" at bounding box center [112, 177] width 64 height 12
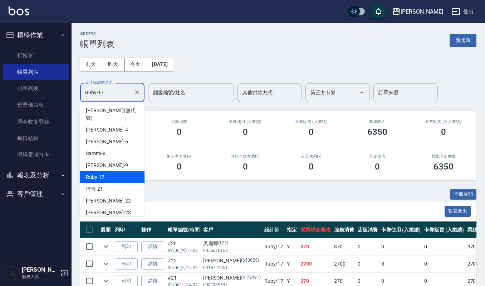
drag, startPoint x: 120, startPoint y: 92, endPoint x: 0, endPoint y: 97, distance: 120.3
click at [0, 97] on div "上越[PERSON_NAME] 登出 櫃檯作業 打帳單 帳單列表 掛單列表 營業儀表板 現金收支登錄 每日結帳 現場電腦打卡 報表及分析 報表目錄 店家區間累…" at bounding box center [242, 193] width 485 height 386
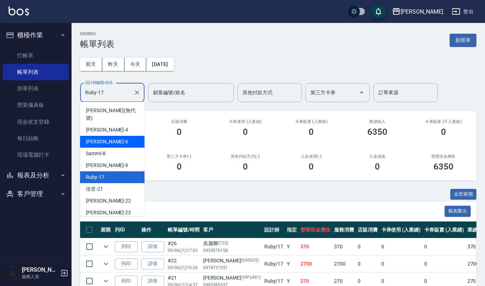
click at [111, 139] on div "Joalin -6" at bounding box center [112, 142] width 64 height 12
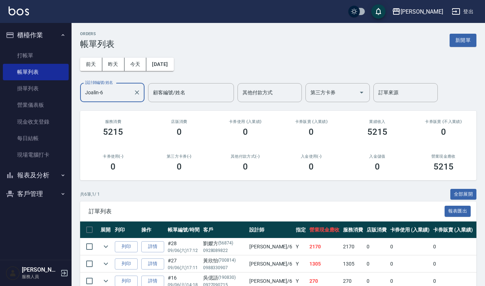
click at [114, 99] on div "[PERSON_NAME]-6 設計師編號/姓名" at bounding box center [112, 92] width 64 height 19
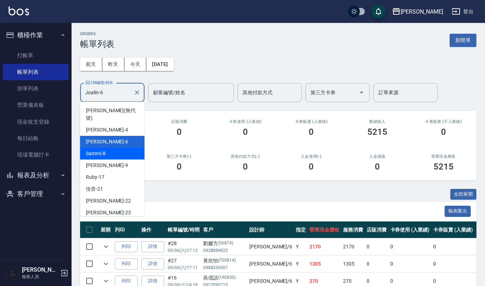
click at [109, 147] on div "Sammi -8" at bounding box center [112, 153] width 64 height 12
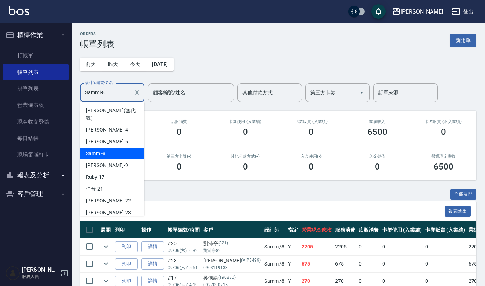
click at [106, 92] on input "Sammi-8" at bounding box center [106, 92] width 47 height 13
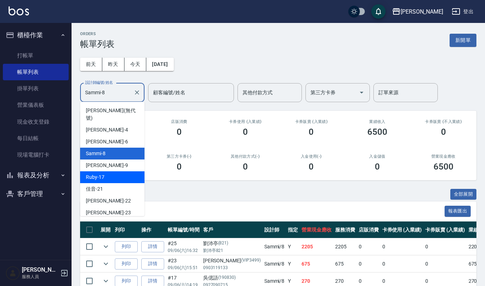
click at [103, 173] on span "Ruby -17" at bounding box center [95, 177] width 19 height 8
type input "Ruby-17"
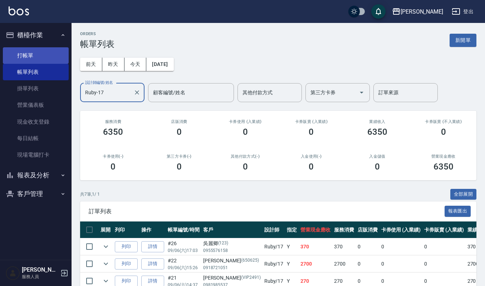
click at [29, 57] on link "打帳單" at bounding box center [36, 55] width 66 height 16
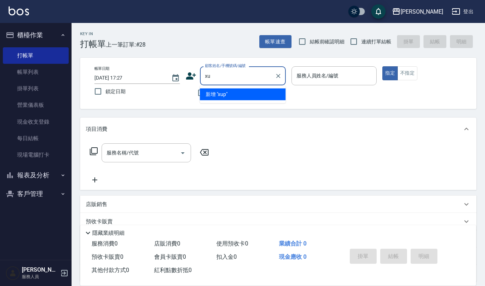
type input "x"
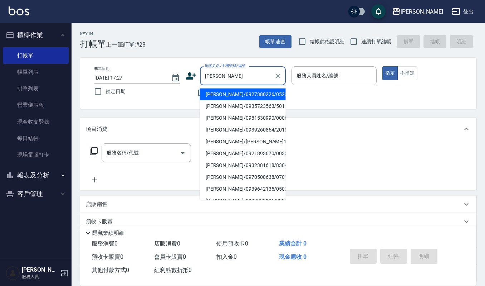
click at [221, 122] on li "[PERSON_NAME]/0981530990/00061" at bounding box center [243, 118] width 86 height 12
type input "[PERSON_NAME]/0981530990/00061"
type input "Ruby-17"
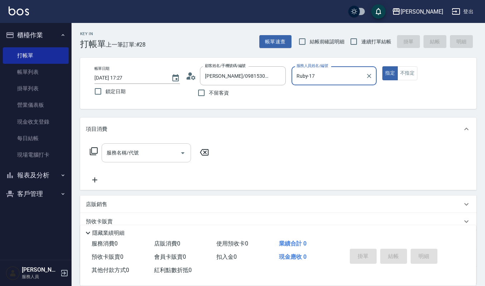
click at [143, 154] on input "服務名稱/代號" at bounding box center [141, 152] width 72 height 13
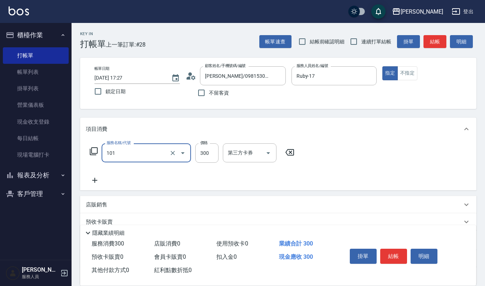
type input "一般洗髮(101)"
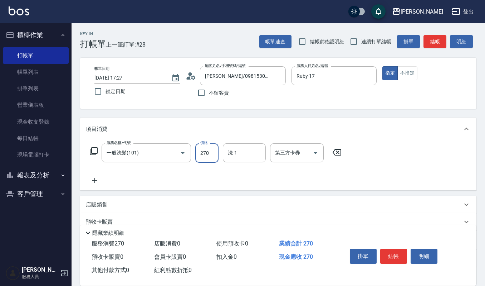
type input "270"
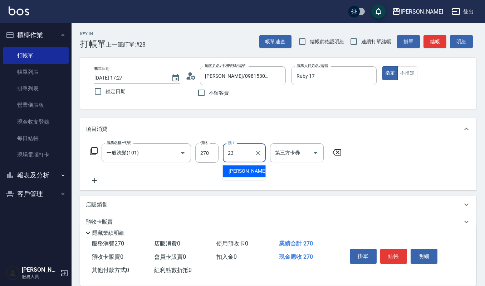
type input "[PERSON_NAME]-23"
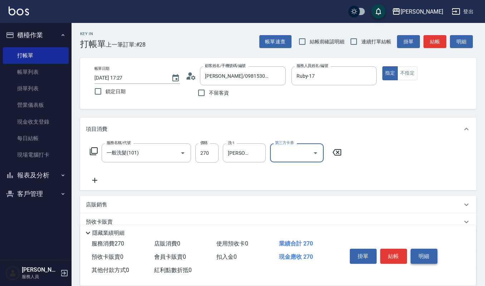
click at [418, 260] on button "明細" at bounding box center [424, 255] width 27 height 15
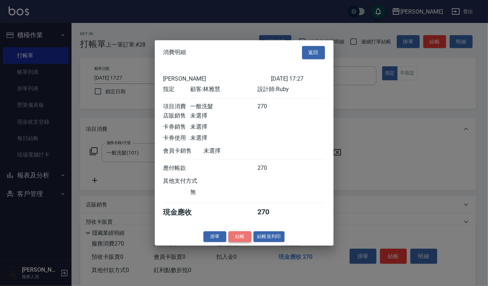
click at [245, 242] on button "結帳" at bounding box center [240, 236] width 23 height 11
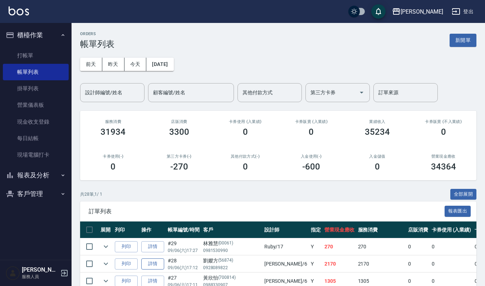
click at [155, 266] on link "詳情" at bounding box center [152, 263] width 23 height 11
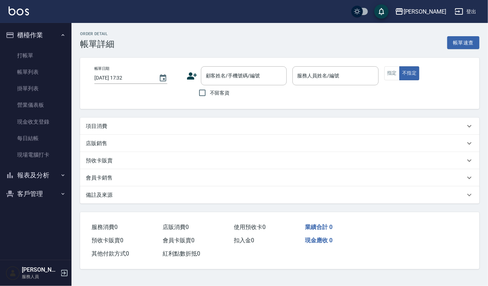
type input "[DATE] 17:12"
type input "Joalin-6"
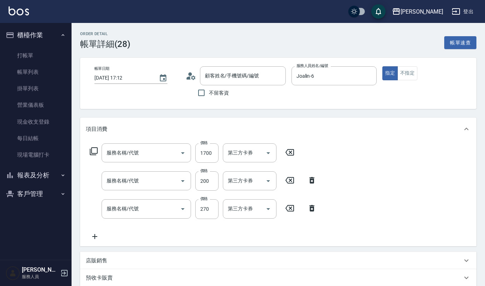
type input "劉孆方/0928089822/56874"
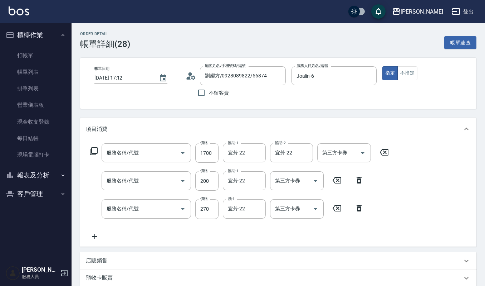
type input "2段結構式(584)"
type input "自備複方.亞士(532)"
type input "一般洗髮(101)"
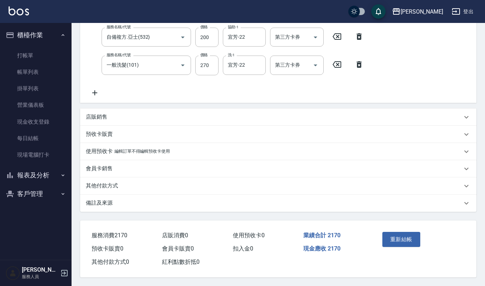
scroll to position [97, 0]
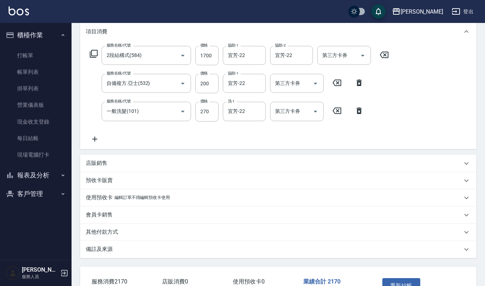
click at [96, 137] on icon at bounding box center [95, 139] width 18 height 9
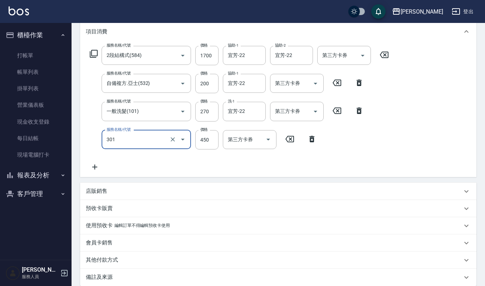
type input "創意剪髮(301)"
type input "405"
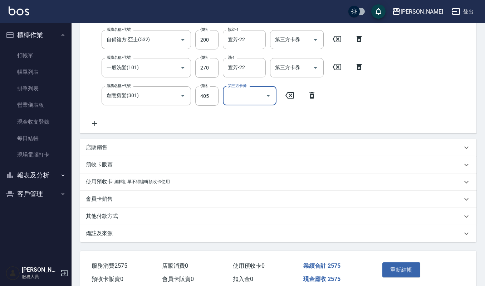
scroll to position [172, 0]
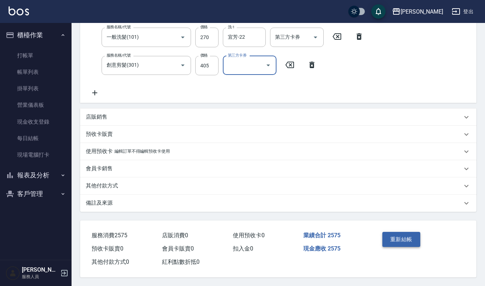
click at [410, 243] on button "重新結帳" at bounding box center [402, 239] width 38 height 15
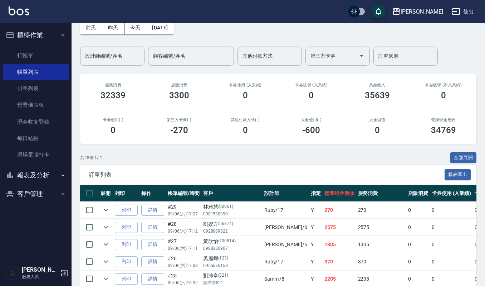
scroll to position [42, 0]
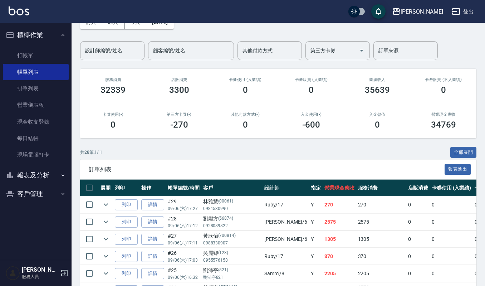
click at [99, 275] on td at bounding box center [106, 273] width 14 height 17
click at [111, 274] on button "expand row" at bounding box center [106, 273] width 11 height 11
click at [106, 274] on icon "expand row" at bounding box center [106, 273] width 9 height 9
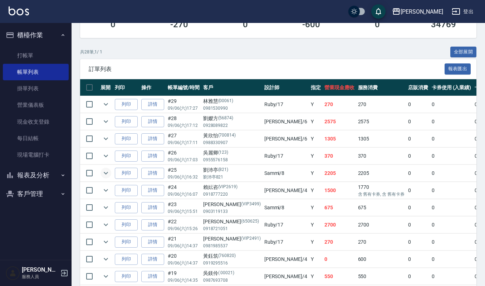
scroll to position [158, 0]
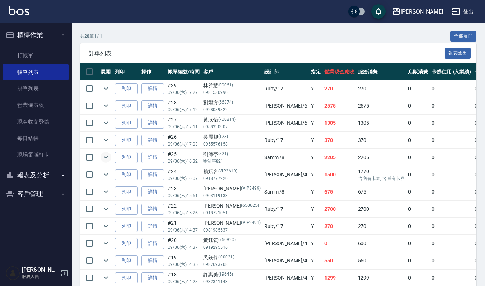
click at [107, 161] on icon "expand row" at bounding box center [106, 157] width 9 height 9
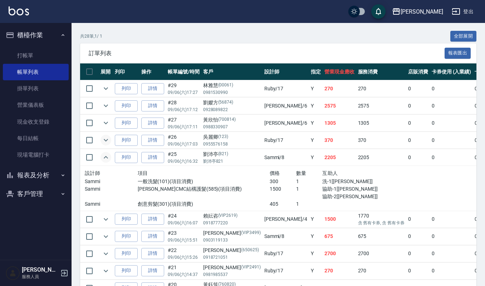
click at [107, 139] on icon "expand row" at bounding box center [106, 140] width 9 height 9
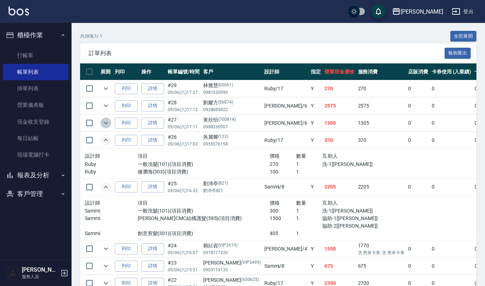
click at [108, 122] on icon "expand row" at bounding box center [106, 122] width 9 height 9
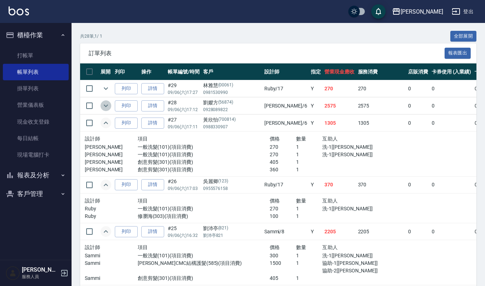
click at [107, 108] on icon "expand row" at bounding box center [106, 105] width 9 height 9
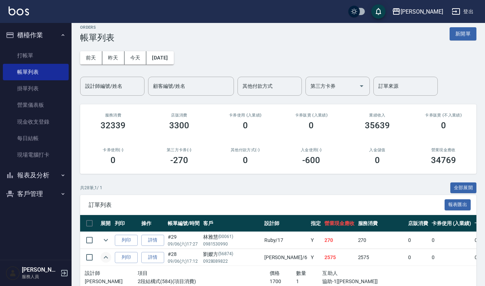
scroll to position [0, 0]
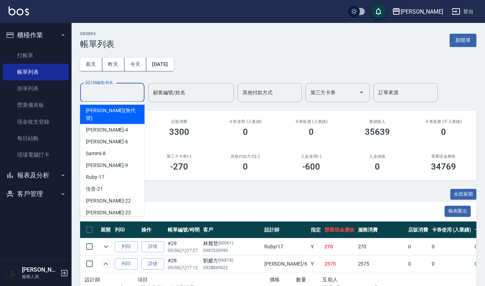
click at [115, 92] on input "設計師編號/姓名" at bounding box center [112, 92] width 58 height 13
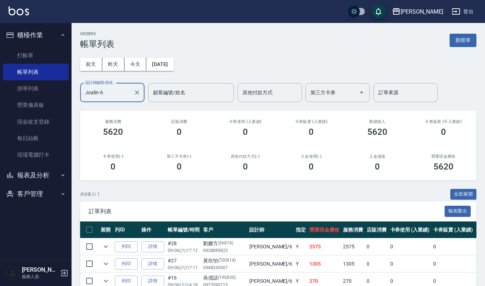
scroll to position [92, 0]
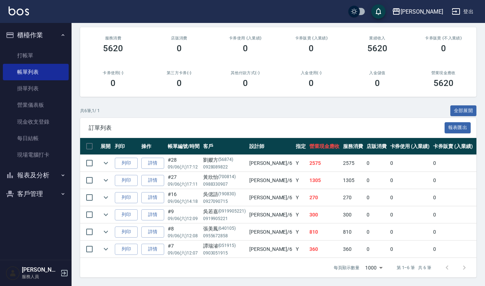
type input "Joalin-6"
click at [99, 155] on td at bounding box center [106, 163] width 14 height 17
click at [103, 159] on icon "expand row" at bounding box center [106, 163] width 9 height 9
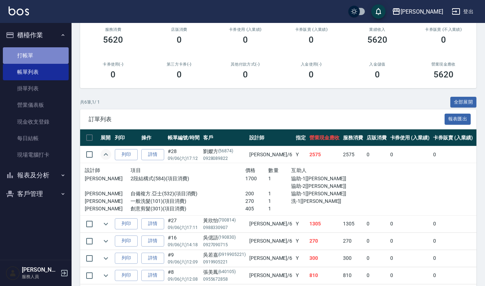
click at [46, 52] on link "打帳單" at bounding box center [36, 55] width 66 height 16
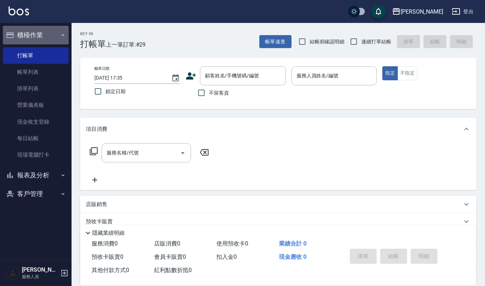
click at [55, 39] on button "櫃檯作業" at bounding box center [36, 35] width 66 height 19
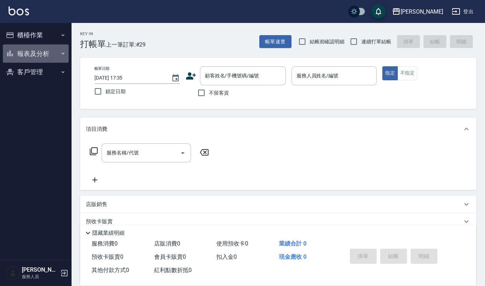
click at [55, 53] on button "報表及分析" at bounding box center [36, 53] width 66 height 19
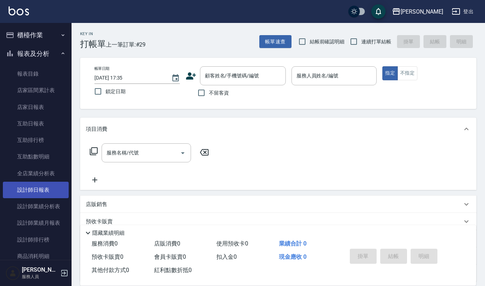
click at [36, 186] on link "設計師日報表" at bounding box center [36, 189] width 66 height 16
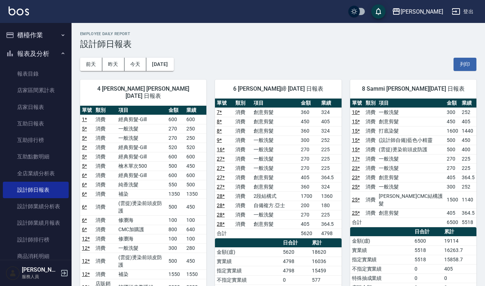
click at [29, 35] on button "櫃檯作業" at bounding box center [36, 35] width 66 height 19
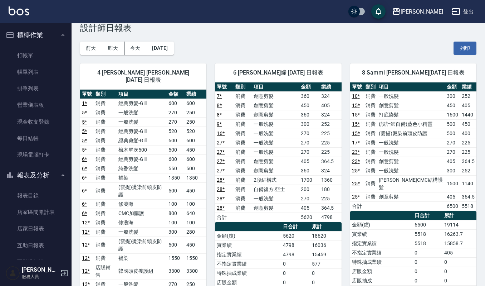
scroll to position [1, 0]
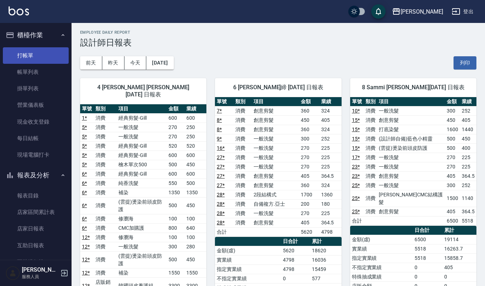
click at [34, 56] on link "打帳單" at bounding box center [36, 55] width 66 height 16
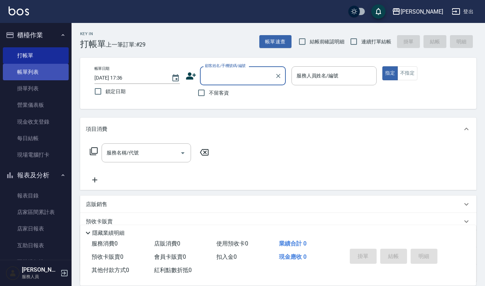
click at [25, 69] on link "帳單列表" at bounding box center [36, 72] width 66 height 16
